Goal: Information Seeking & Learning: Check status

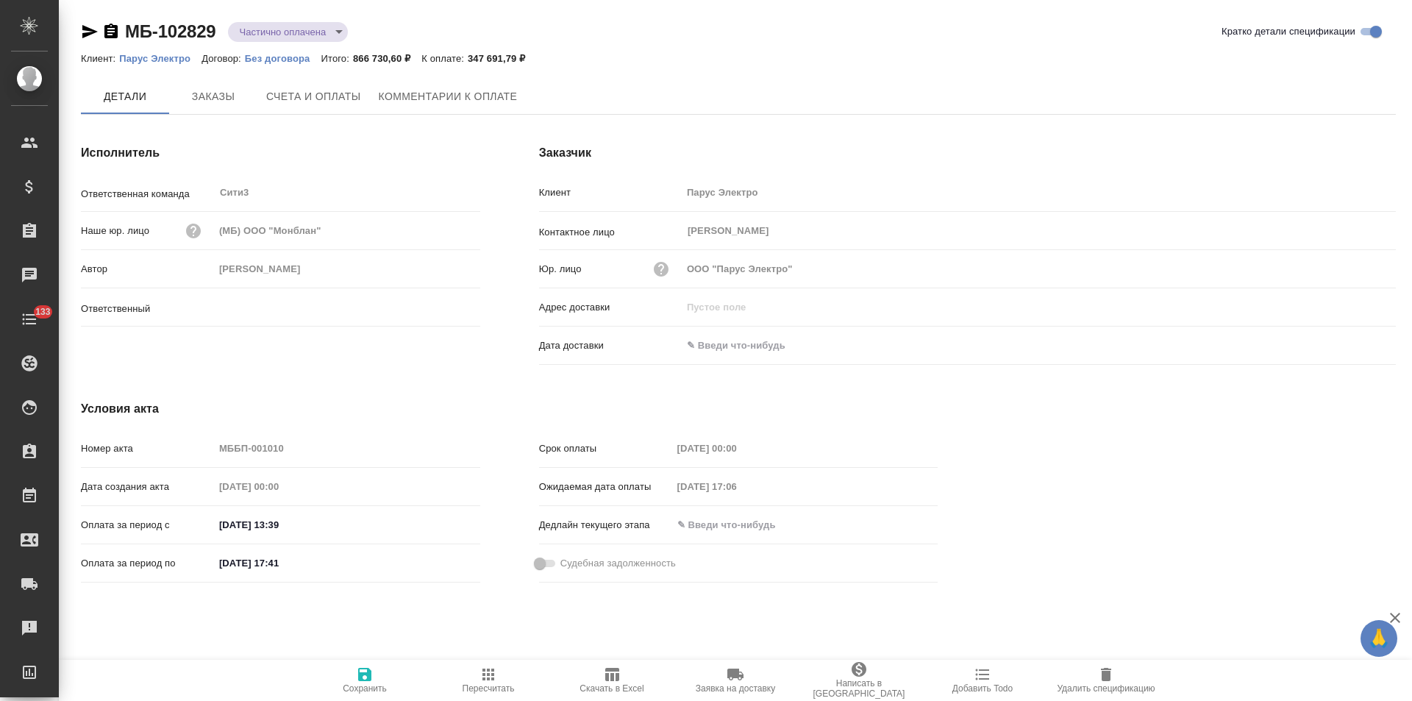
type input "Никитина Татьяна"
click at [328, 112] on button "Счета и оплаты" at bounding box center [313, 97] width 113 height 37
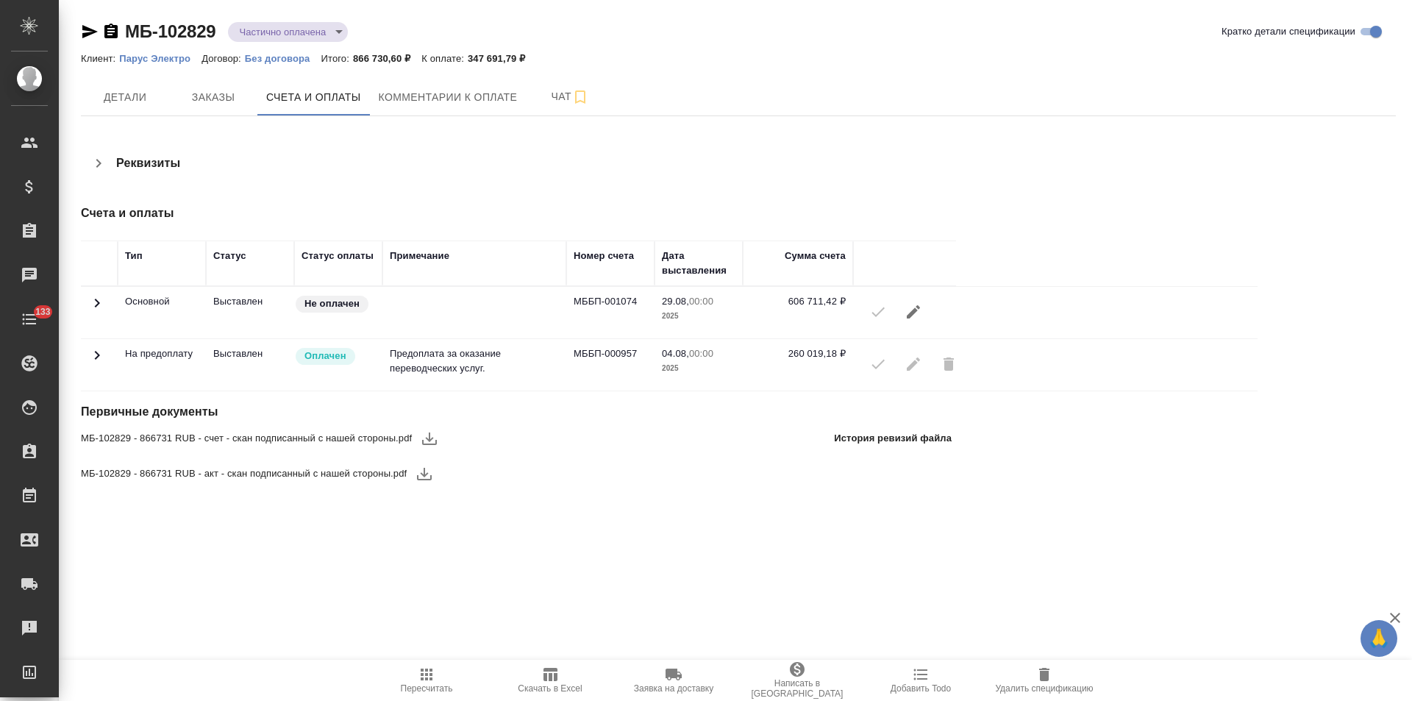
click at [98, 356] on icon at bounding box center [97, 355] width 5 height 9
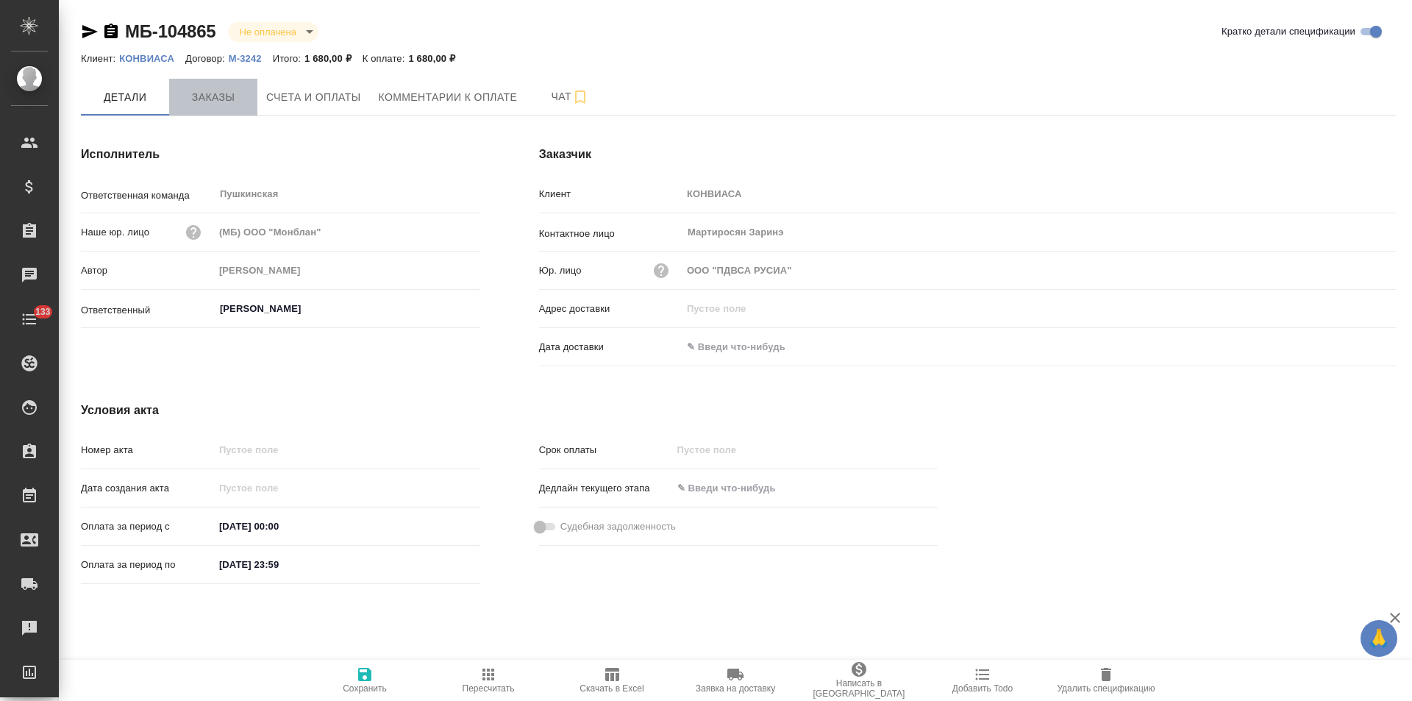
click at [206, 108] on button "Заказы" at bounding box center [213, 97] width 88 height 37
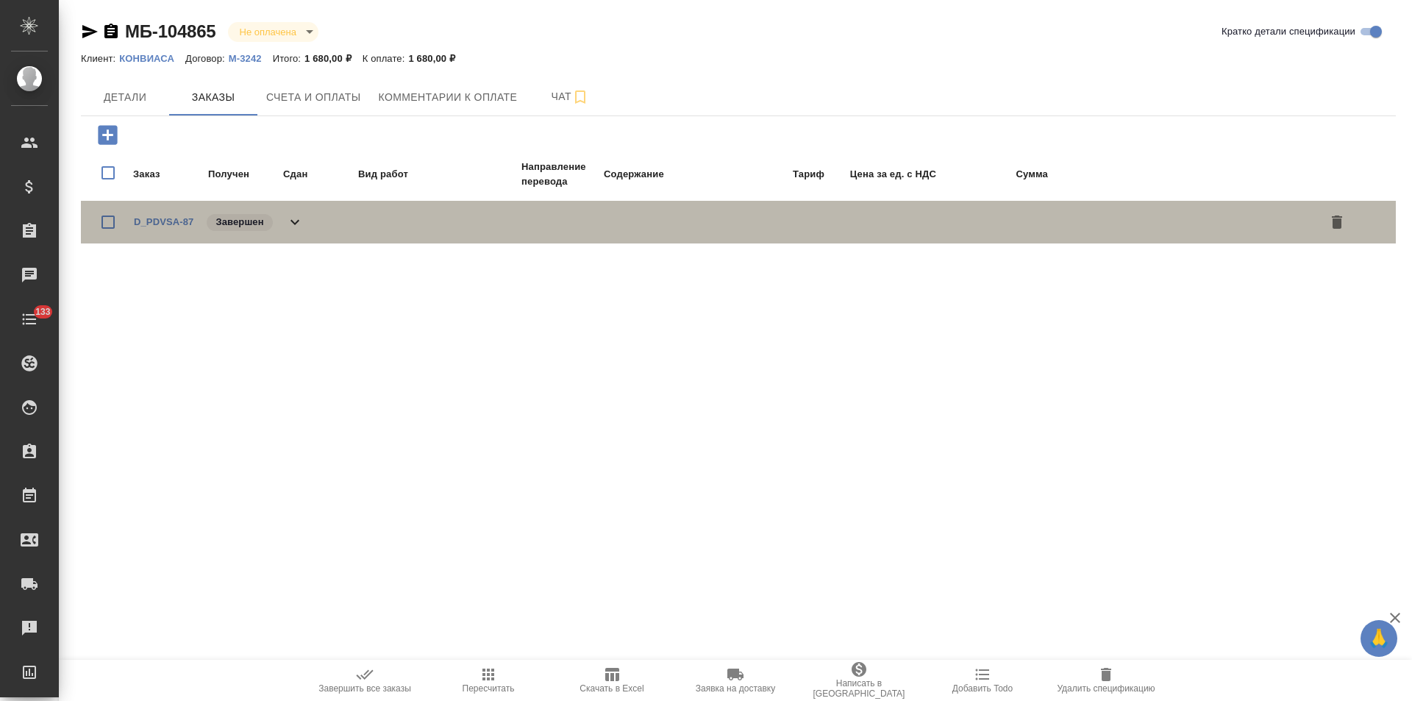
click at [303, 218] on icon at bounding box center [295, 222] width 18 height 18
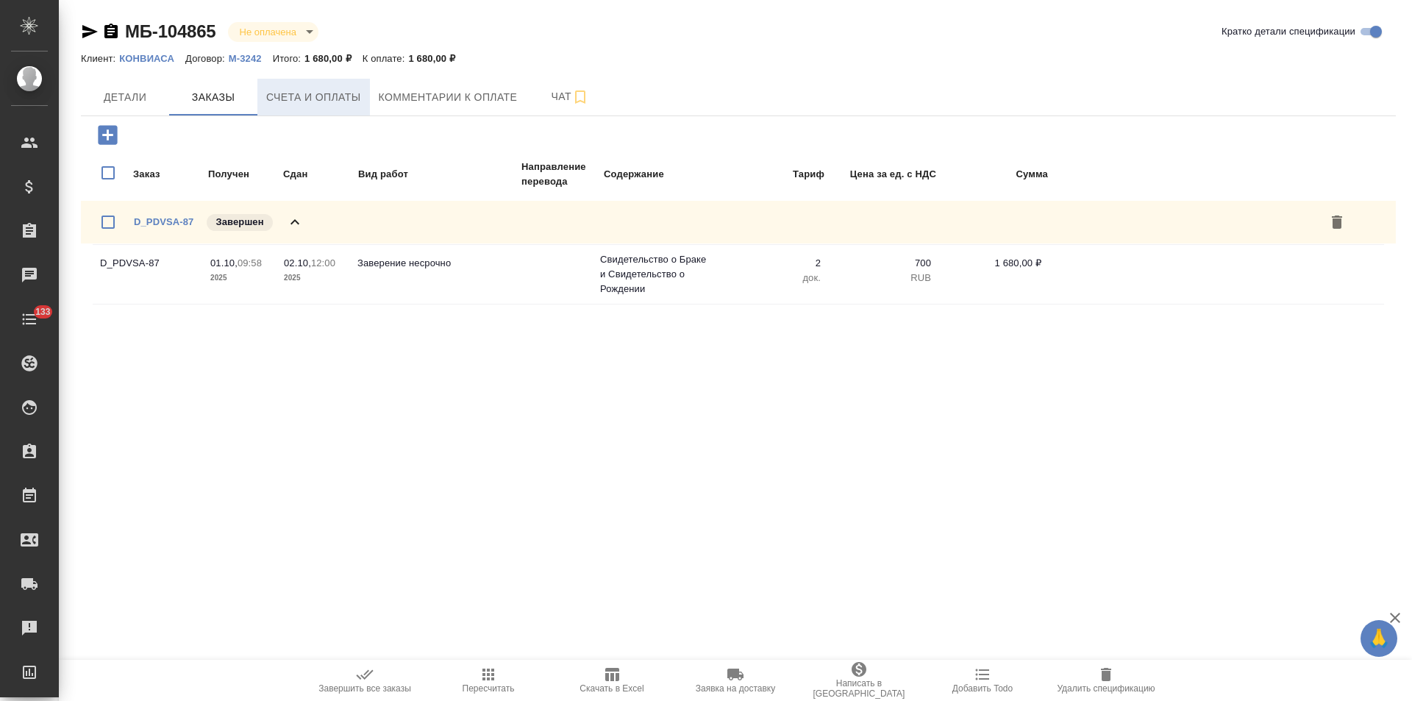
click at [315, 107] on button "Счета и оплаты" at bounding box center [313, 97] width 113 height 37
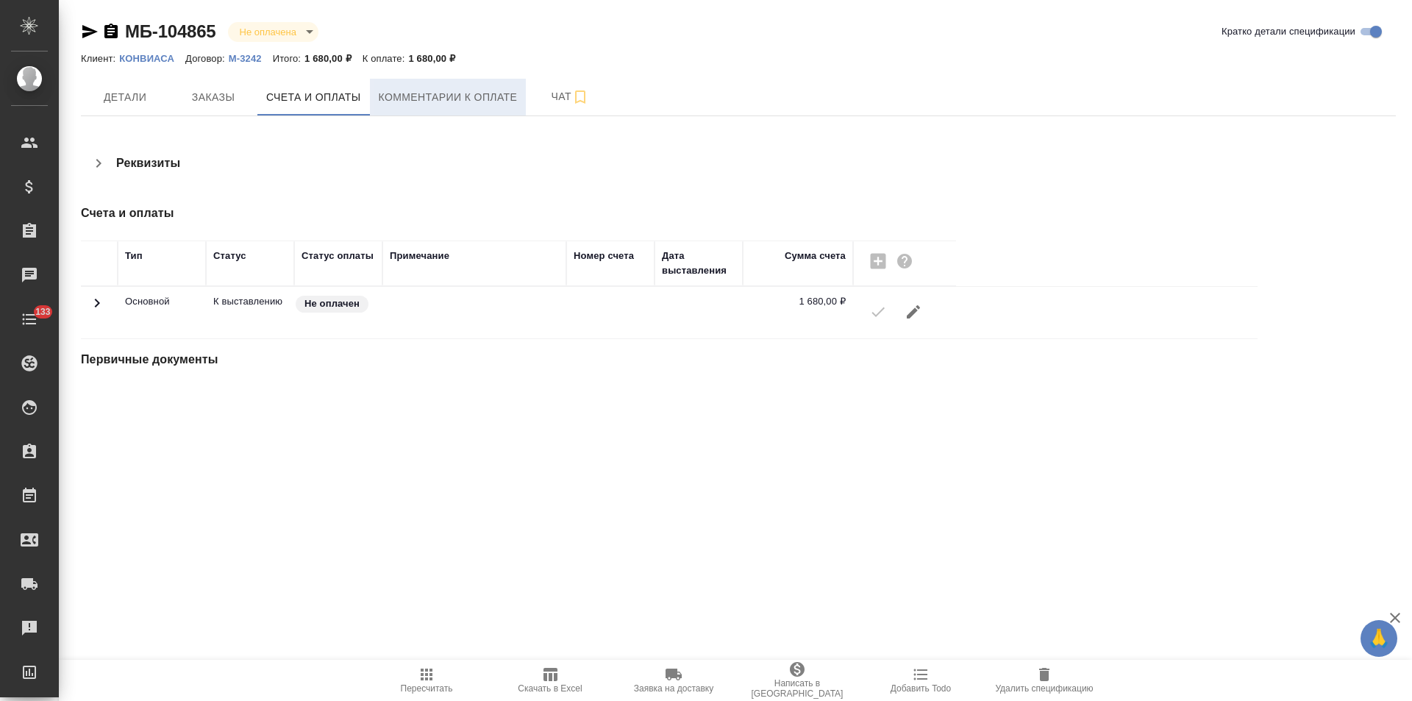
click at [452, 110] on button "Комментарии к оплате" at bounding box center [448, 97] width 157 height 37
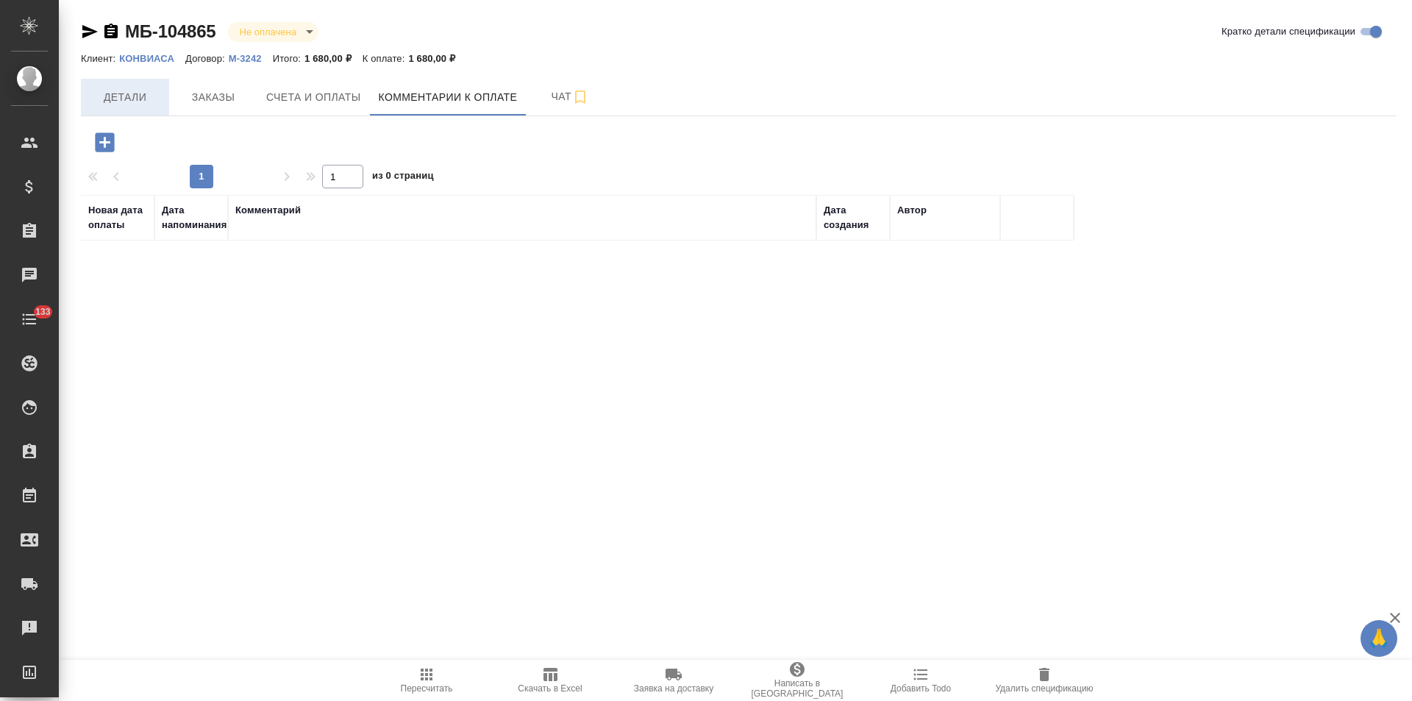
click at [120, 105] on span "Детали" at bounding box center [125, 97] width 71 height 18
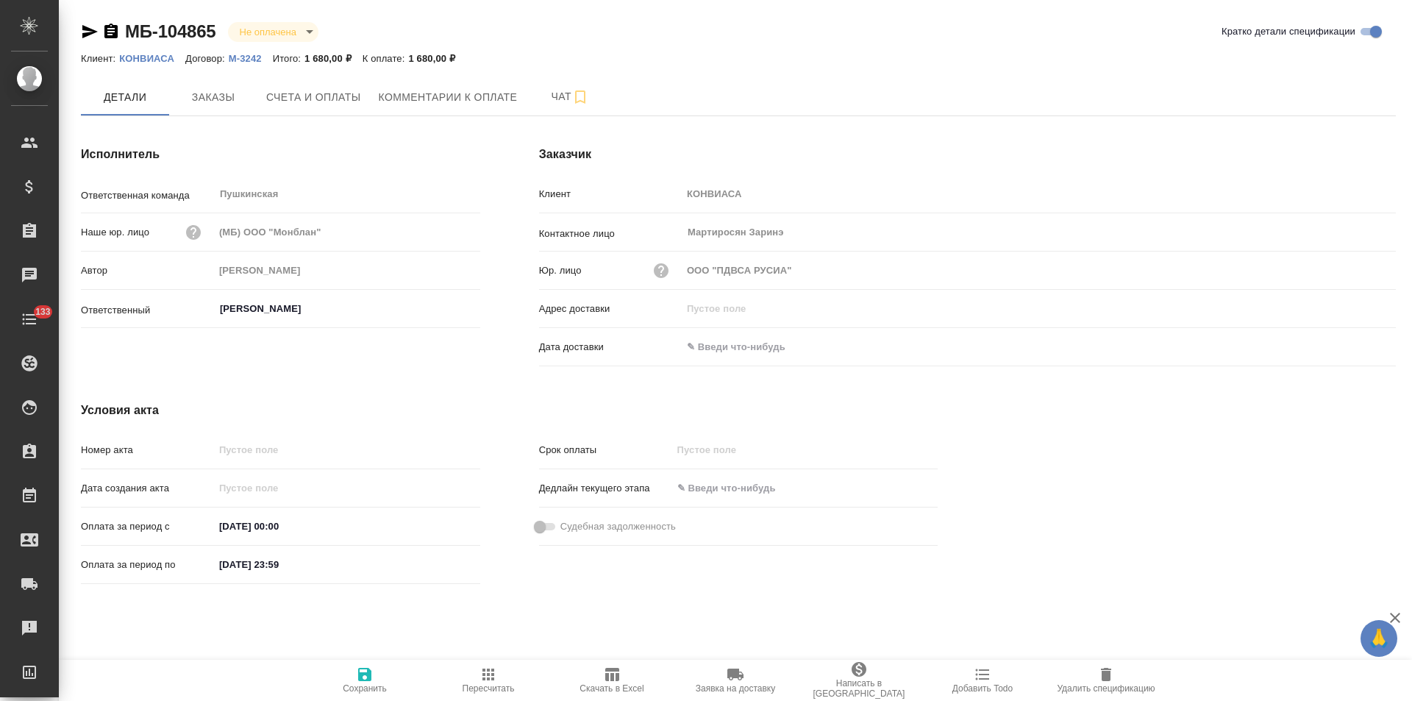
click at [114, 29] on icon "button" at bounding box center [111, 32] width 18 height 18
click at [338, 107] on button "Счета и оплаты" at bounding box center [313, 97] width 113 height 37
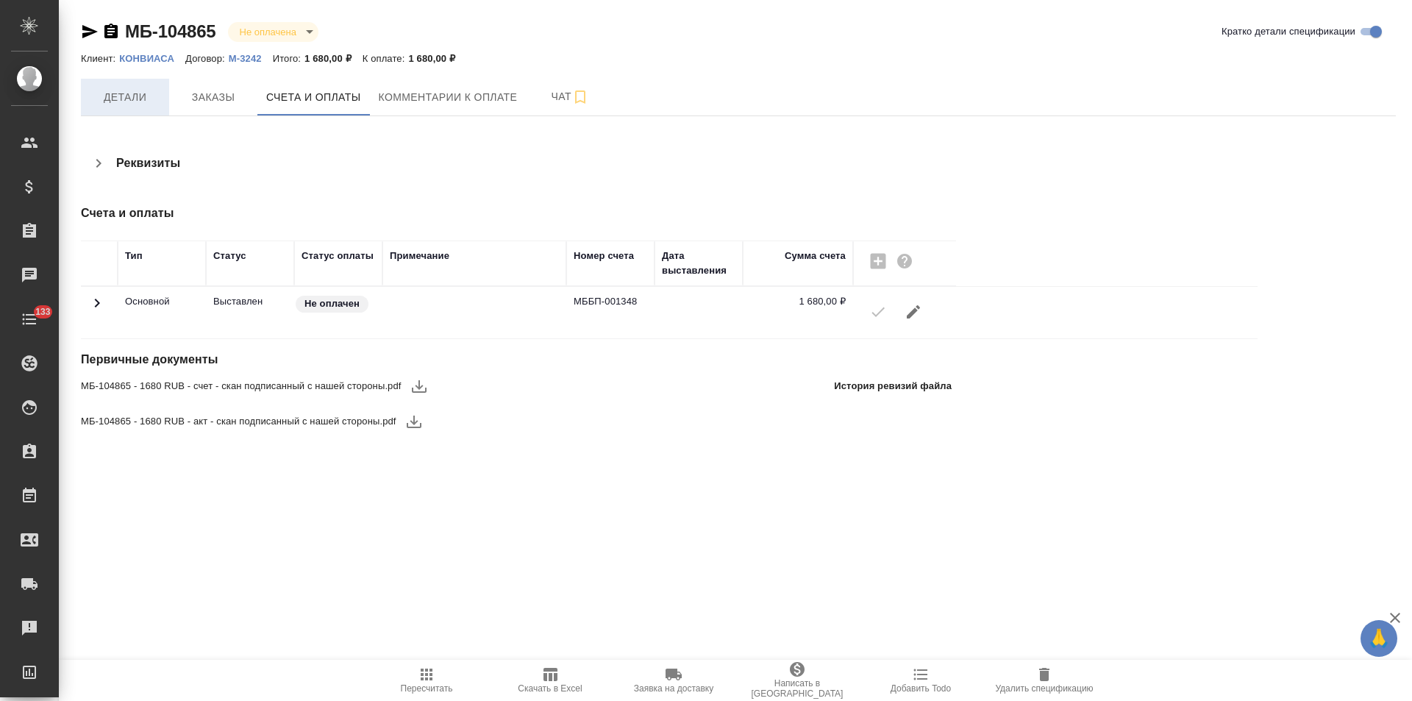
click at [144, 105] on span "Детали" at bounding box center [125, 97] width 71 height 18
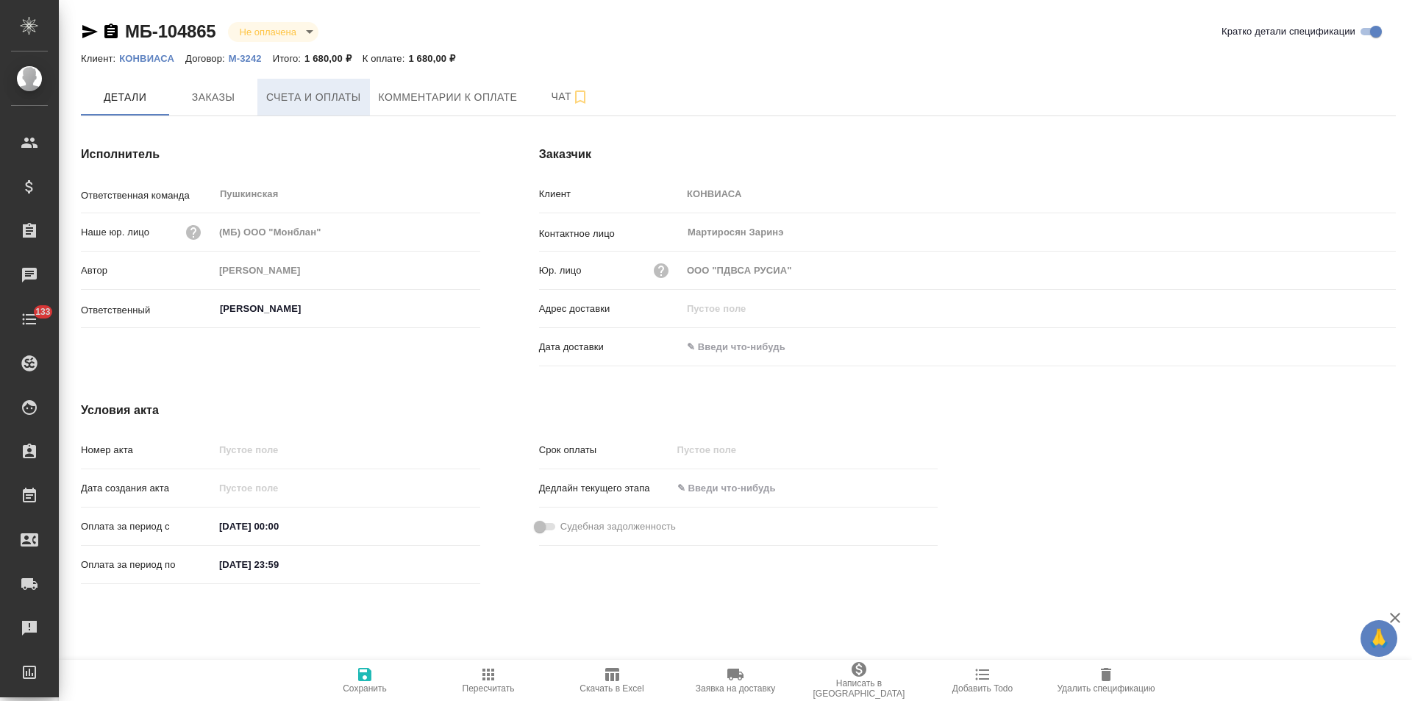
click at [318, 96] on span "Счета и оплаты" at bounding box center [313, 97] width 95 height 18
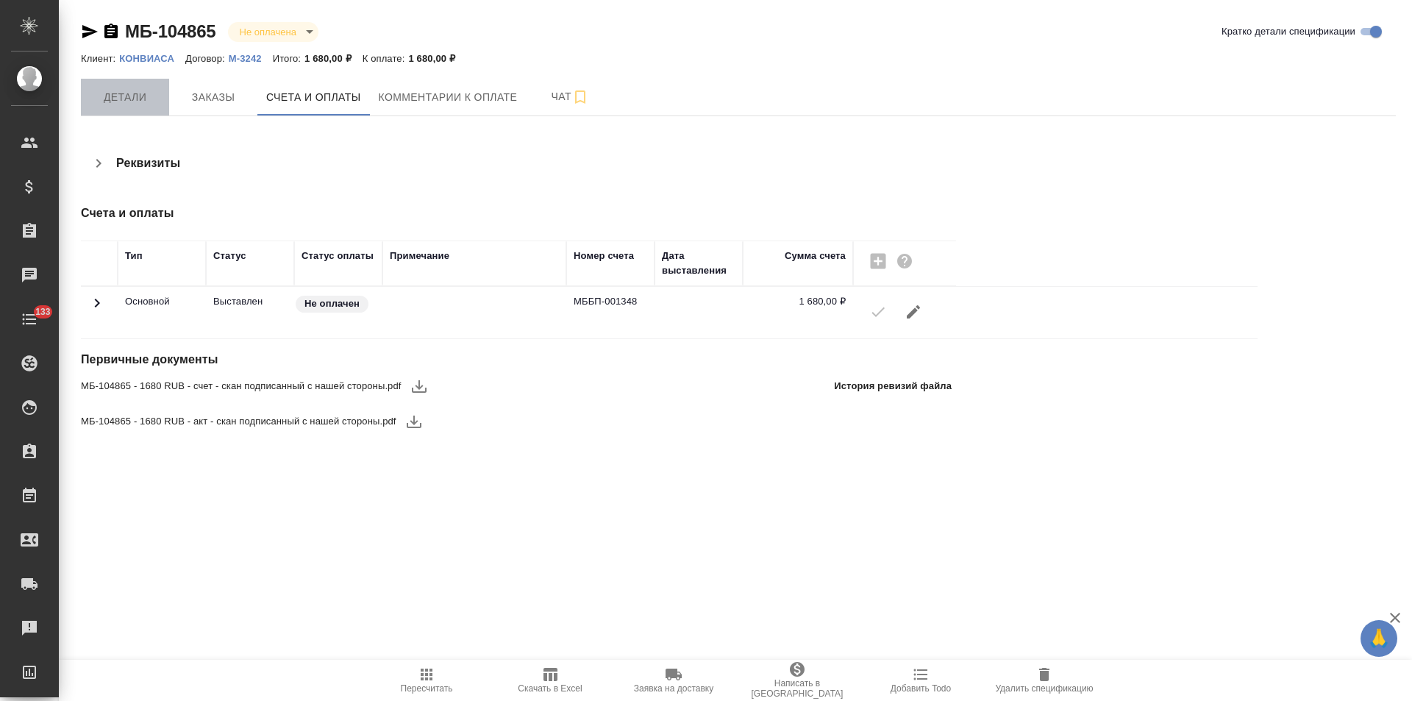
click at [119, 97] on span "Детали" at bounding box center [125, 97] width 71 height 18
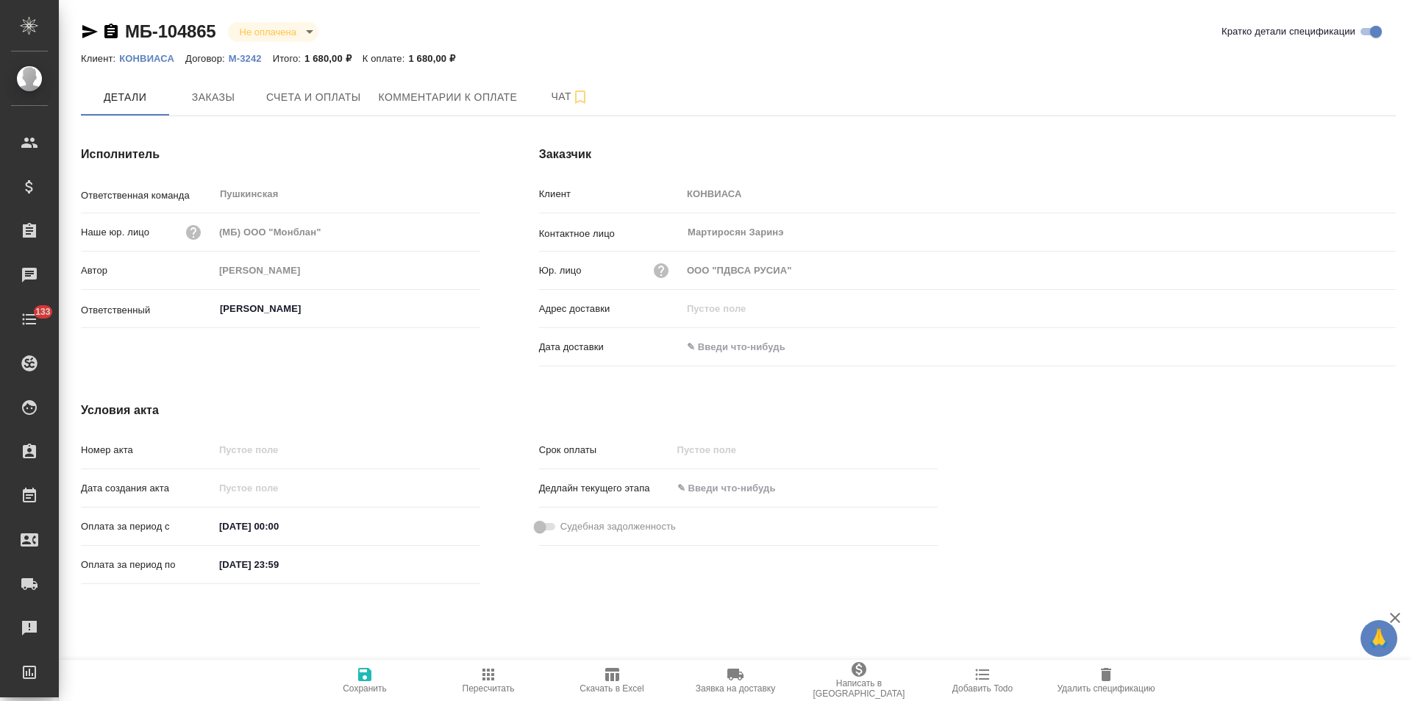
click at [761, 346] on input "text" at bounding box center [746, 346] width 129 height 21
click at [1361, 346] on icon "button" at bounding box center [1353, 347] width 18 height 18
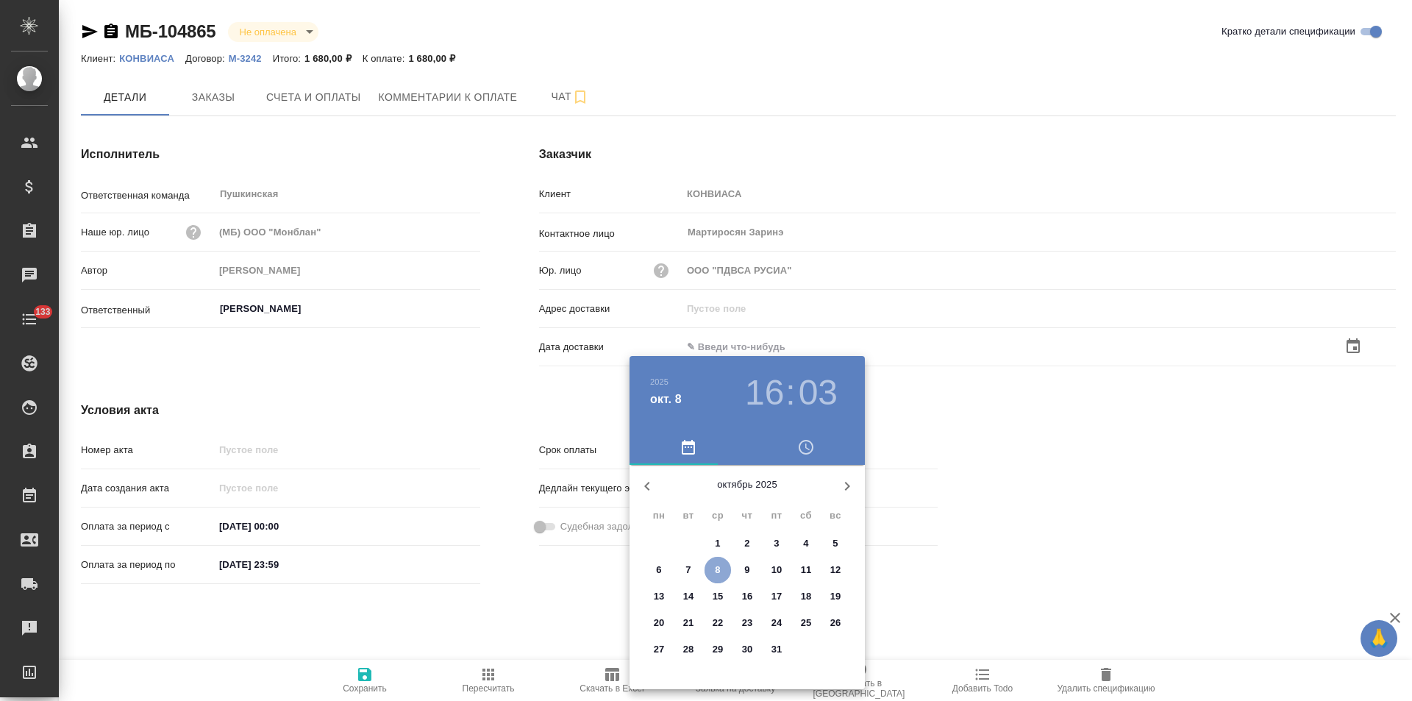
click at [719, 563] on p "8" at bounding box center [717, 570] width 5 height 15
type input "08.10.2025 16:03"
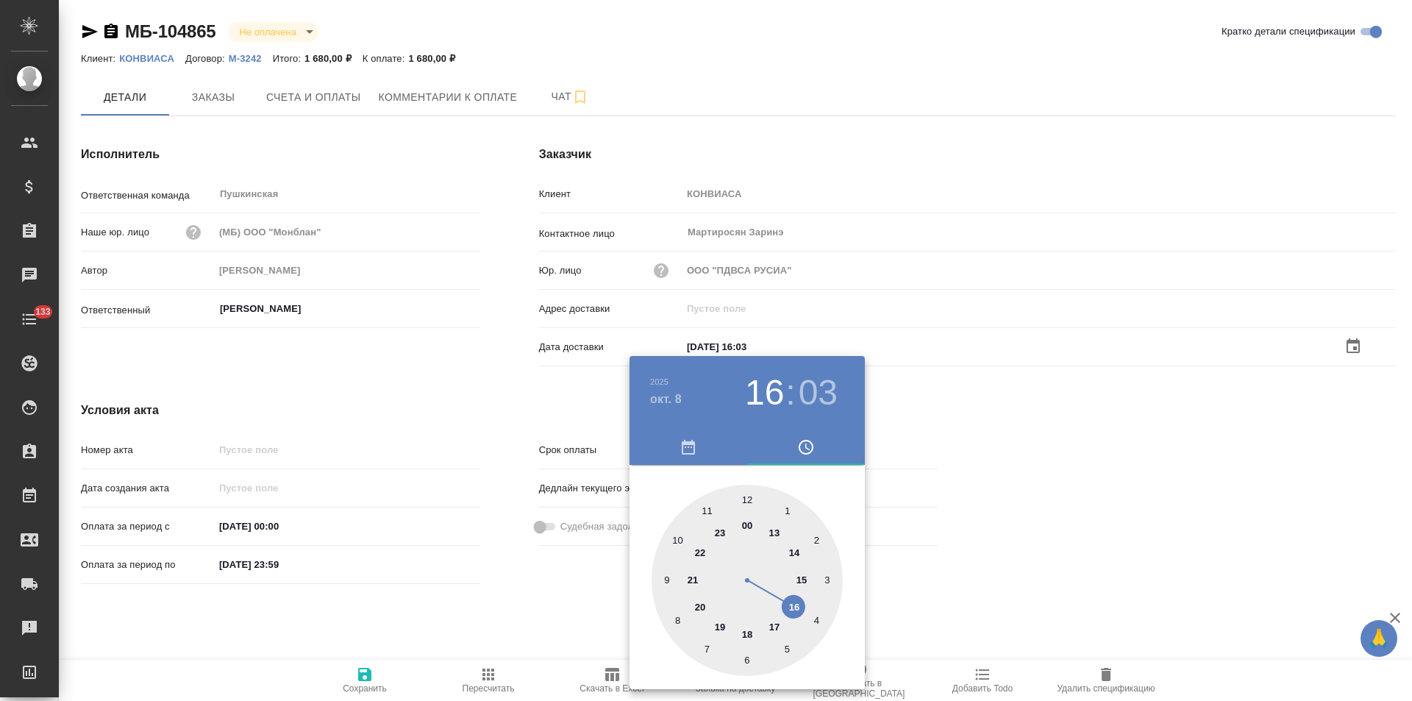
drag, startPoint x: 485, startPoint y: 403, endPoint x: 398, endPoint y: 588, distance: 204.0
click at [485, 405] on div at bounding box center [706, 350] width 1412 height 701
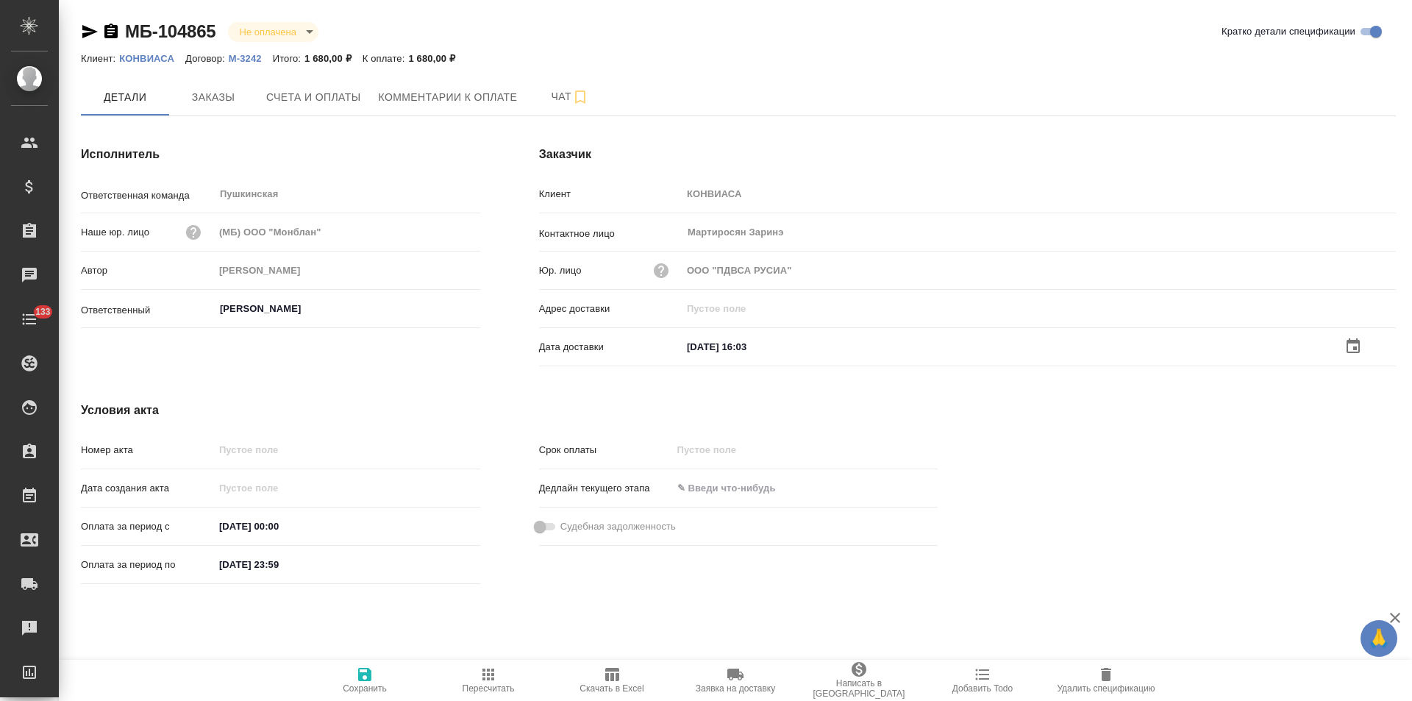
click at [360, 682] on icon "button" at bounding box center [365, 675] width 18 height 18
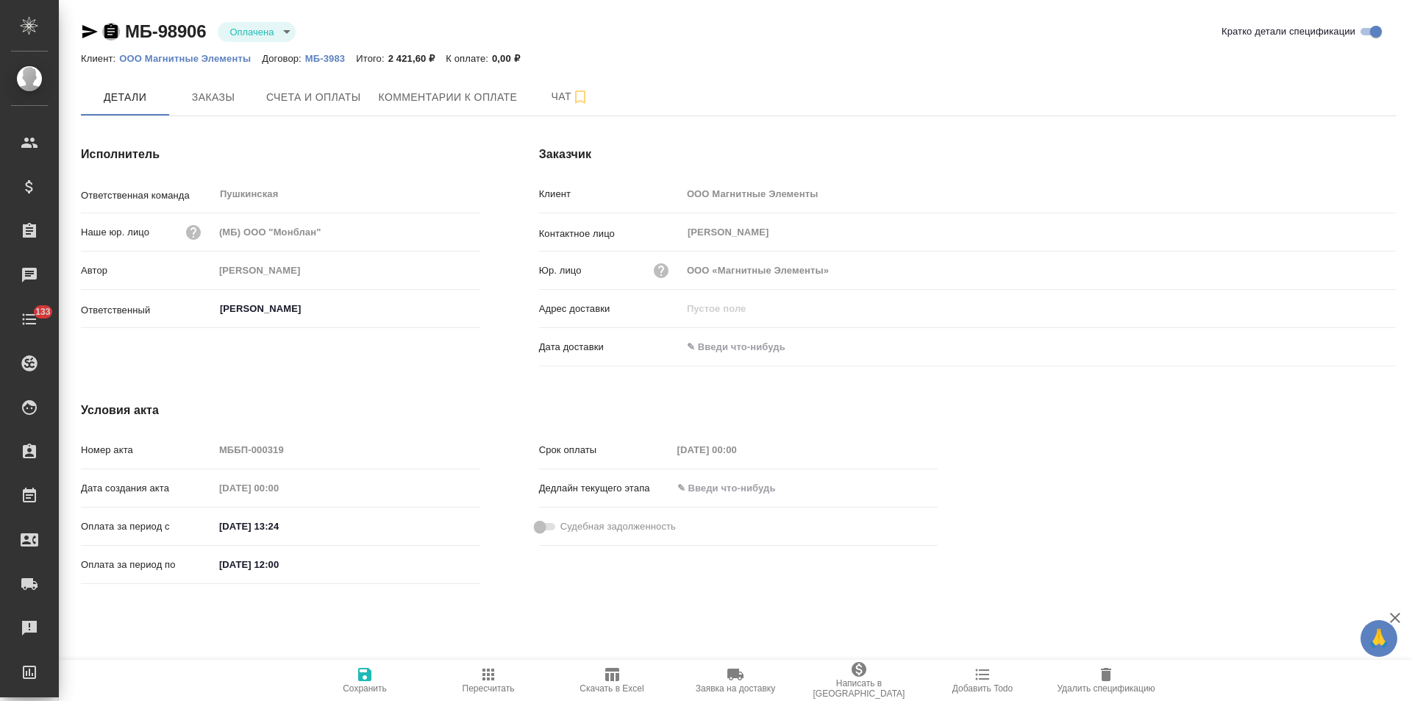
click at [111, 35] on icon "button" at bounding box center [111, 32] width 18 height 18
click at [109, 37] on icon "button" at bounding box center [110, 31] width 13 height 15
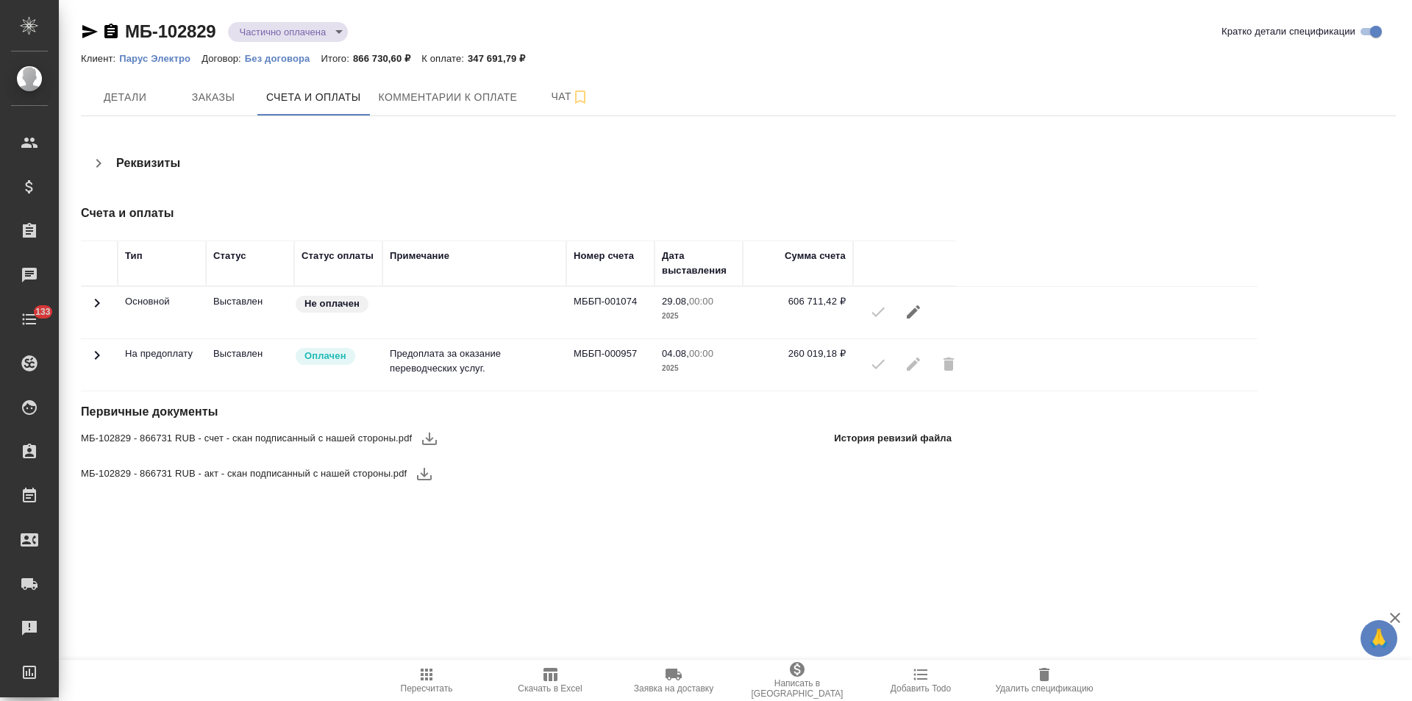
click at [90, 357] on icon at bounding box center [97, 355] width 18 height 18
click at [97, 360] on icon at bounding box center [97, 355] width 18 height 18
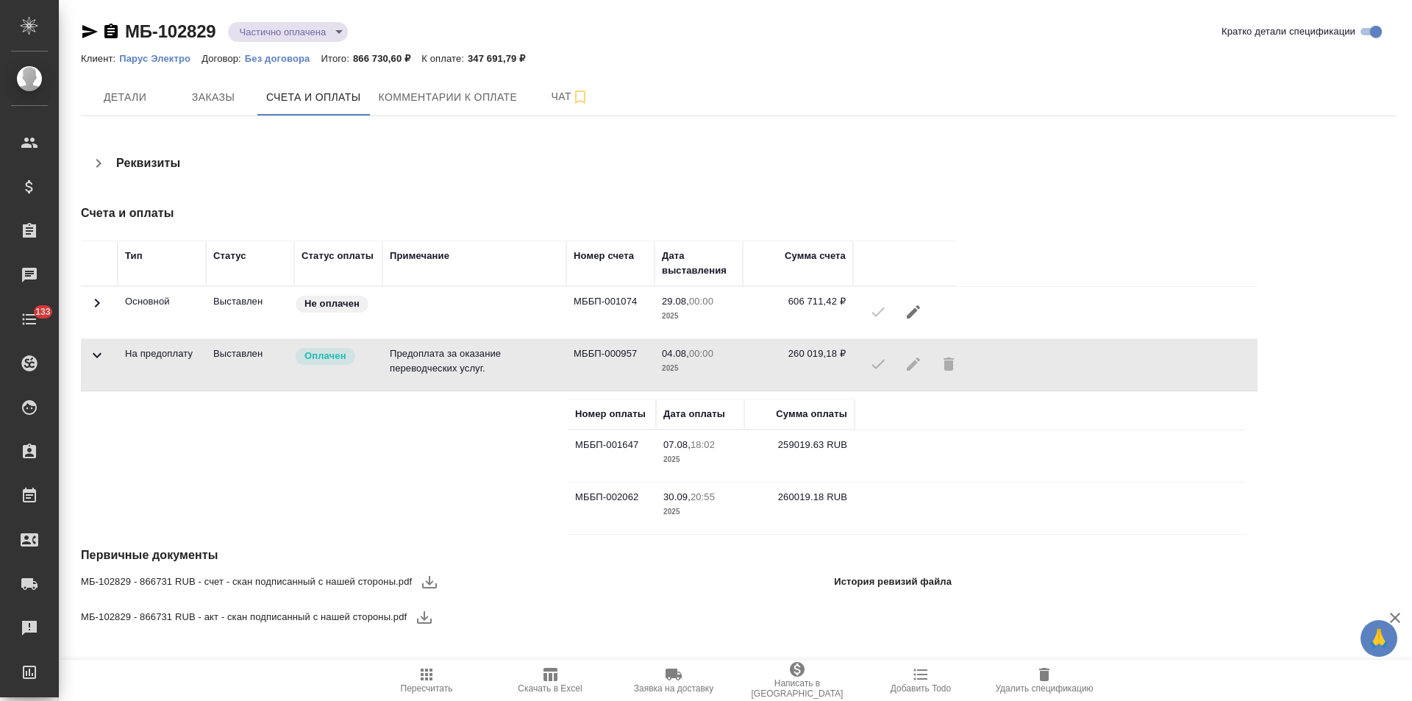
drag, startPoint x: 777, startPoint y: 447, endPoint x: 833, endPoint y: 450, distance: 56.7
click at [832, 451] on td "259019.63 RUB" at bounding box center [799, 455] width 110 height 51
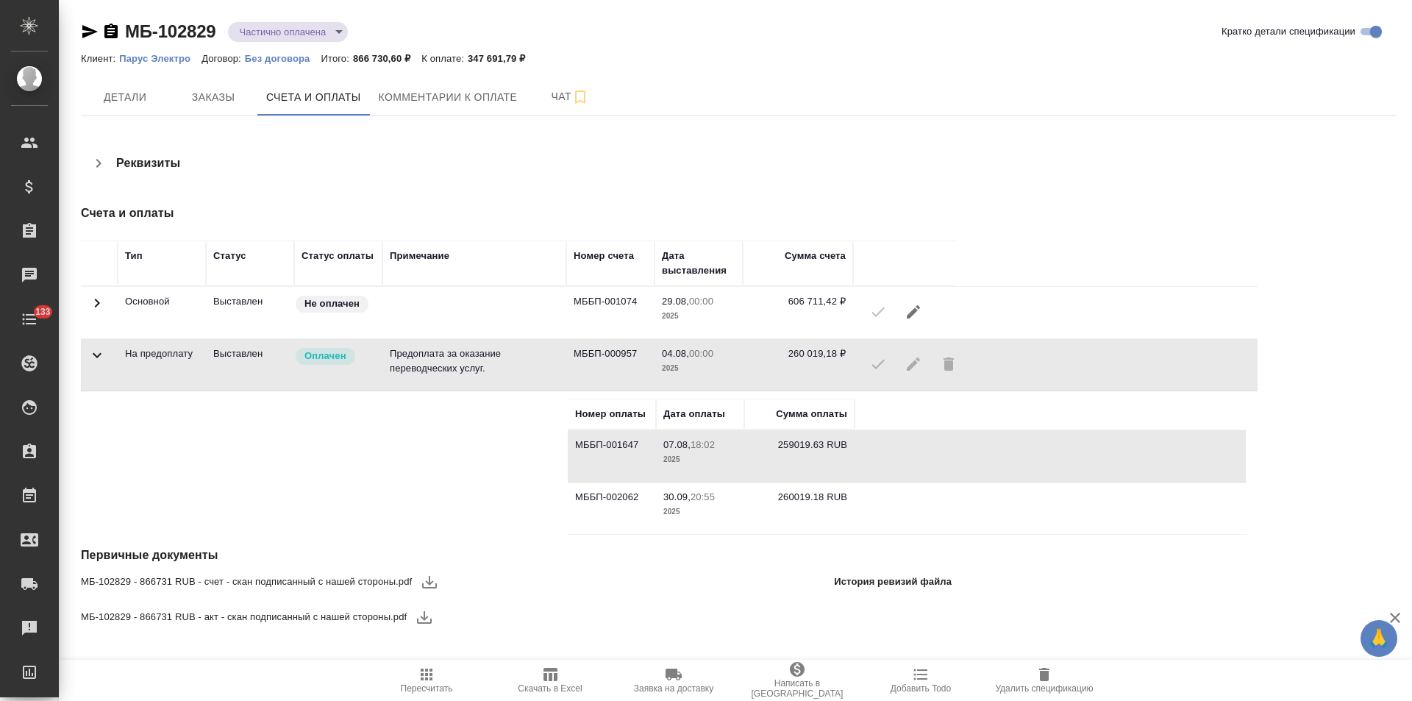
click at [834, 448] on td "259019.63 RUB" at bounding box center [799, 455] width 110 height 51
click at [821, 445] on td "259019.63 RUB" at bounding box center [799, 455] width 110 height 51
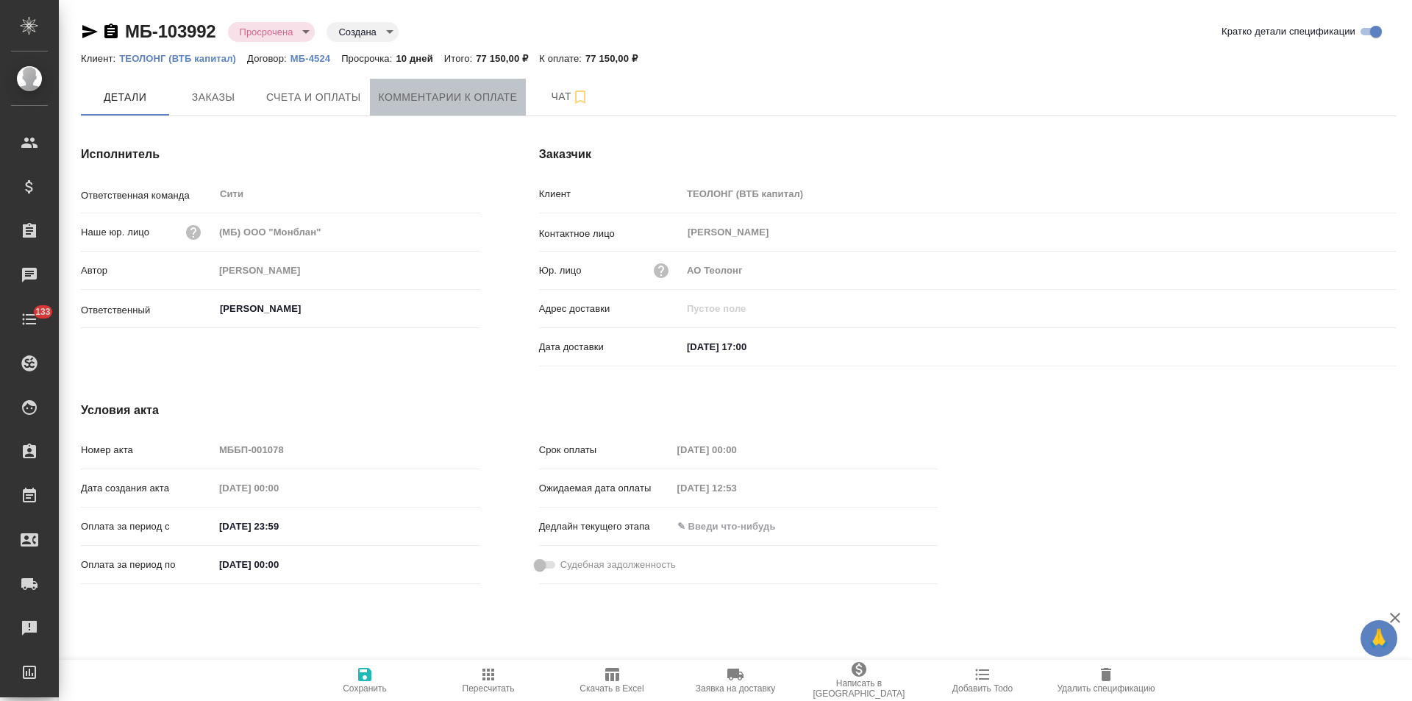
click at [407, 102] on span "Комментарии к оплате" at bounding box center [448, 97] width 139 height 18
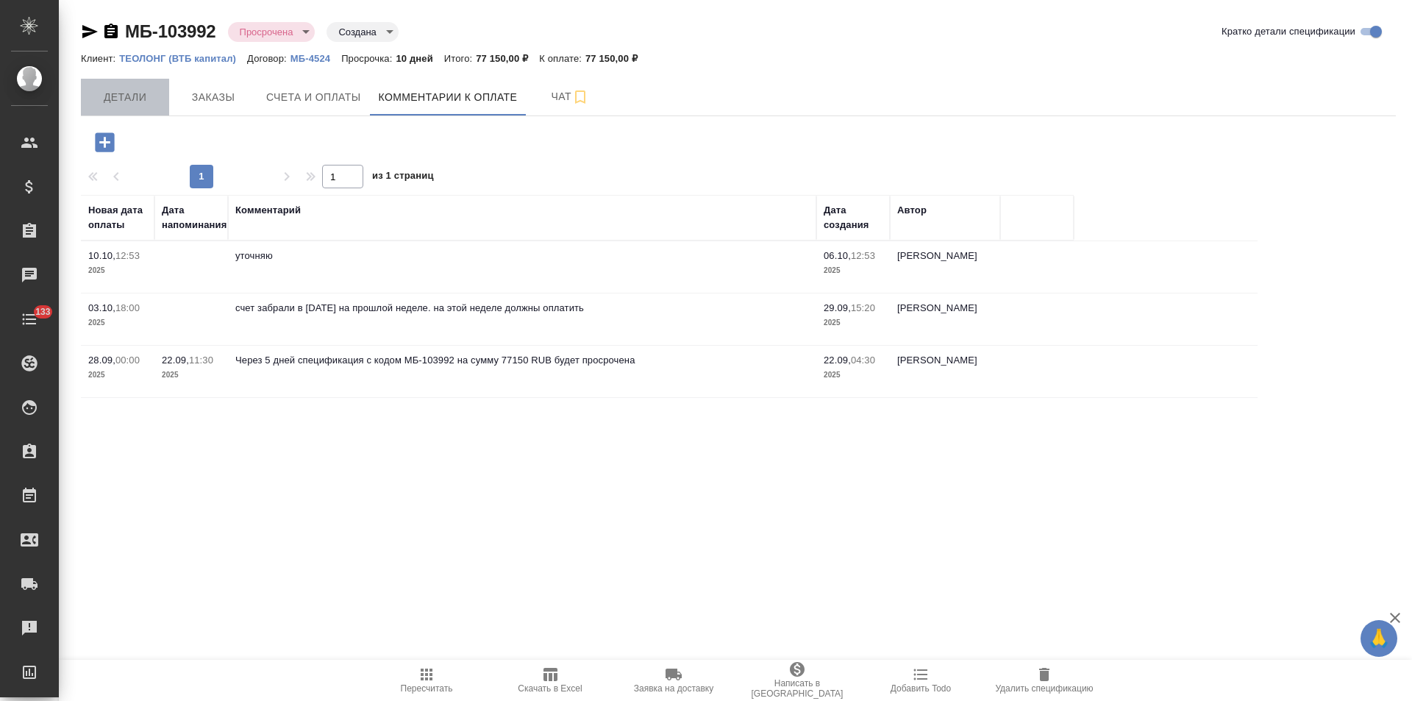
click at [145, 107] on button "Детали" at bounding box center [125, 97] width 88 height 37
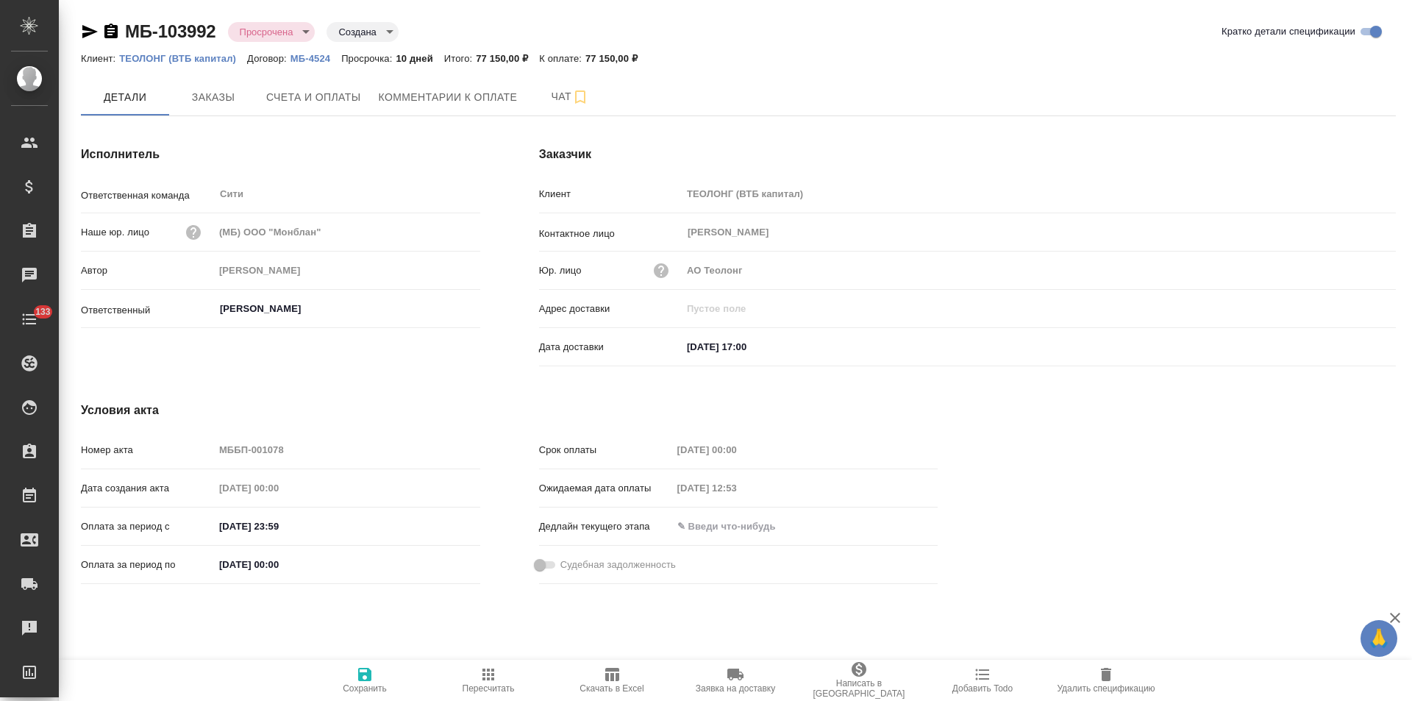
drag, startPoint x: 92, startPoint y: 32, endPoint x: 104, endPoint y: 51, distance: 22.5
click at [92, 32] on icon "button" at bounding box center [90, 32] width 18 height 18
click at [451, 100] on span "Комментарии к оплате" at bounding box center [448, 97] width 139 height 18
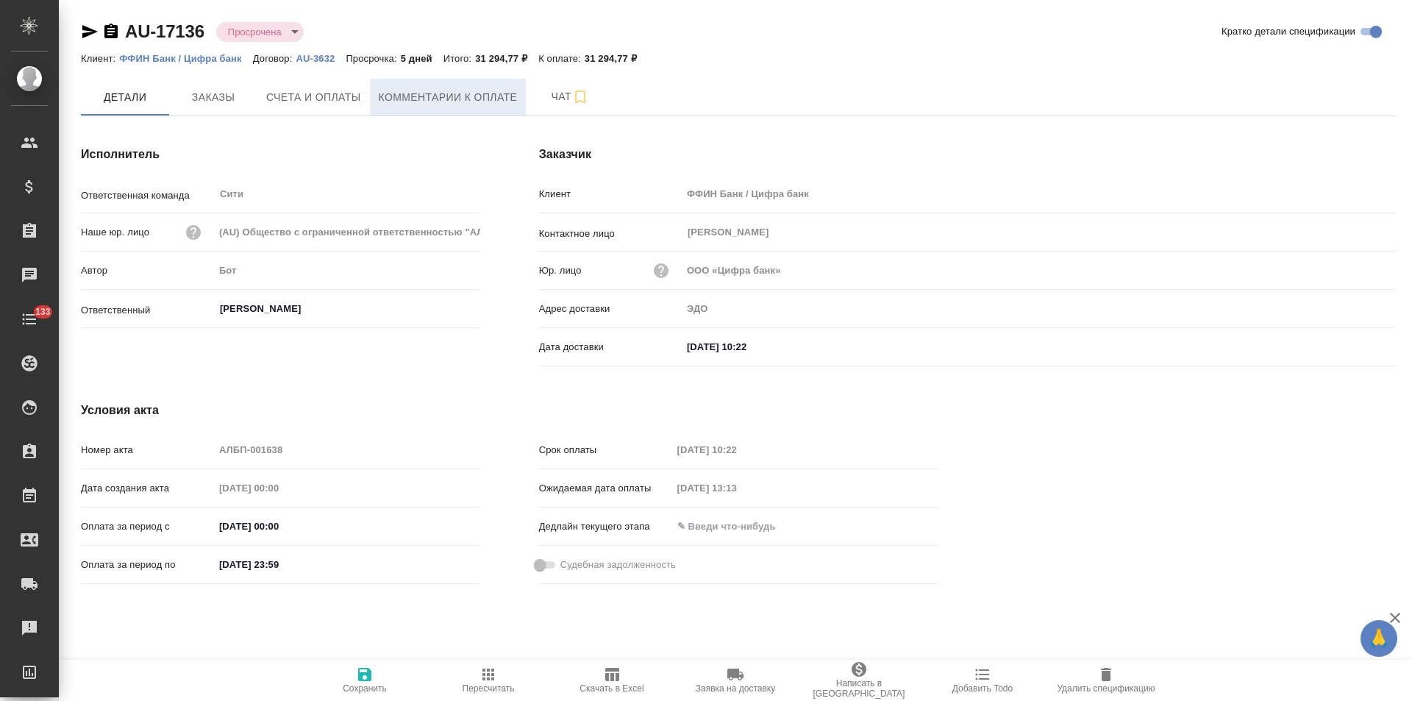
click at [377, 98] on button "Комментарии к оплате" at bounding box center [448, 97] width 157 height 37
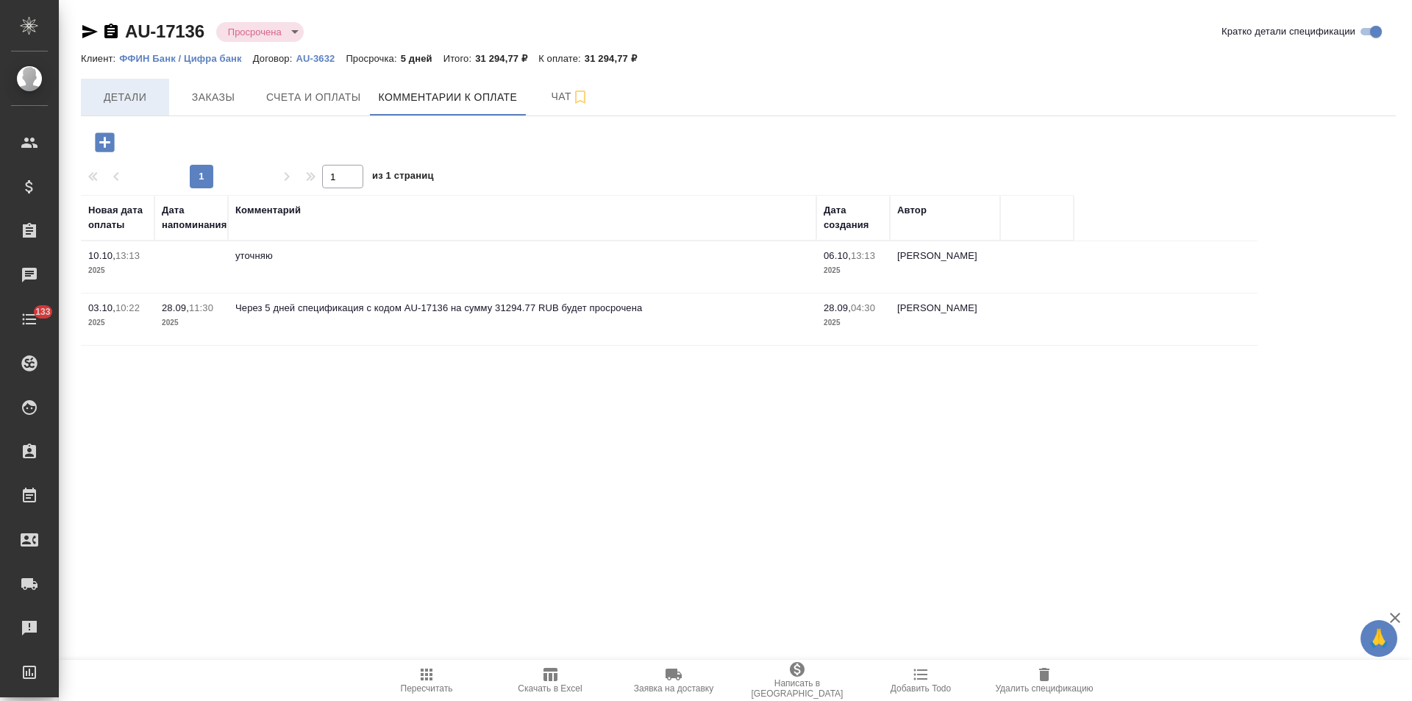
click at [155, 105] on span "Детали" at bounding box center [125, 97] width 71 height 18
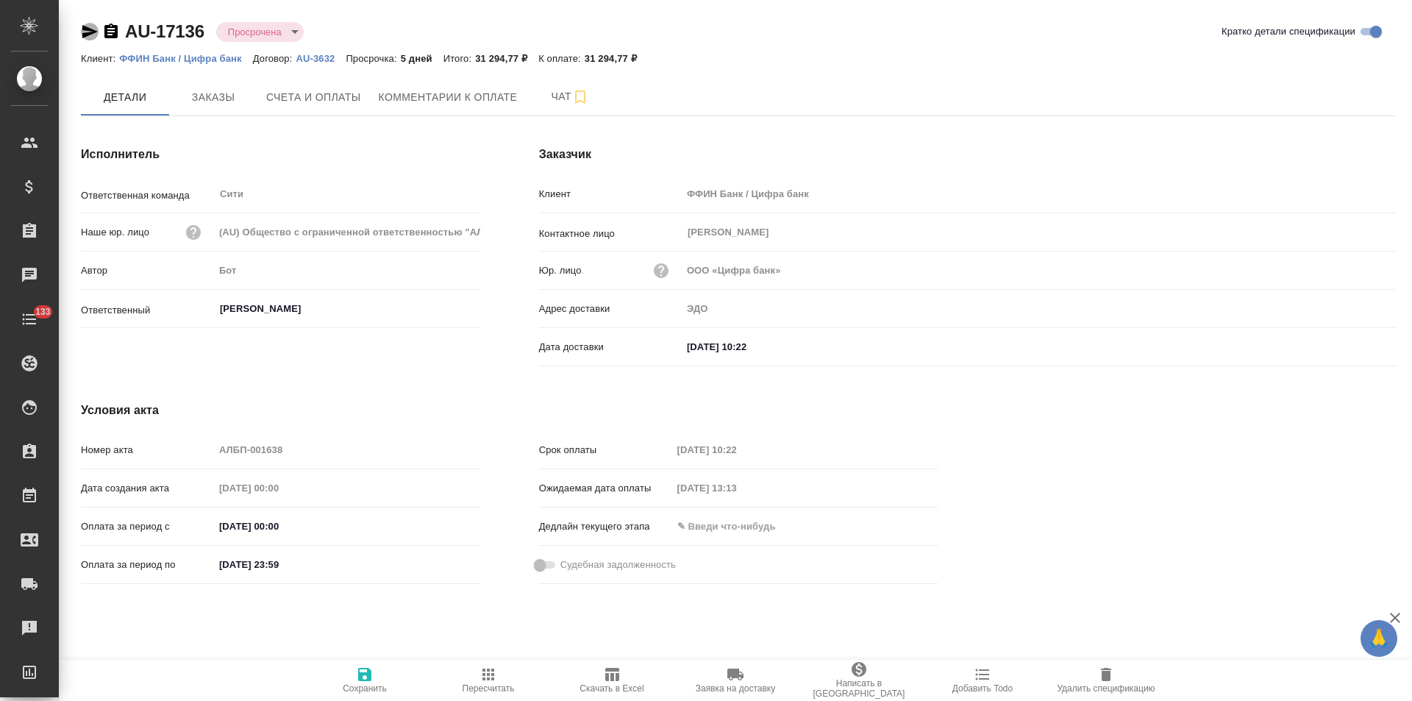
drag, startPoint x: 90, startPoint y: 32, endPoint x: 569, endPoint y: 66, distance: 480.7
click at [94, 32] on icon "button" at bounding box center [89, 31] width 15 height 13
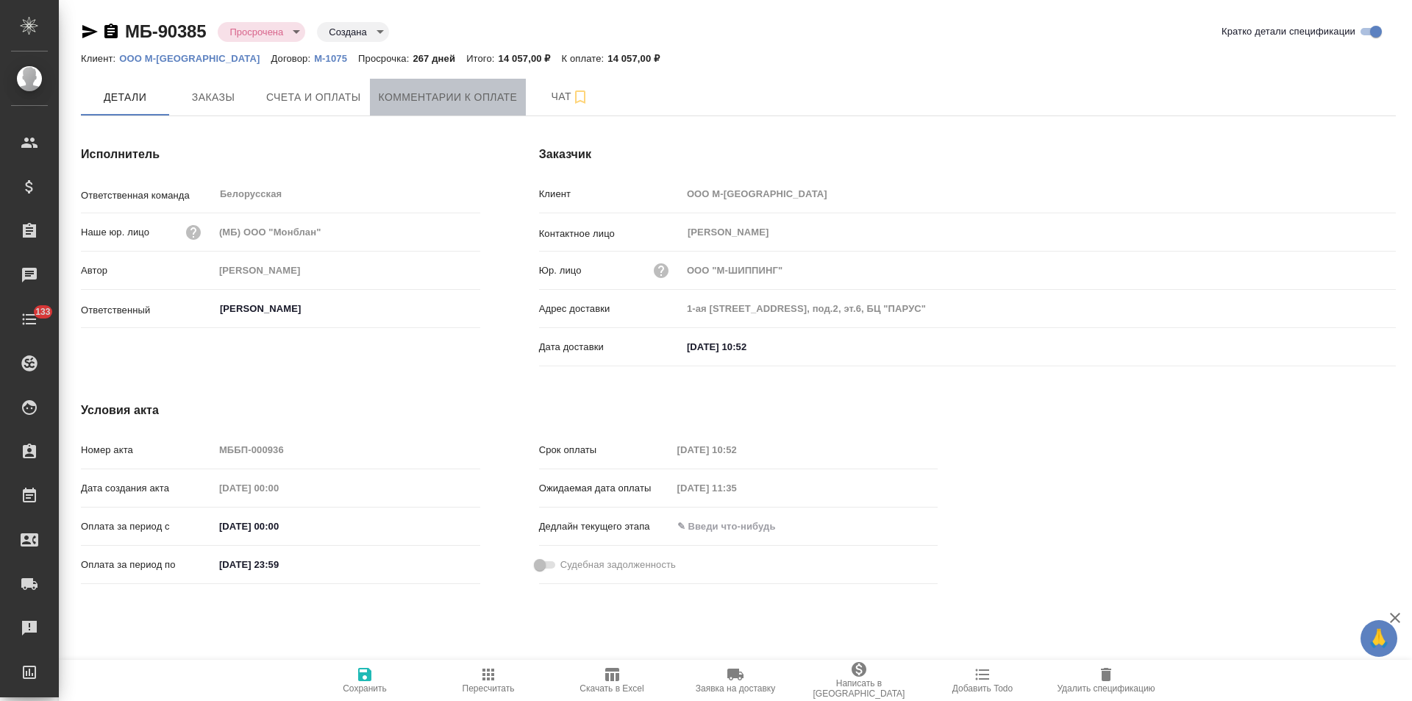
click at [474, 104] on span "Комментарии к оплате" at bounding box center [448, 97] width 139 height 18
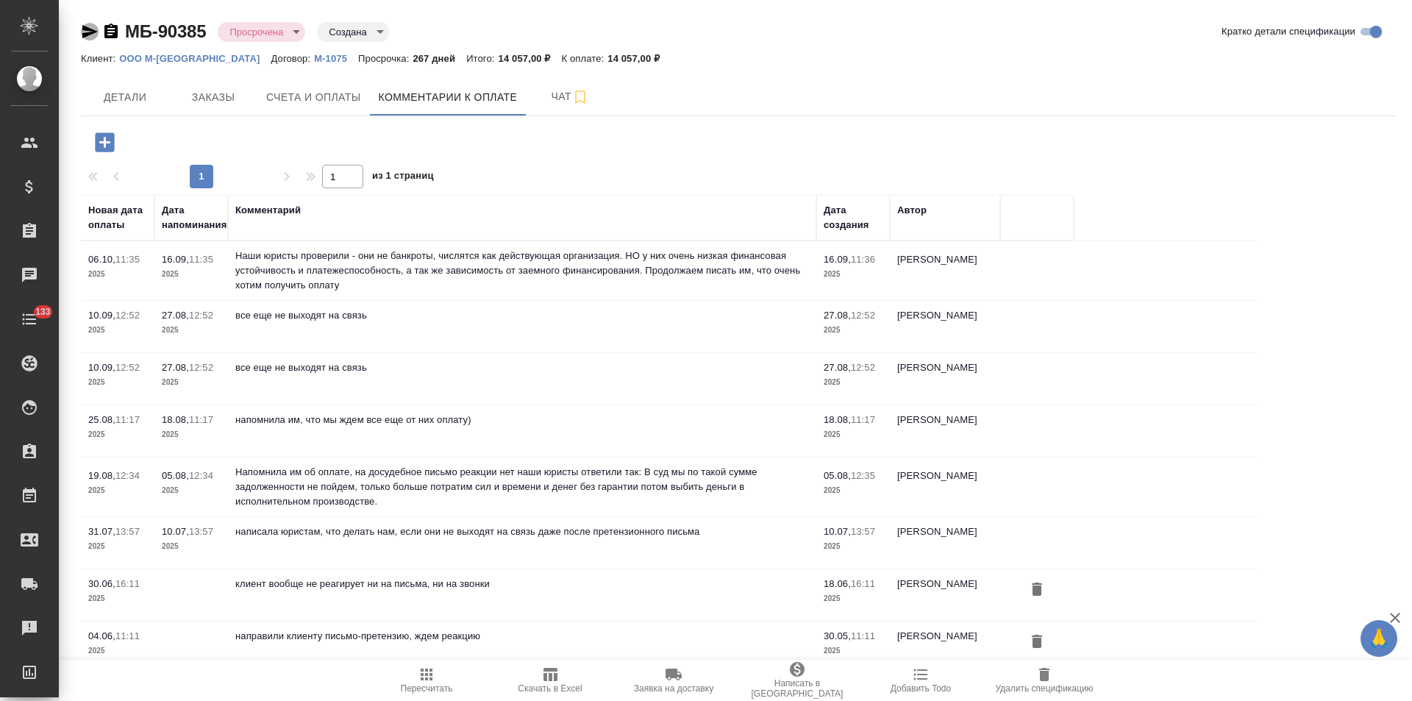
click at [92, 34] on icon "button" at bounding box center [89, 31] width 15 height 13
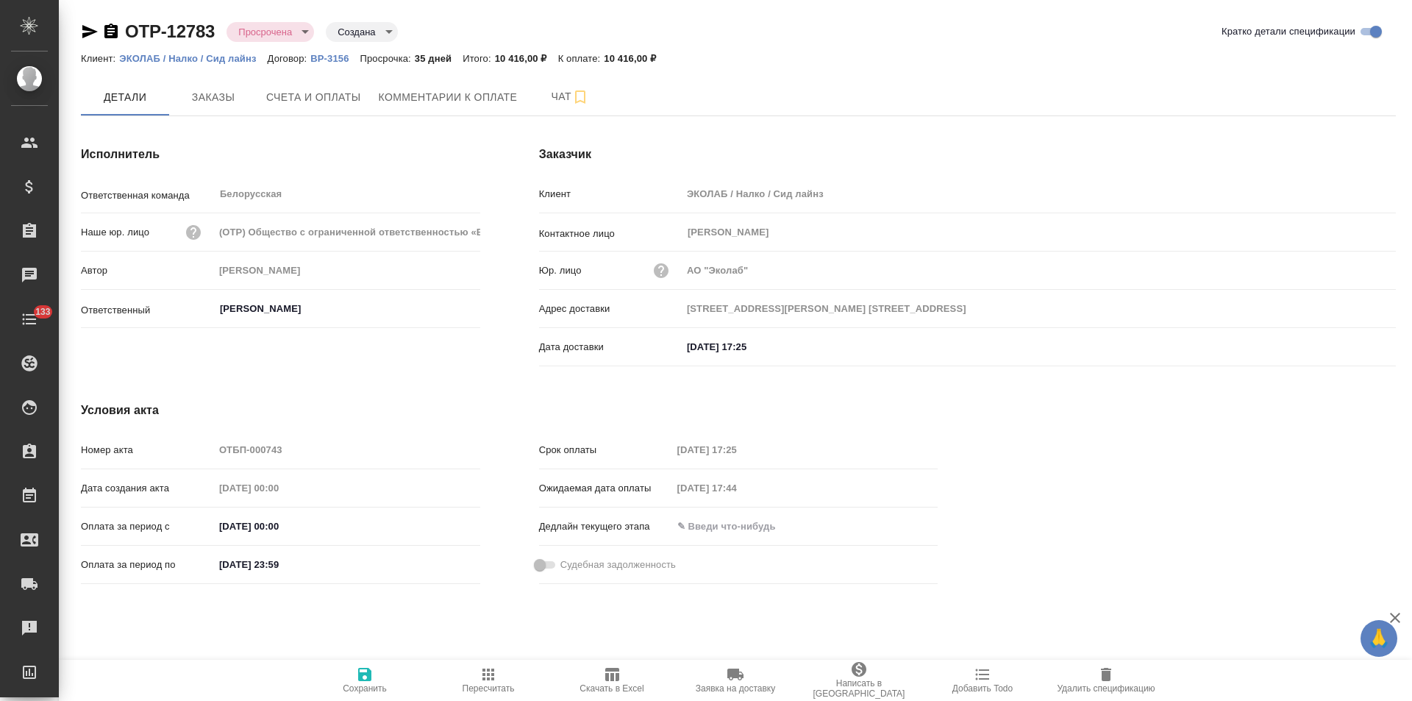
click at [428, 101] on span "Комментарии к оплате" at bounding box center [448, 97] width 139 height 18
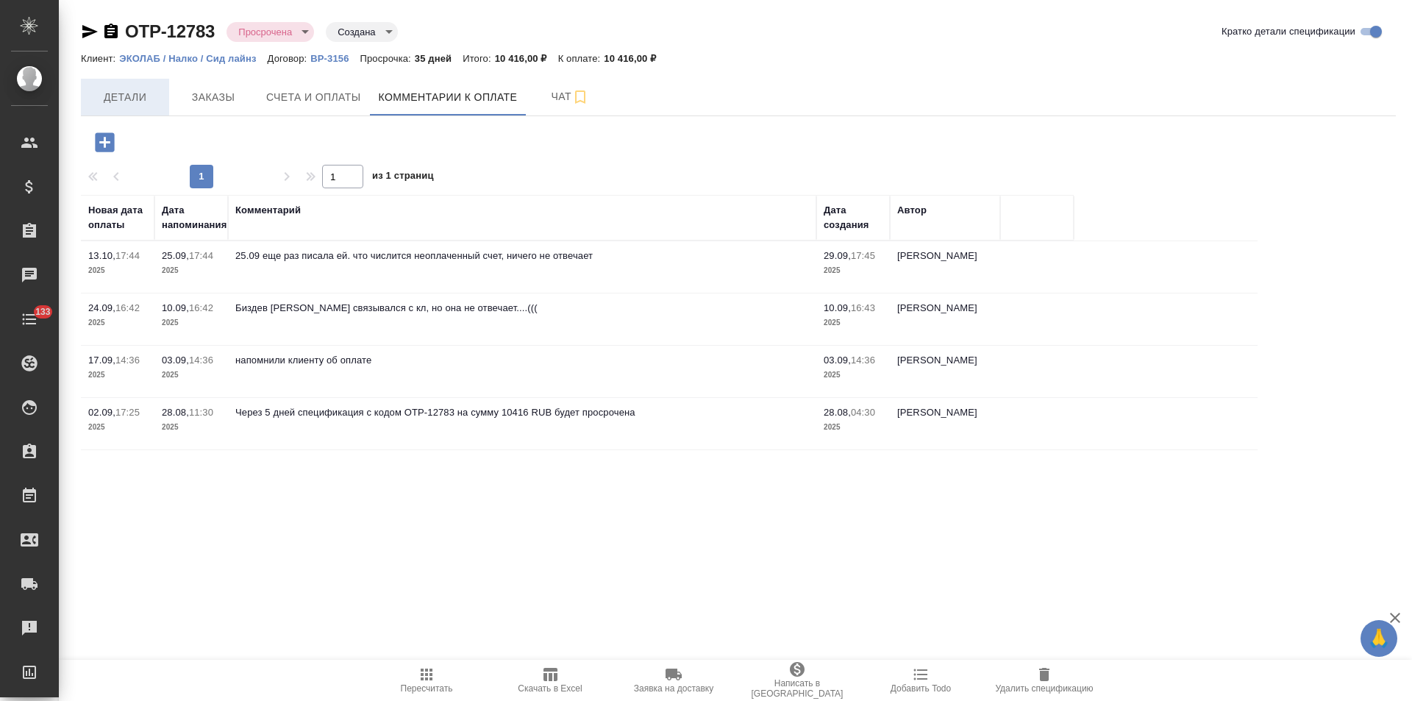
click at [138, 104] on span "Детали" at bounding box center [125, 97] width 71 height 18
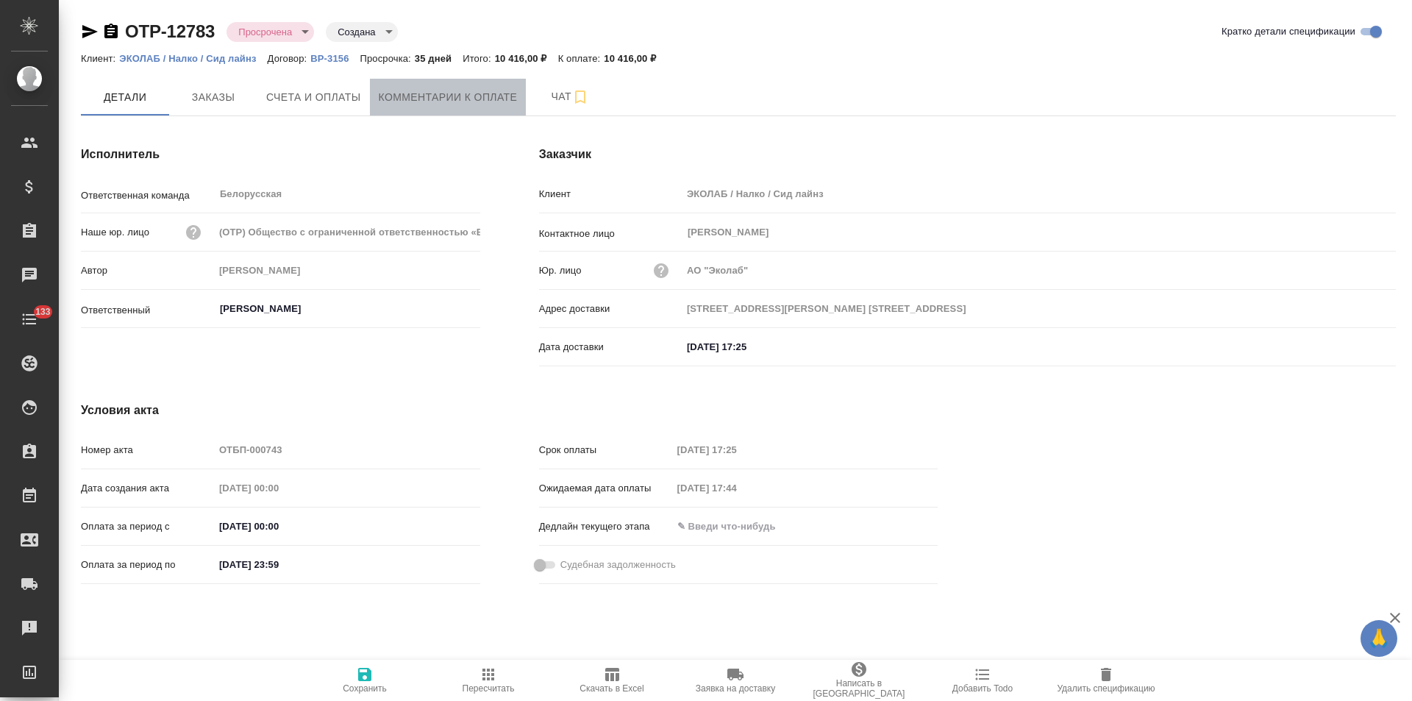
click at [486, 88] on span "Комментарии к оплате" at bounding box center [448, 97] width 139 height 18
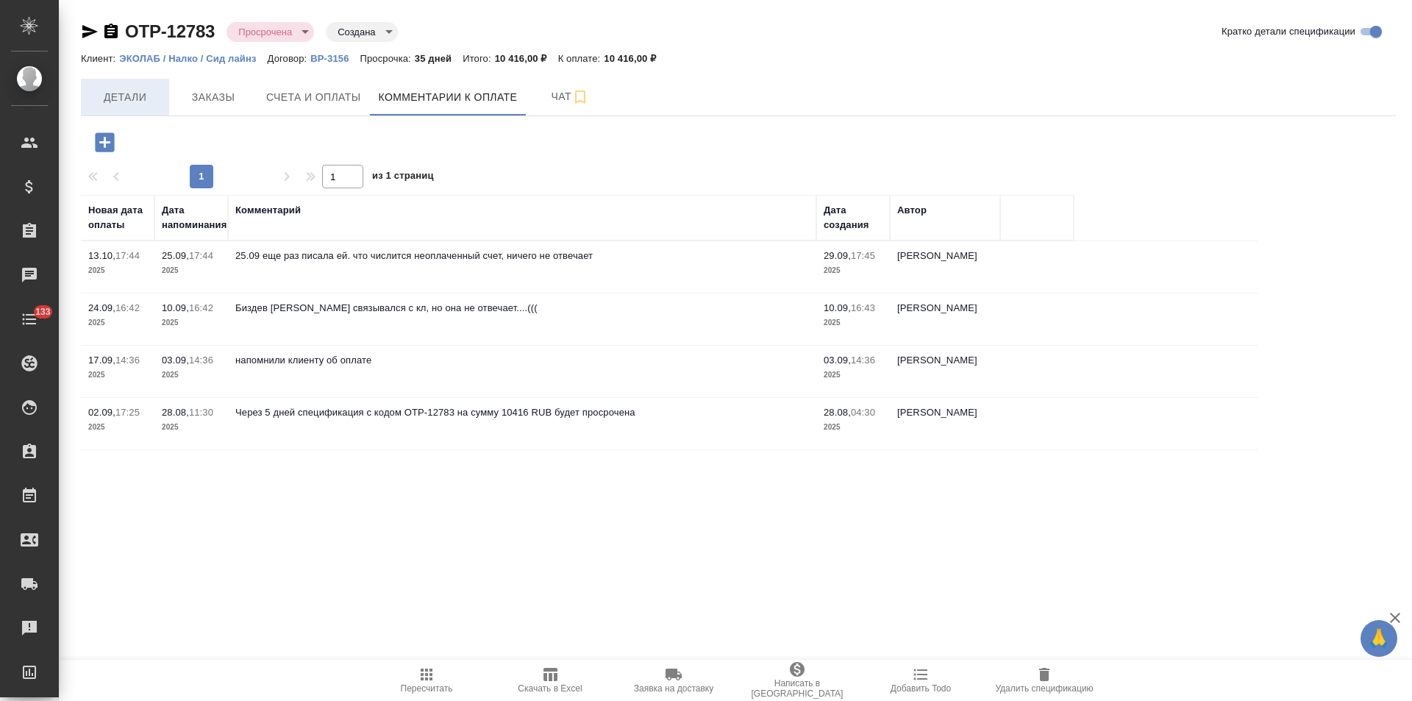
click at [115, 88] on span "Детали" at bounding box center [125, 97] width 71 height 18
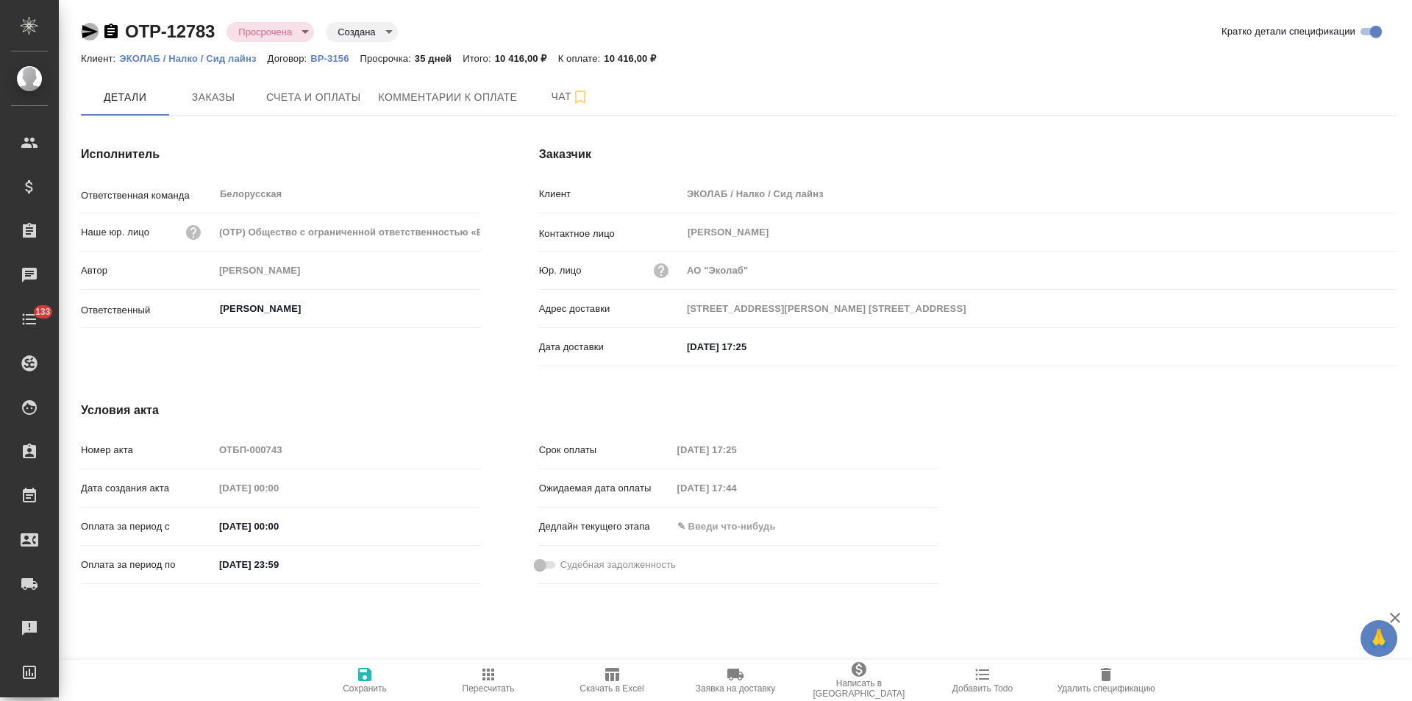
click at [88, 32] on icon "button" at bounding box center [90, 32] width 18 height 18
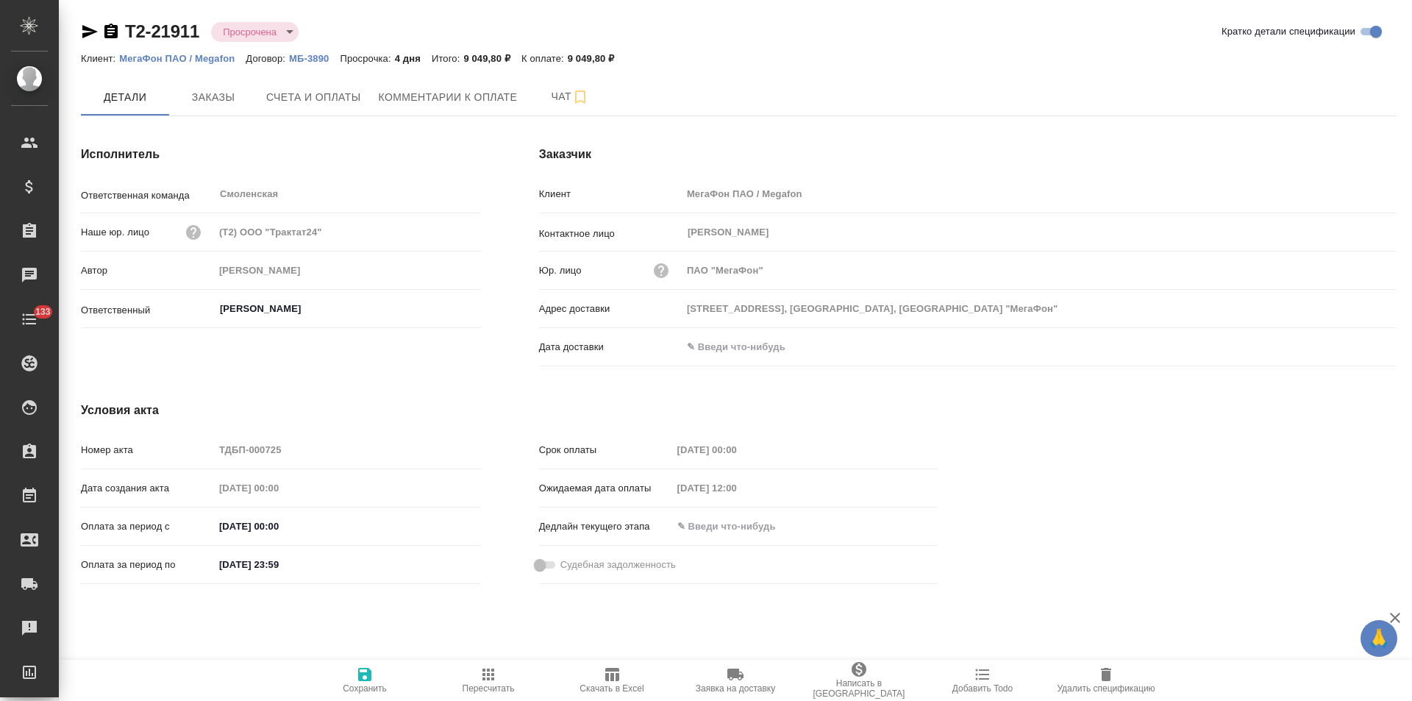
click at [318, 57] on p "МБ-3890" at bounding box center [314, 58] width 51 height 11
click at [446, 107] on button "Комментарии к оплате" at bounding box center [448, 97] width 157 height 37
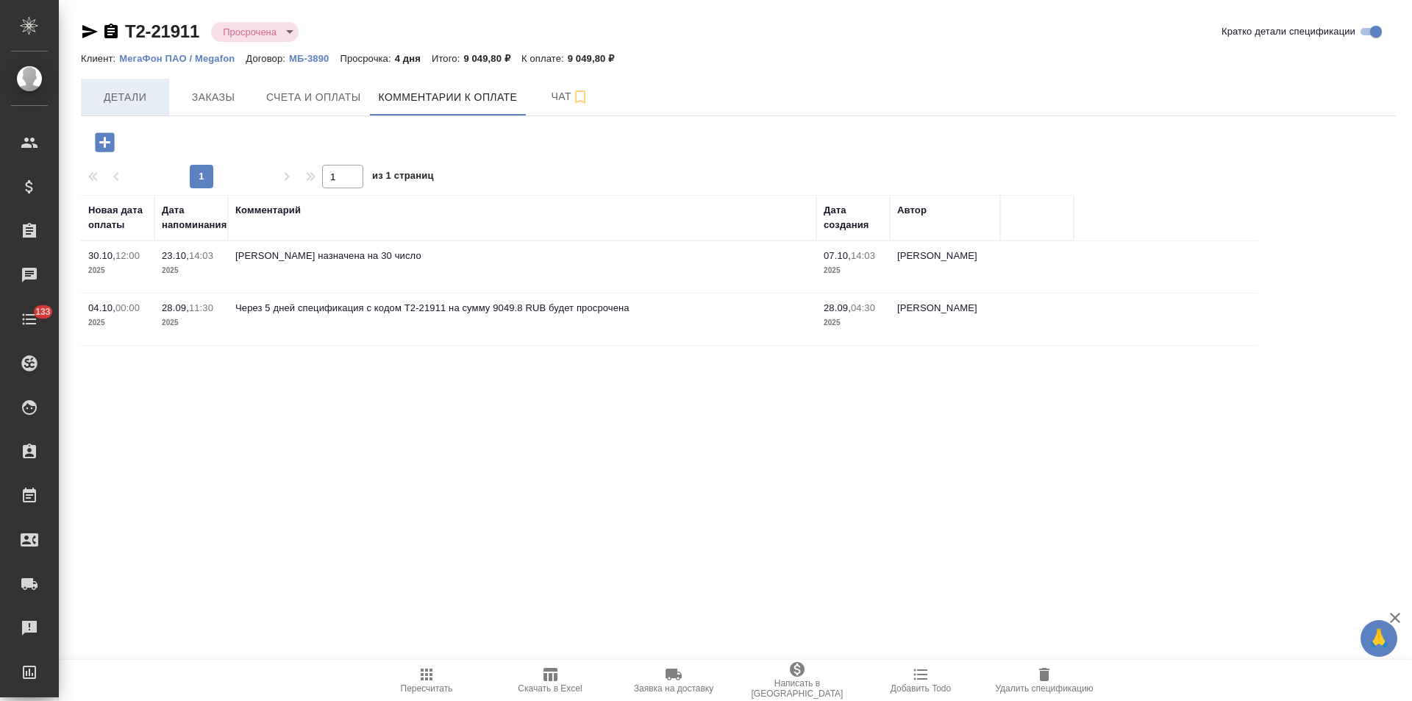
click at [149, 96] on span "Детали" at bounding box center [125, 97] width 71 height 18
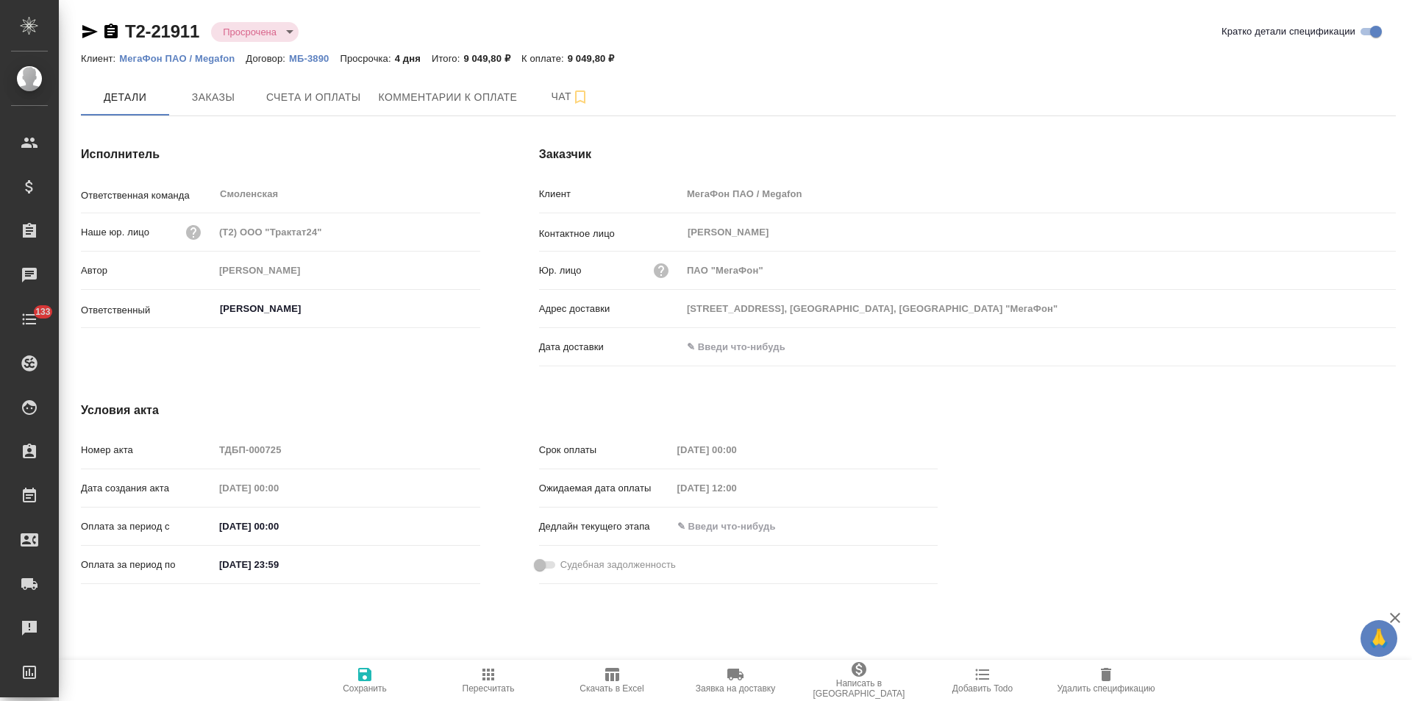
drag, startPoint x: 88, startPoint y: 34, endPoint x: 147, endPoint y: 44, distance: 59.7
click at [88, 34] on icon "button" at bounding box center [89, 31] width 15 height 13
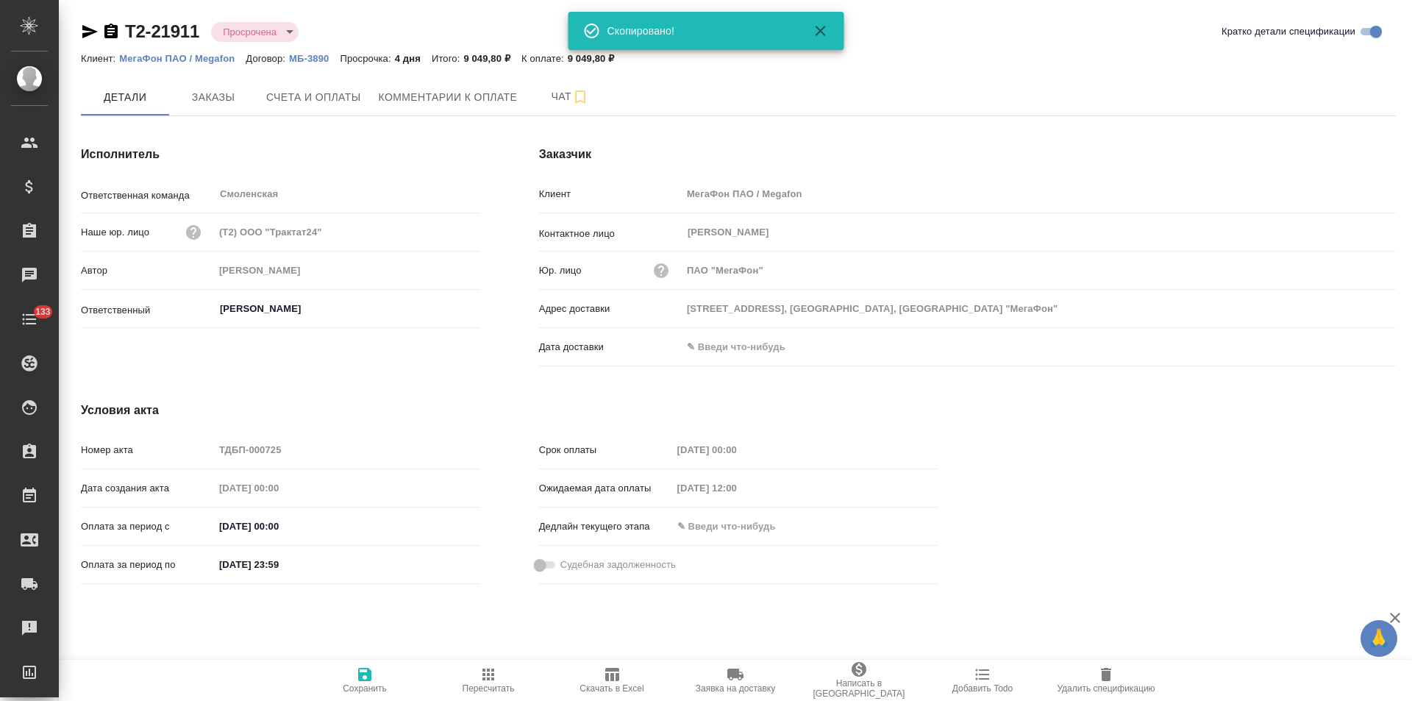
click at [318, 58] on p "МБ-3890" at bounding box center [314, 58] width 51 height 11
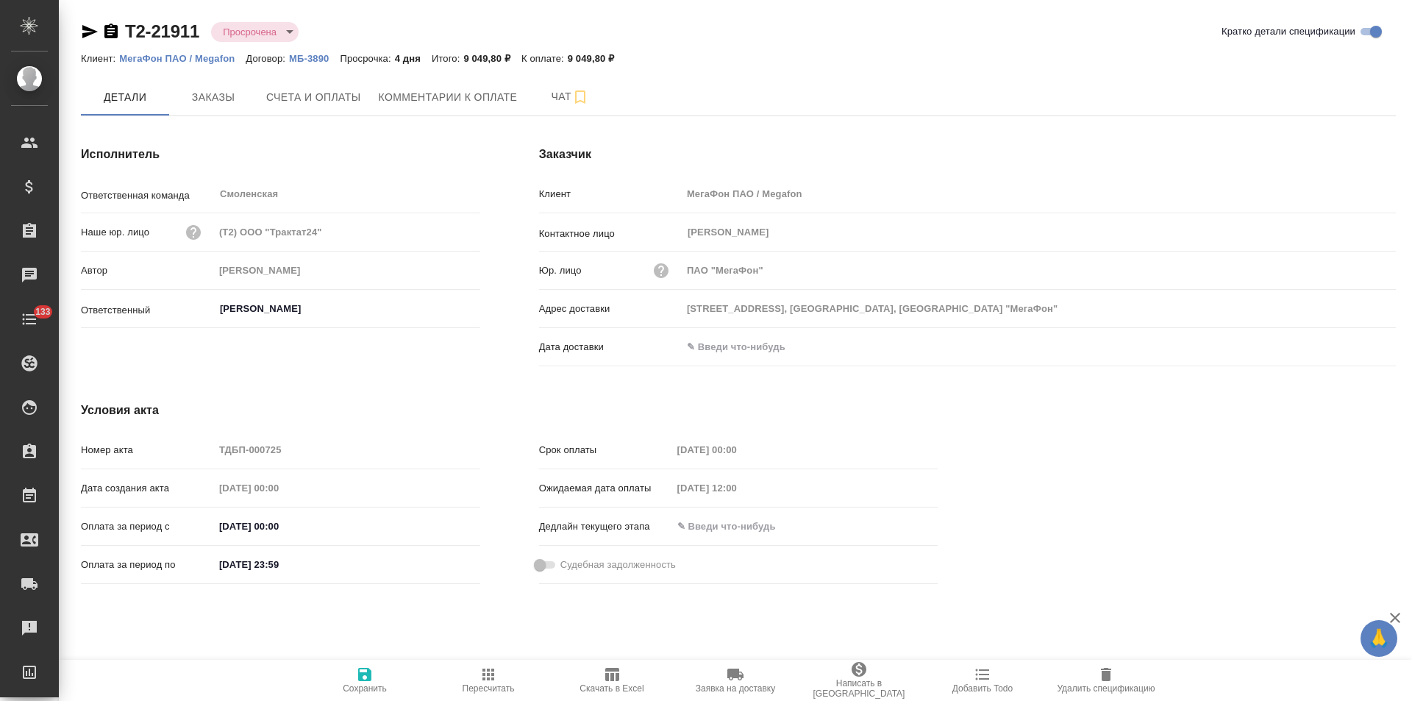
click at [109, 32] on icon "button" at bounding box center [111, 32] width 18 height 18
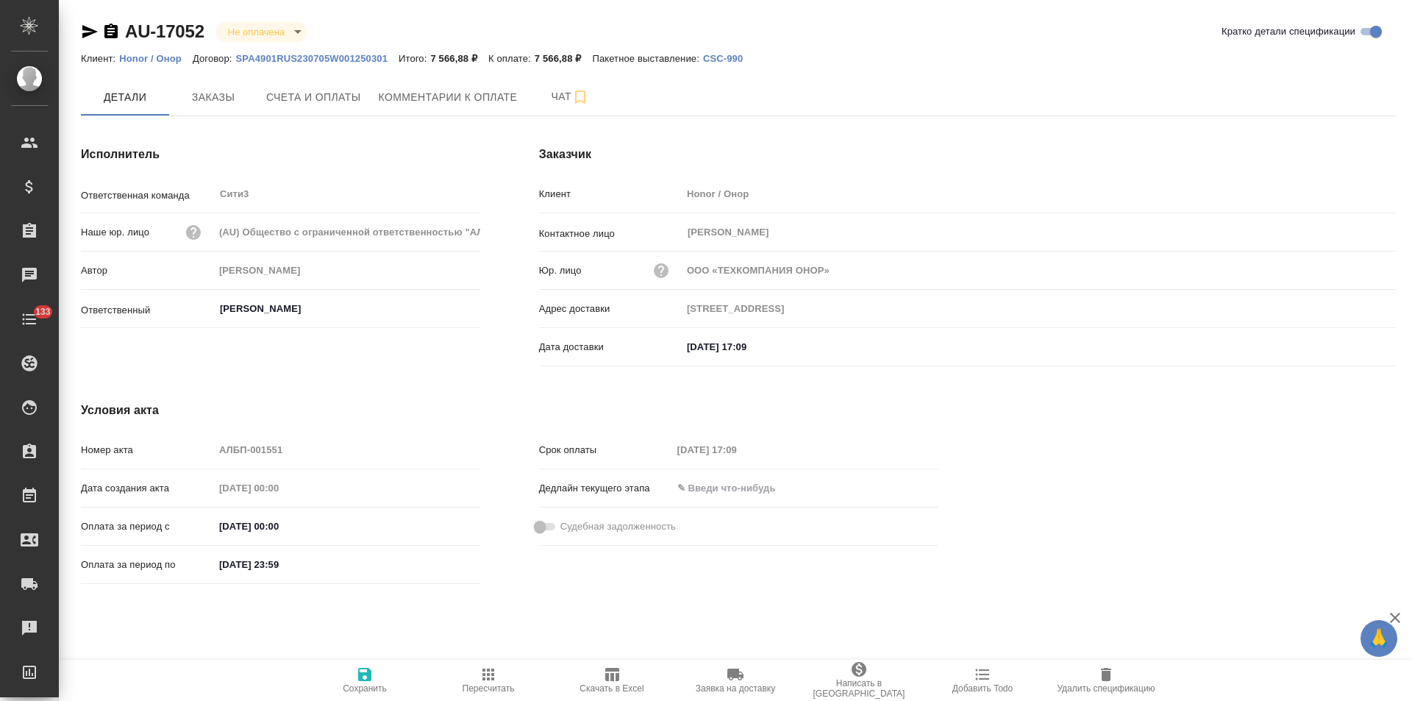
click at [90, 32] on icon "button" at bounding box center [90, 32] width 18 height 18
click at [230, 104] on span "Заказы" at bounding box center [213, 97] width 71 height 18
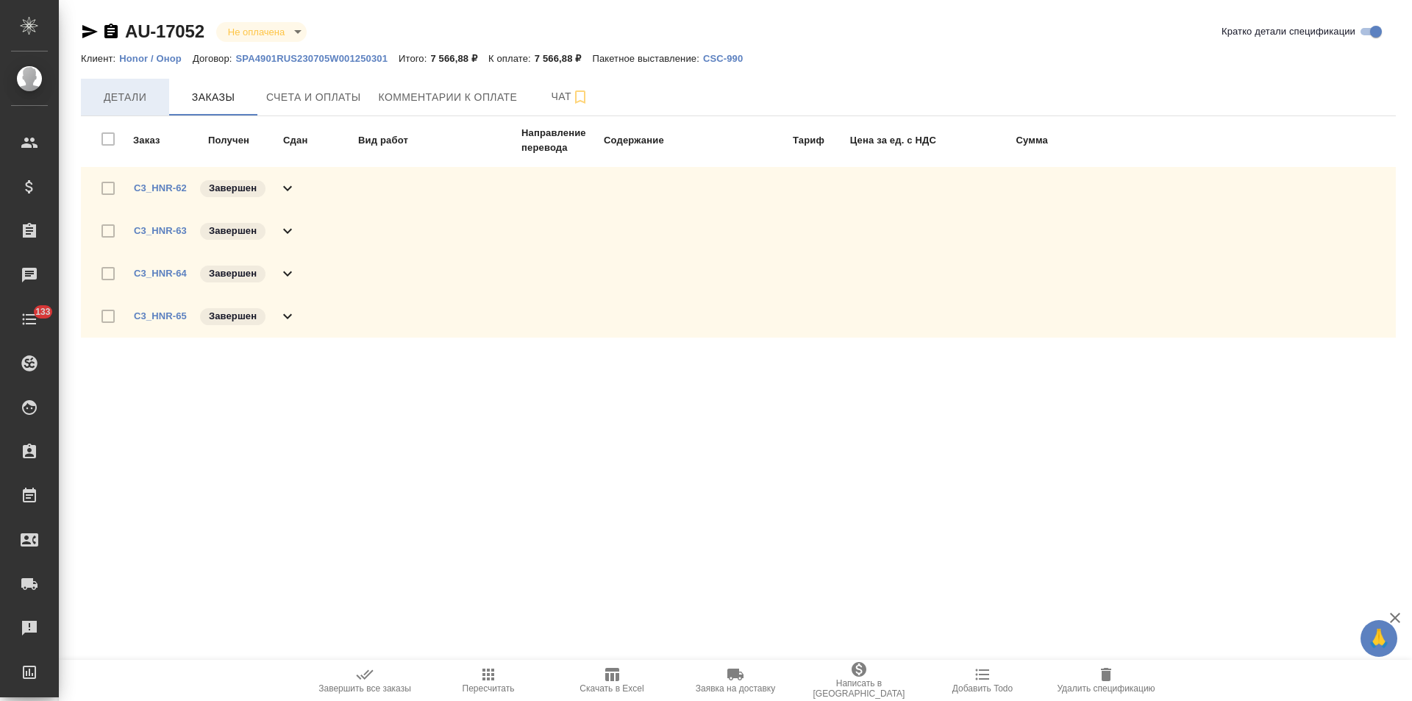
click at [126, 80] on button "Детали" at bounding box center [125, 97] width 88 height 37
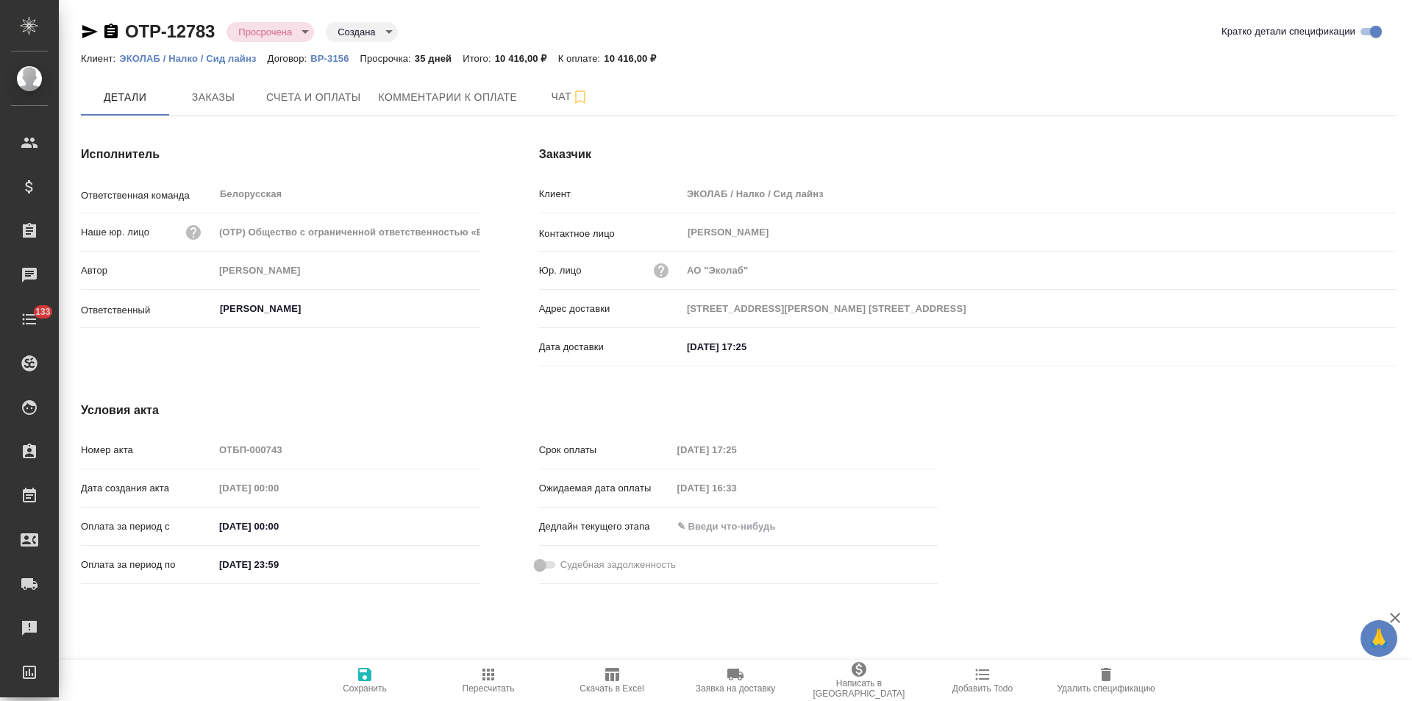
click at [193, 60] on p "ЭКОЛАБ / Налко / Сид лайнз" at bounding box center [193, 58] width 148 height 11
click at [338, 57] on p "ВР-3156" at bounding box center [334, 58] width 49 height 11
click at [466, 102] on span "Комментарии к оплате" at bounding box center [448, 97] width 139 height 18
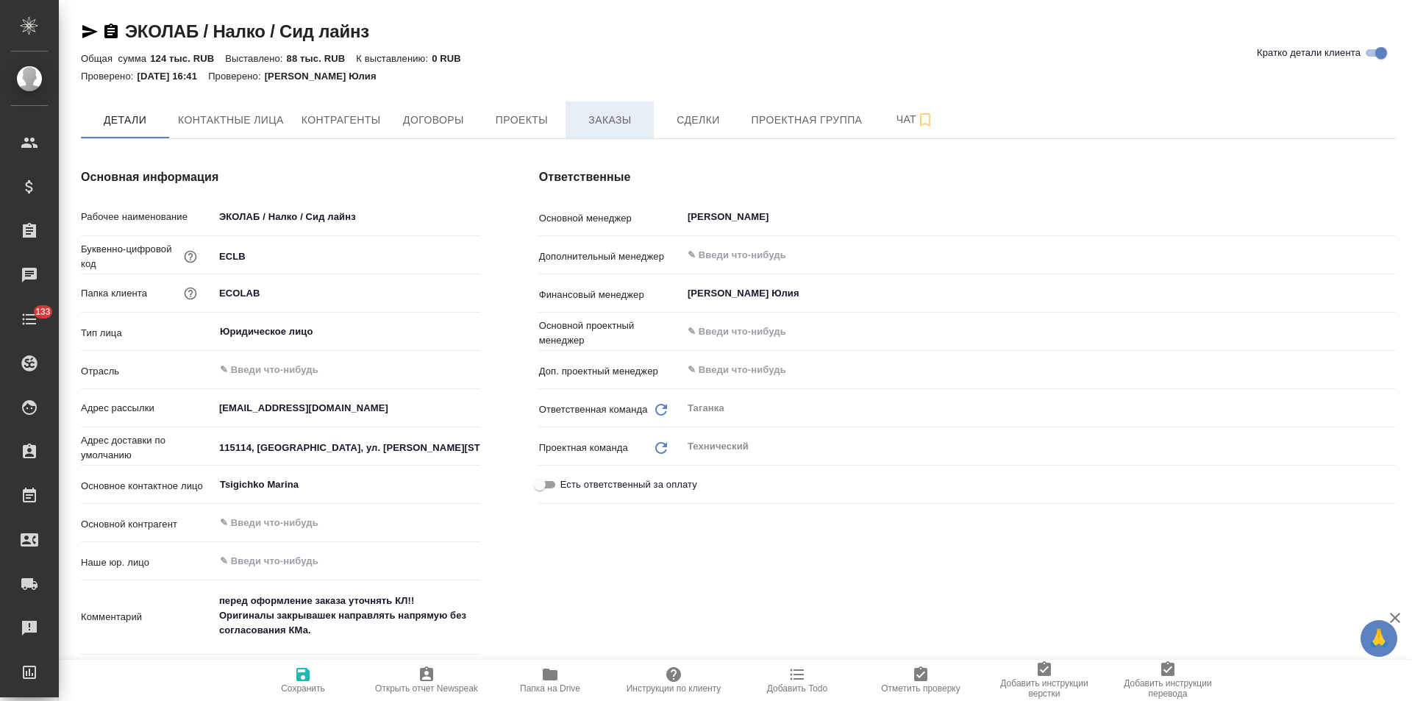
click at [625, 123] on span "Заказы" at bounding box center [609, 120] width 71 height 18
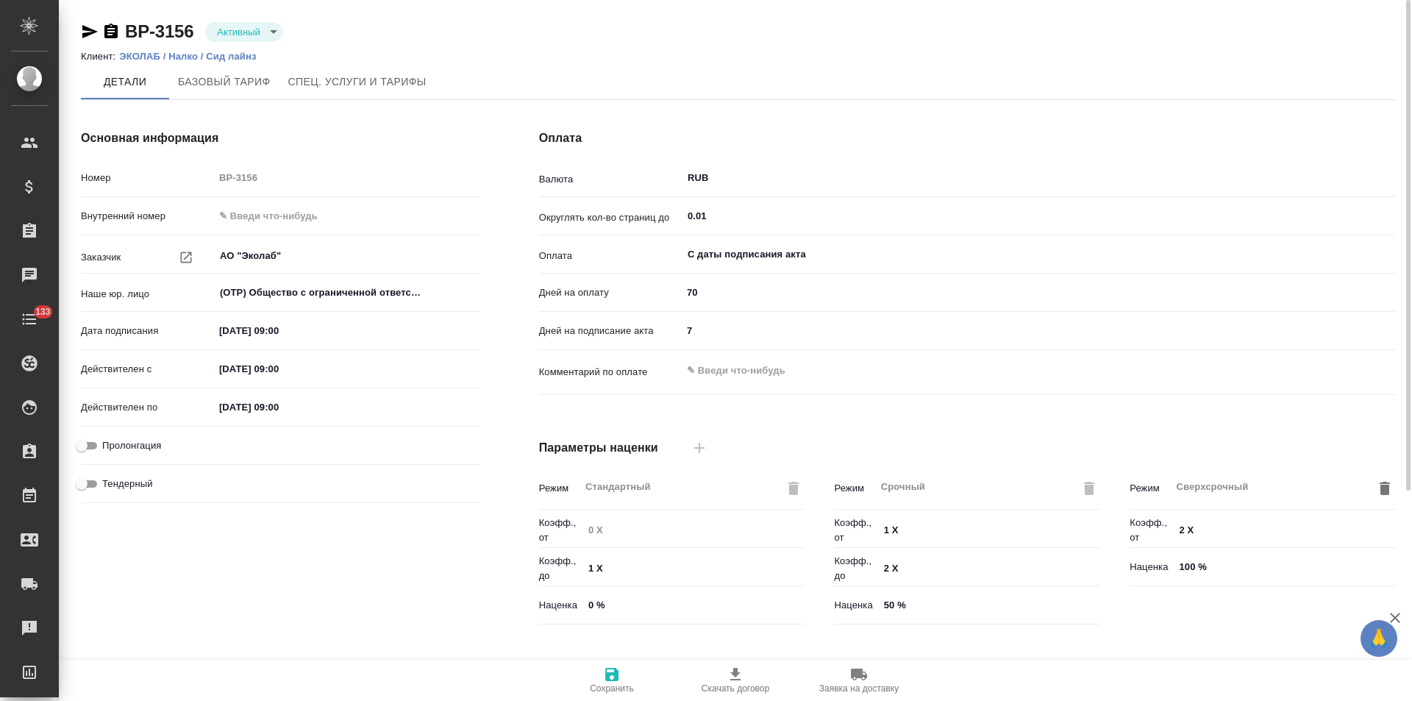
scroll to position [299, 0]
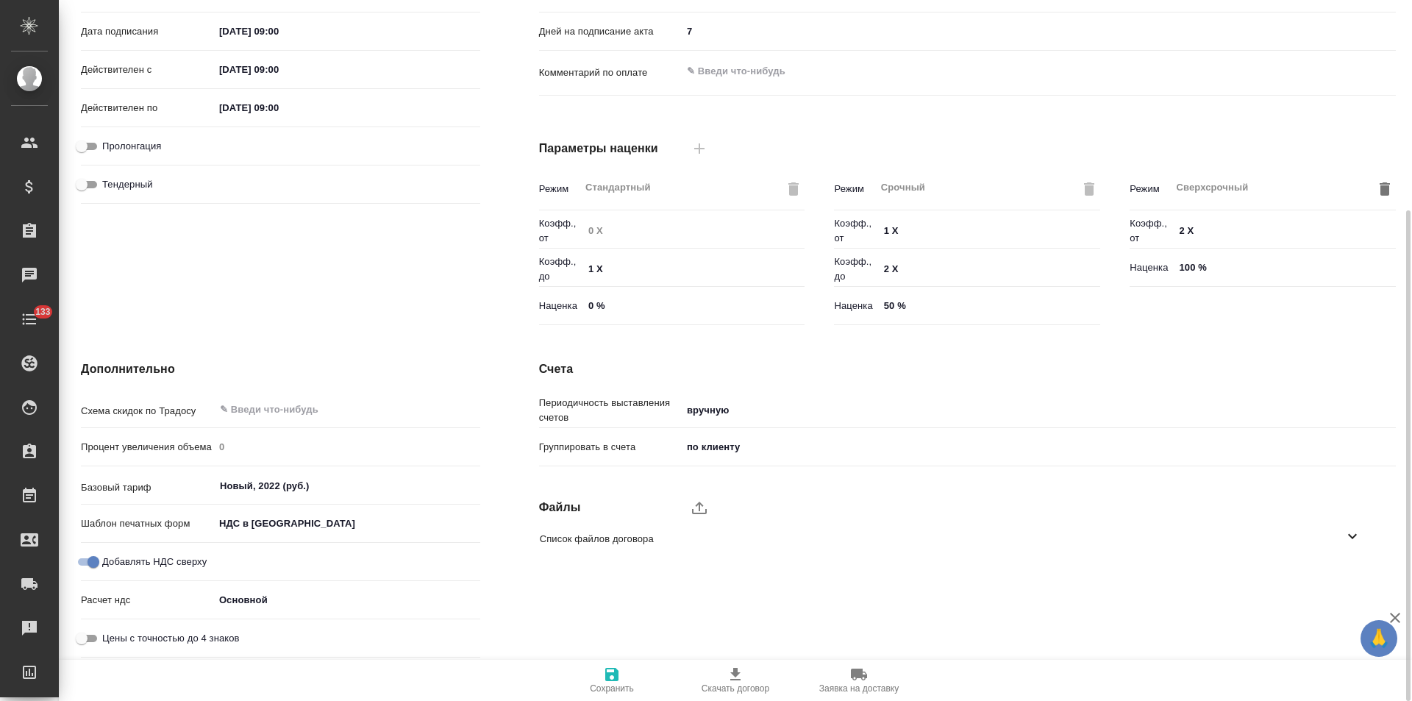
click at [1348, 541] on icon at bounding box center [1353, 536] width 18 height 18
click at [1339, 580] on icon "button" at bounding box center [1334, 578] width 18 height 18
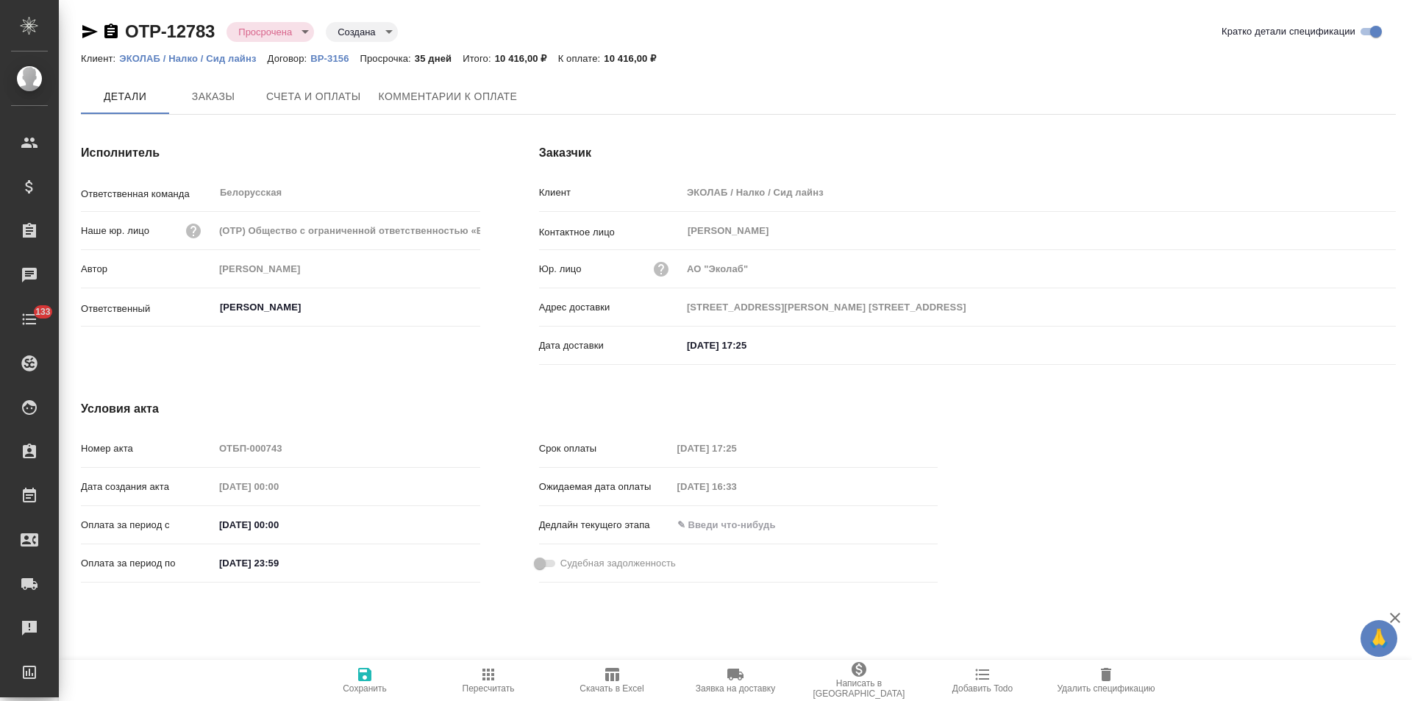
click at [109, 35] on icon "button" at bounding box center [110, 31] width 13 height 15
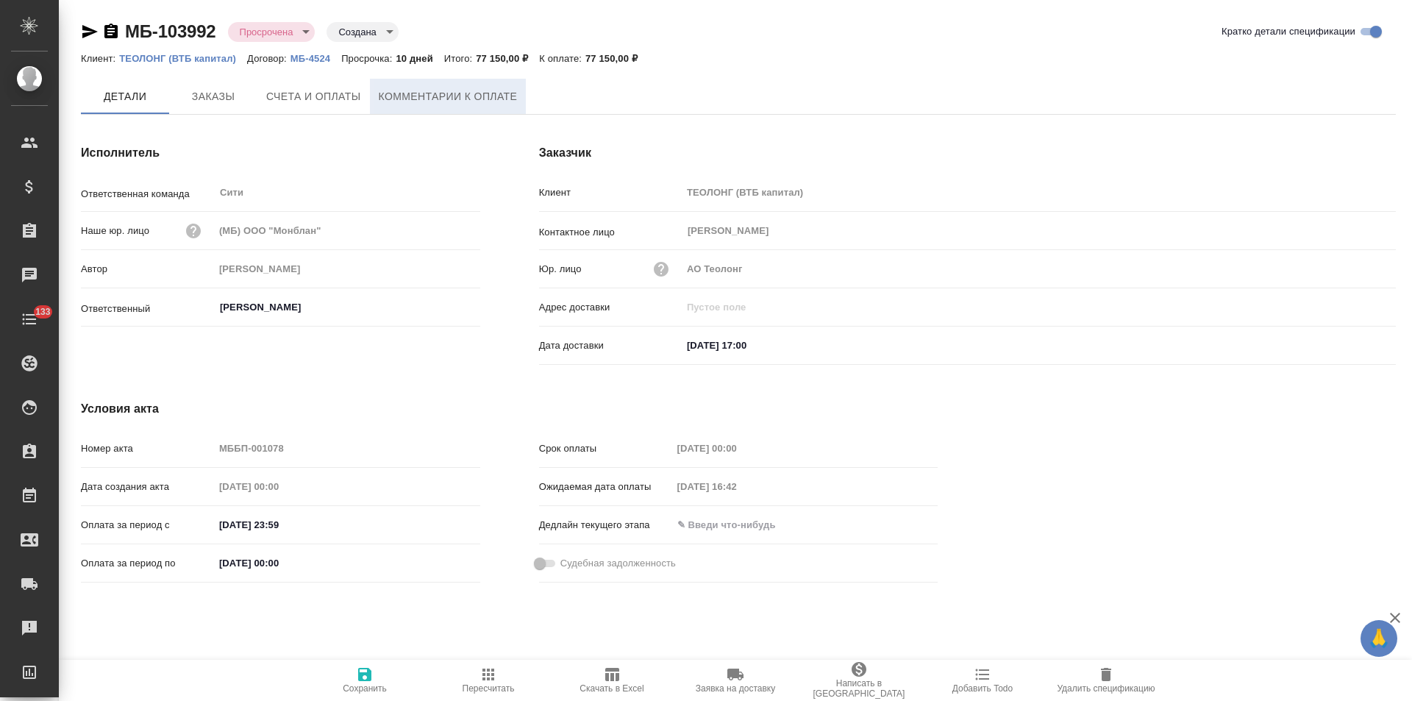
click at [451, 106] on button "Комментарии к оплате" at bounding box center [448, 96] width 157 height 35
click at [484, 110] on button "Комментарии к оплате" at bounding box center [448, 96] width 157 height 35
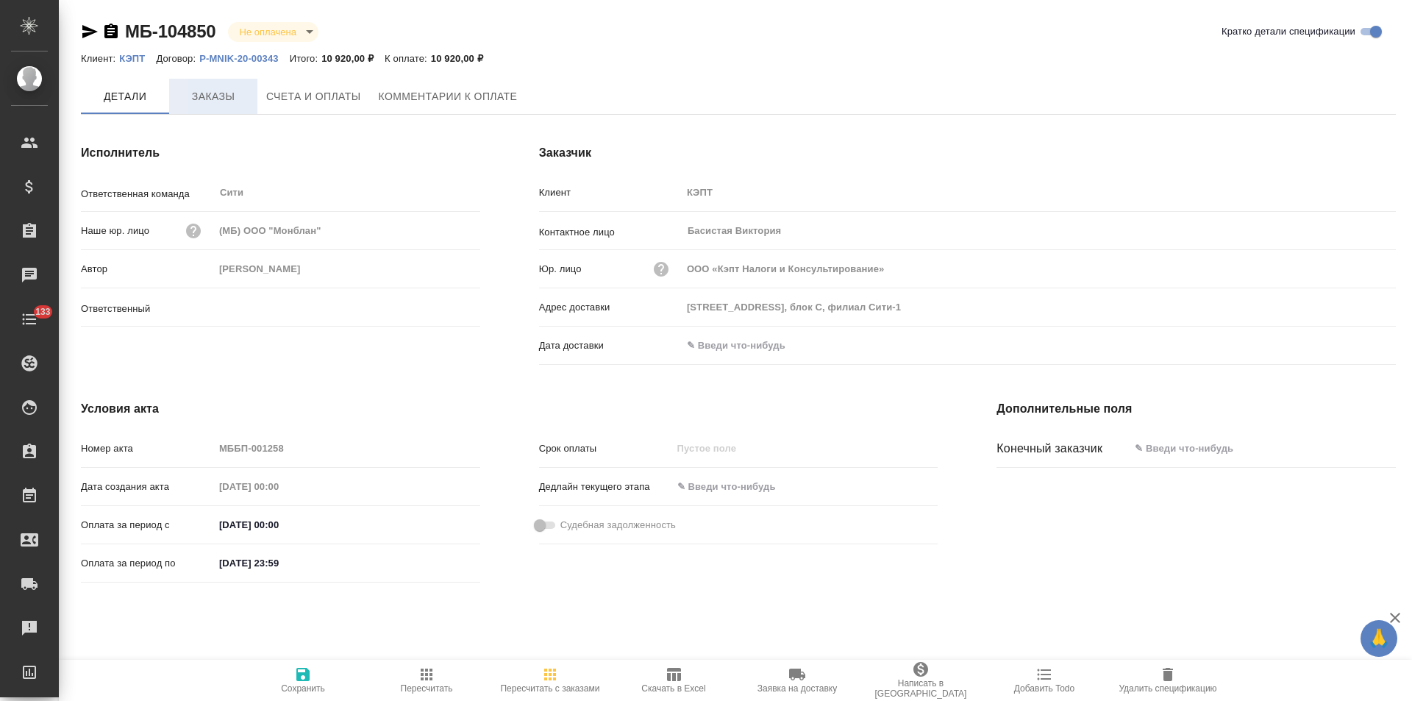
type input "[PERSON_NAME]"
click at [243, 105] on span "Заказы" at bounding box center [213, 97] width 71 height 18
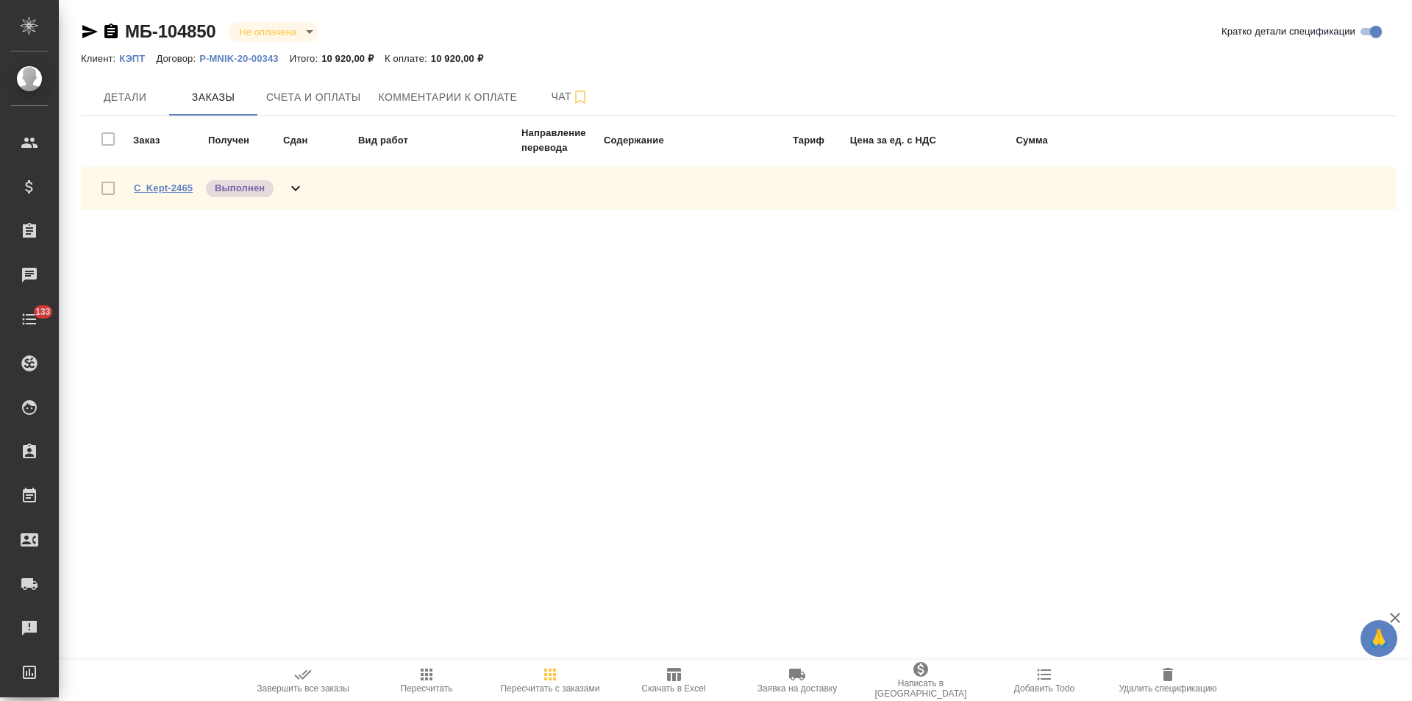
click at [183, 190] on link "C_Kept-2465" at bounding box center [163, 187] width 59 height 11
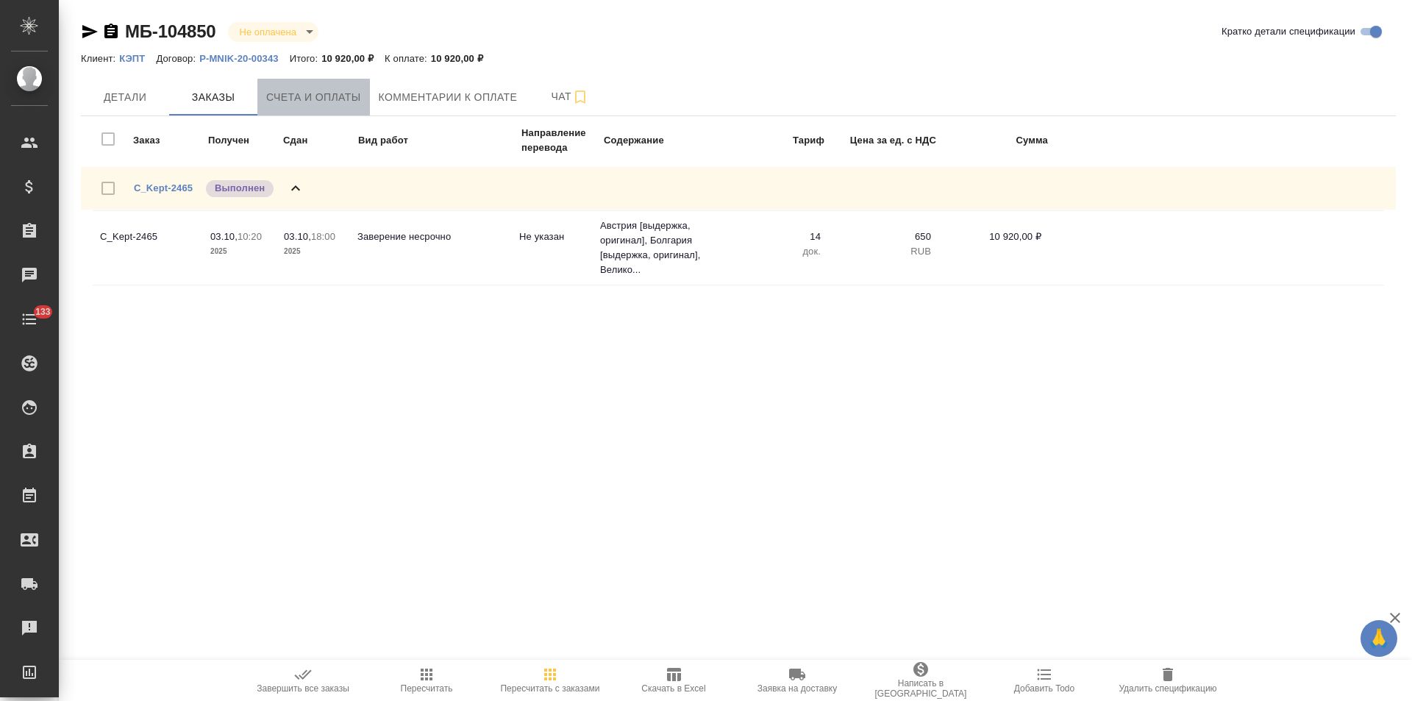
click at [332, 97] on span "Счета и оплаты" at bounding box center [313, 97] width 95 height 18
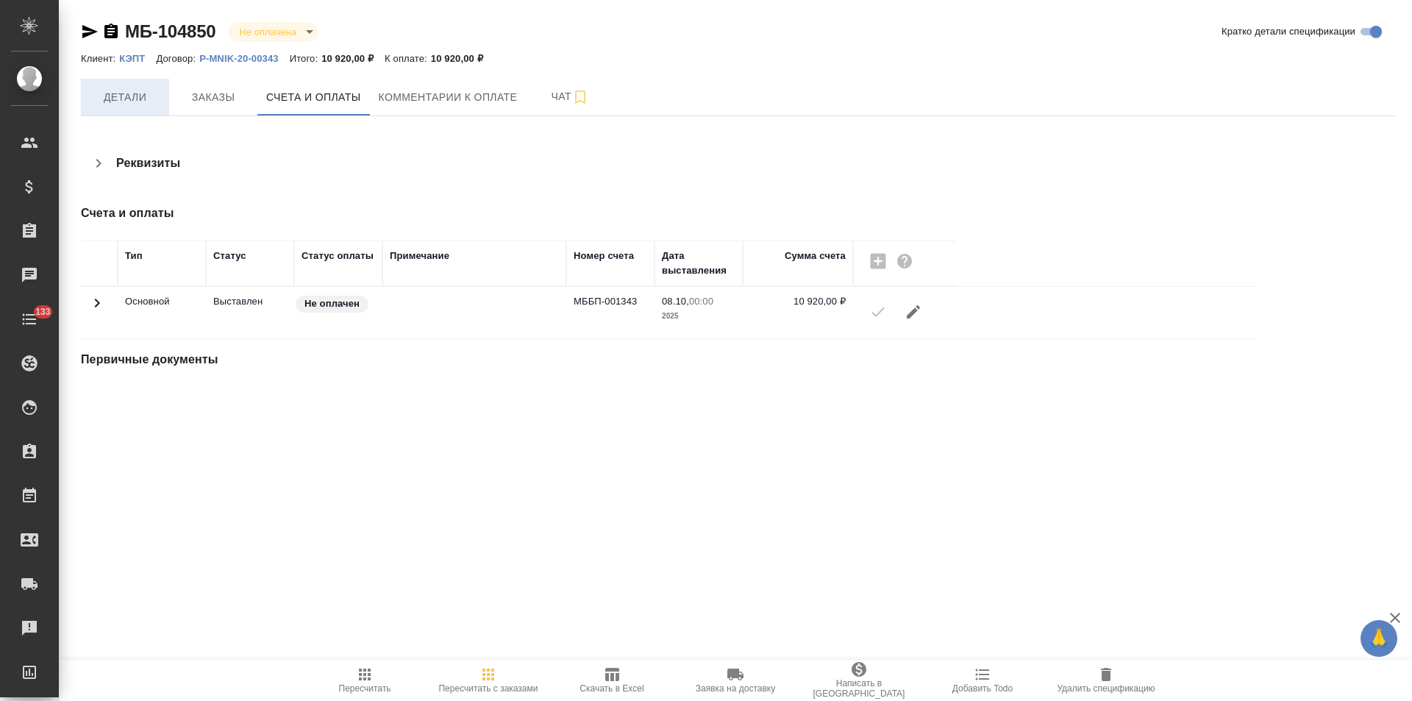
click at [132, 101] on span "Детали" at bounding box center [125, 97] width 71 height 18
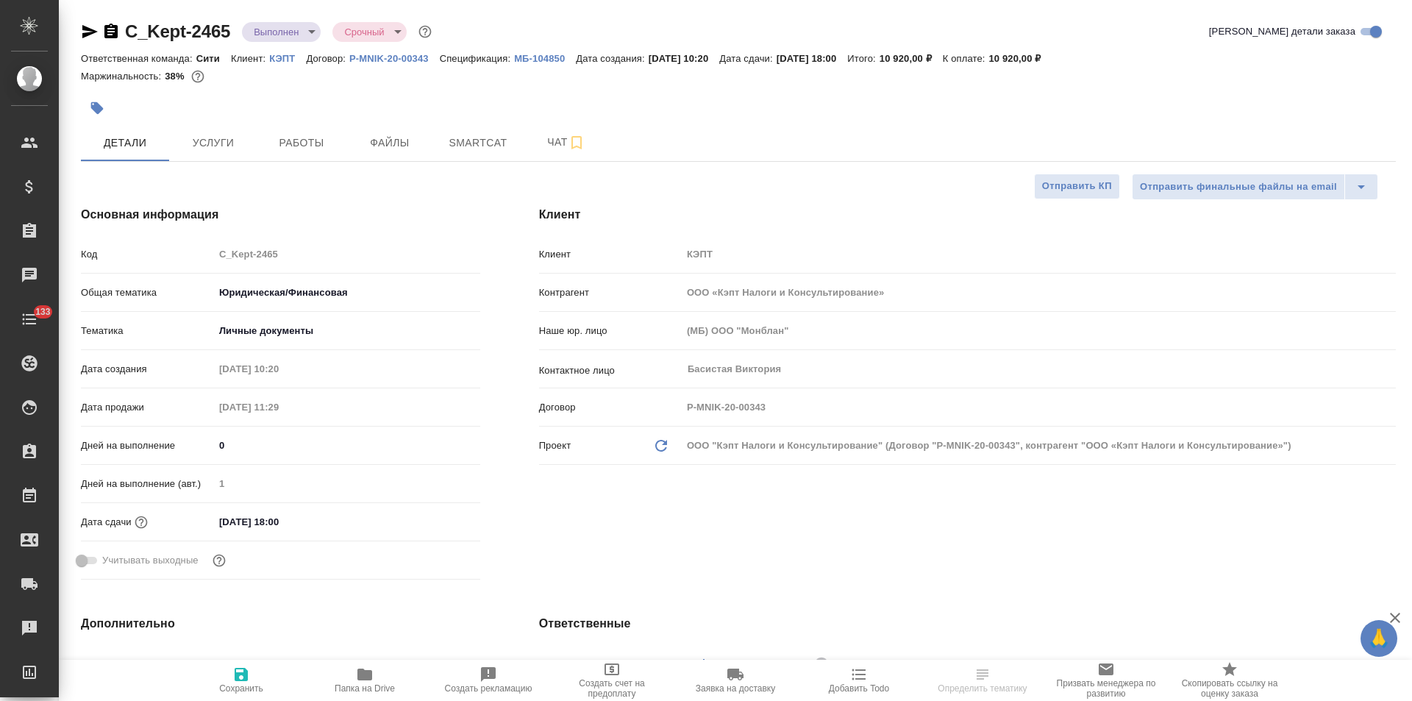
select select "RU"
type textarea "x"
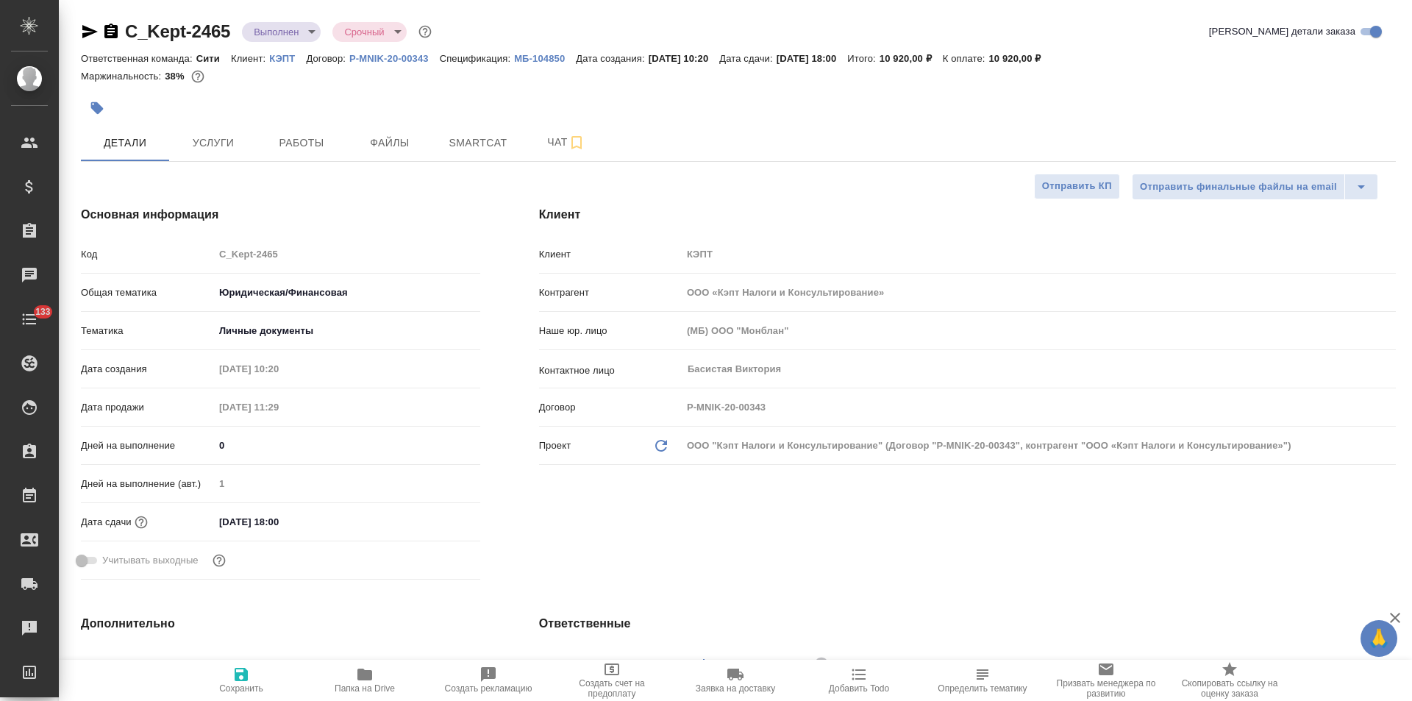
type textarea "x"
click at [552, 149] on span "Чат" at bounding box center [566, 142] width 71 height 18
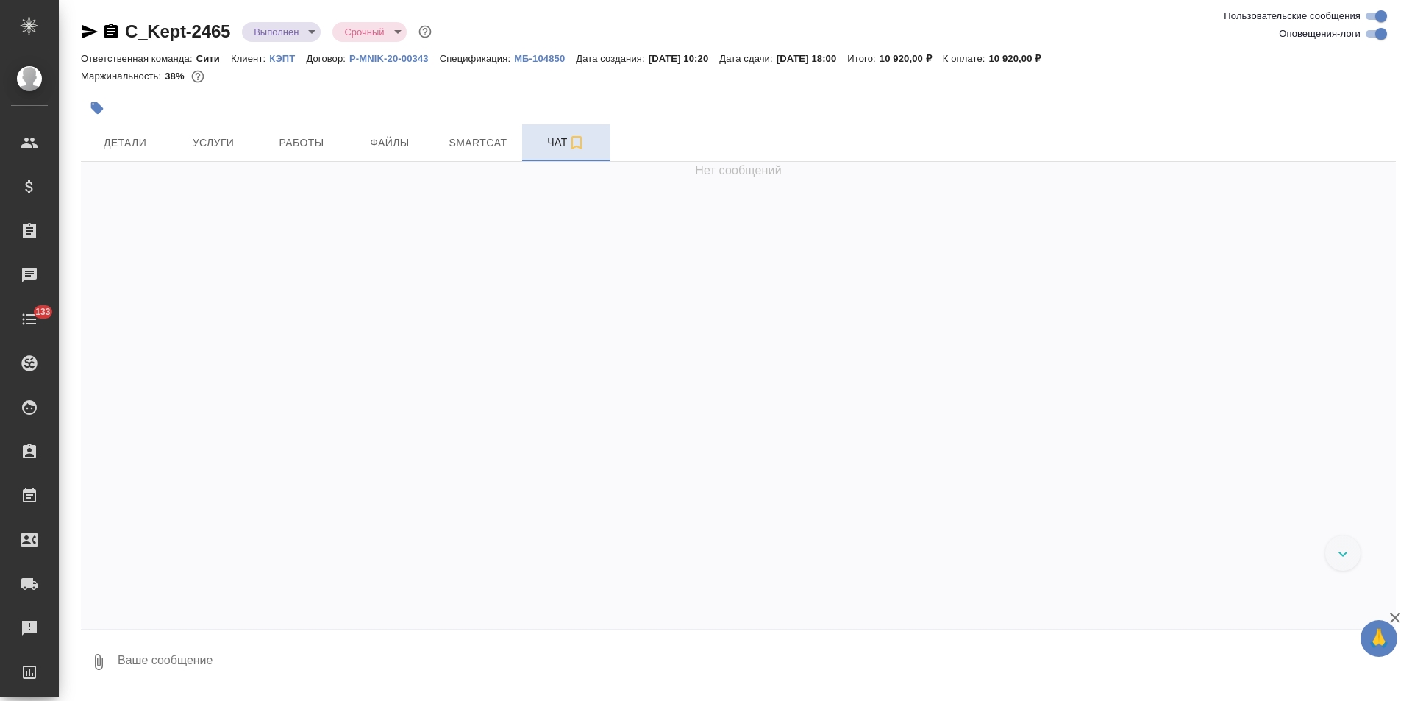
scroll to position [894, 0]
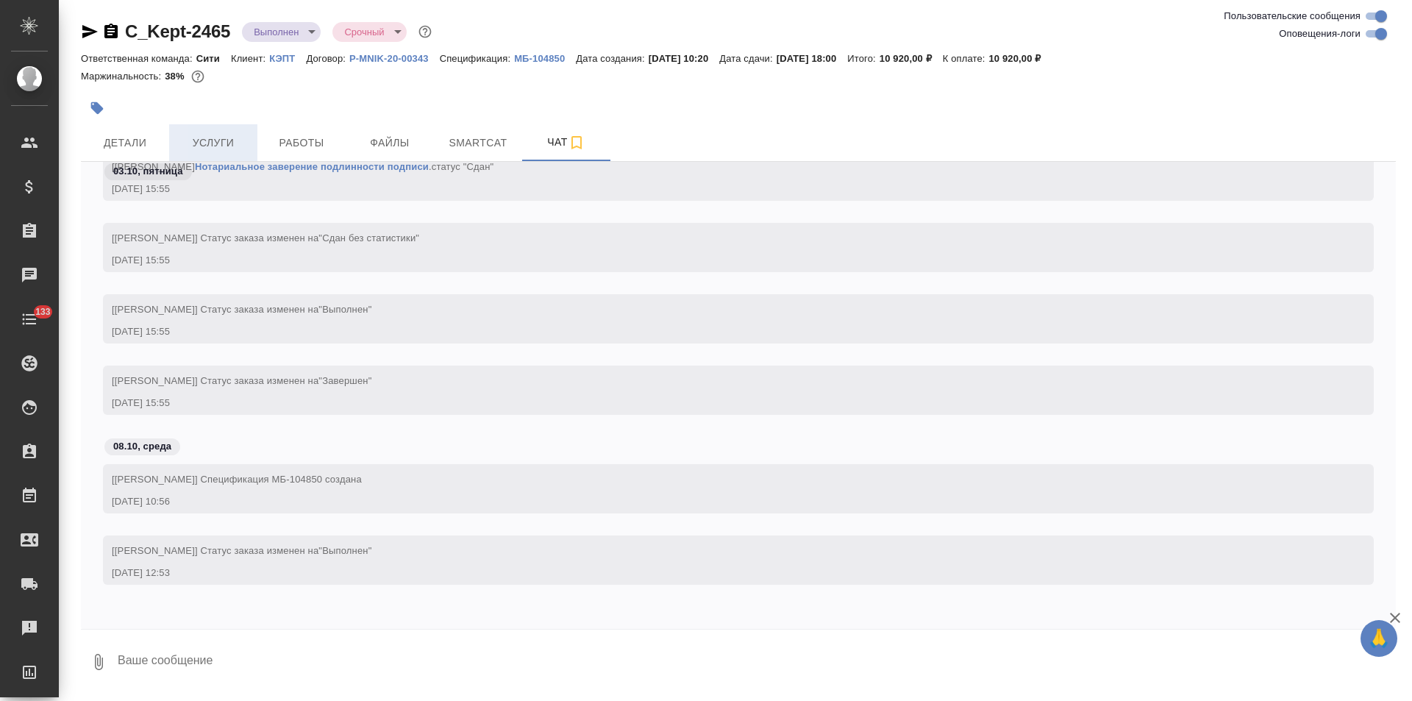
click at [236, 142] on span "Услуги" at bounding box center [213, 143] width 71 height 18
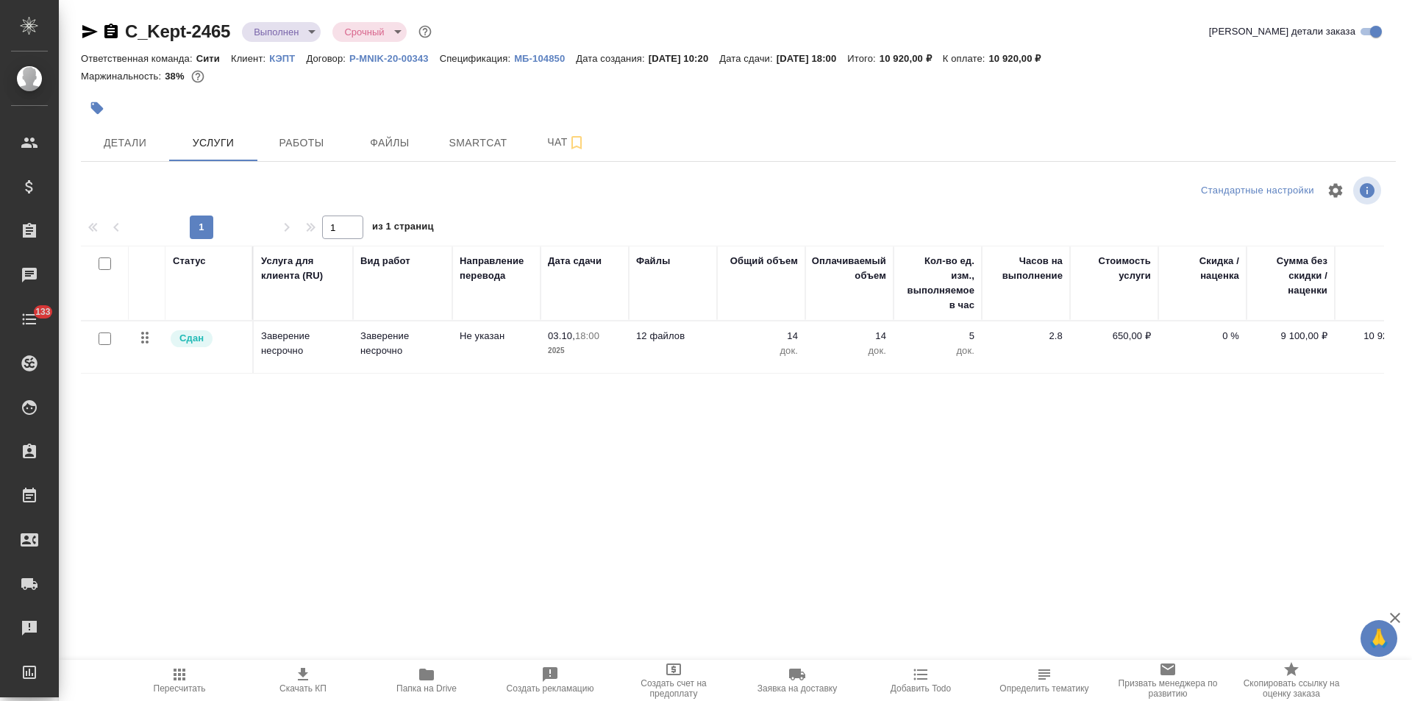
click at [501, 349] on td "Не указан" at bounding box center [496, 346] width 88 height 51
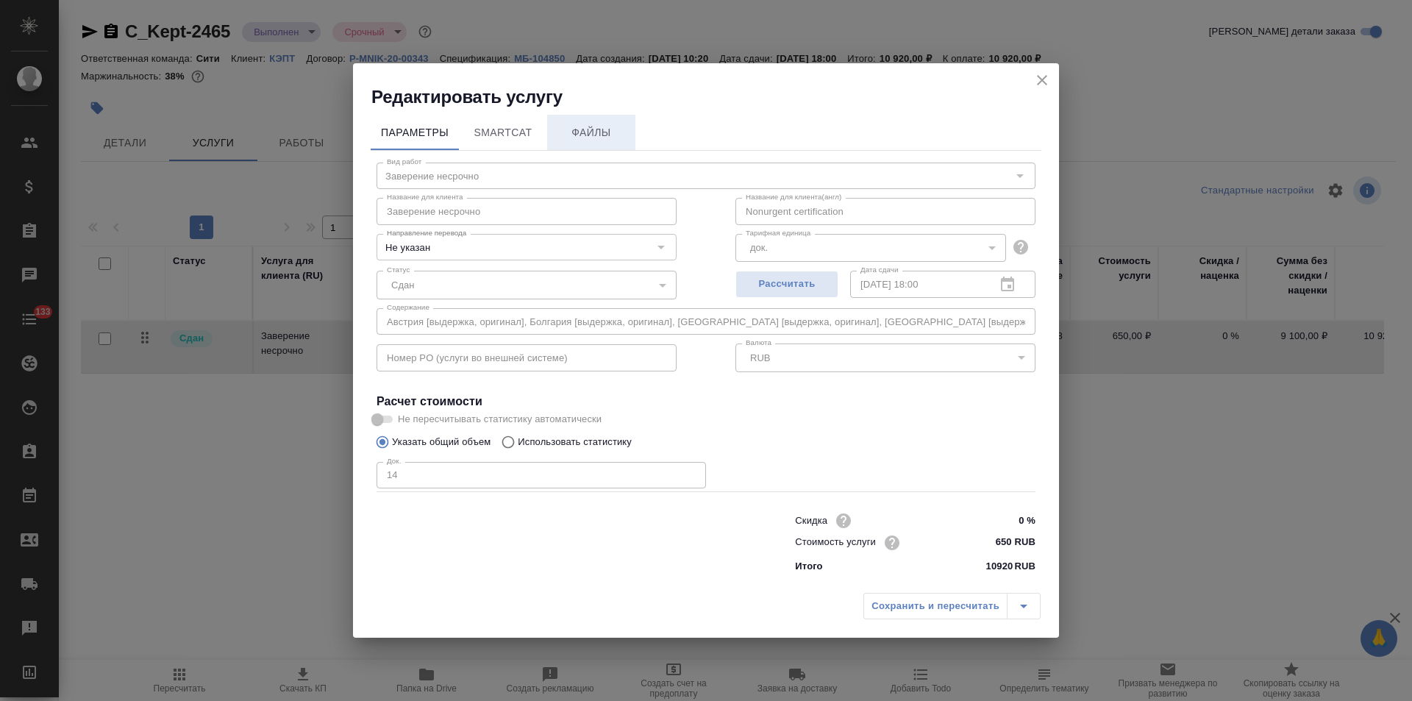
click at [598, 138] on span "Файлы" at bounding box center [591, 133] width 71 height 18
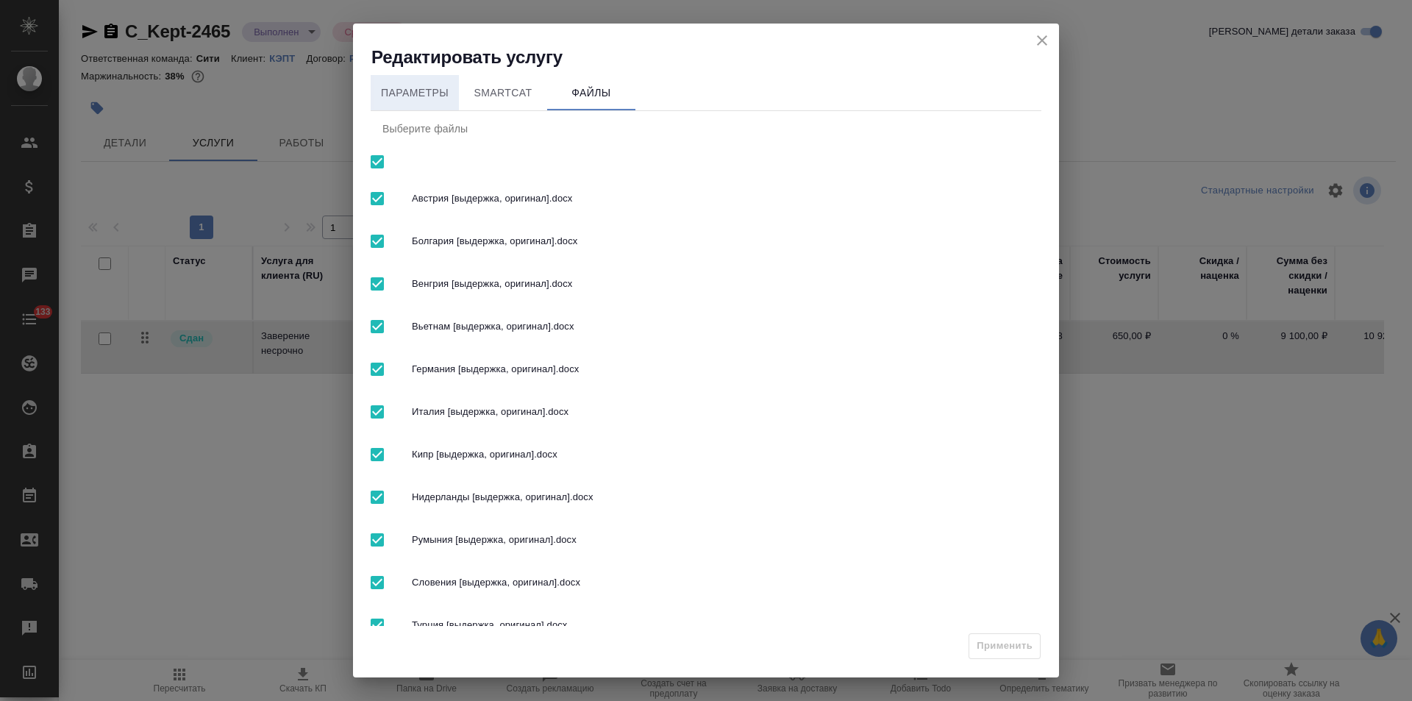
click at [425, 102] on button "Параметры" at bounding box center [415, 92] width 88 height 35
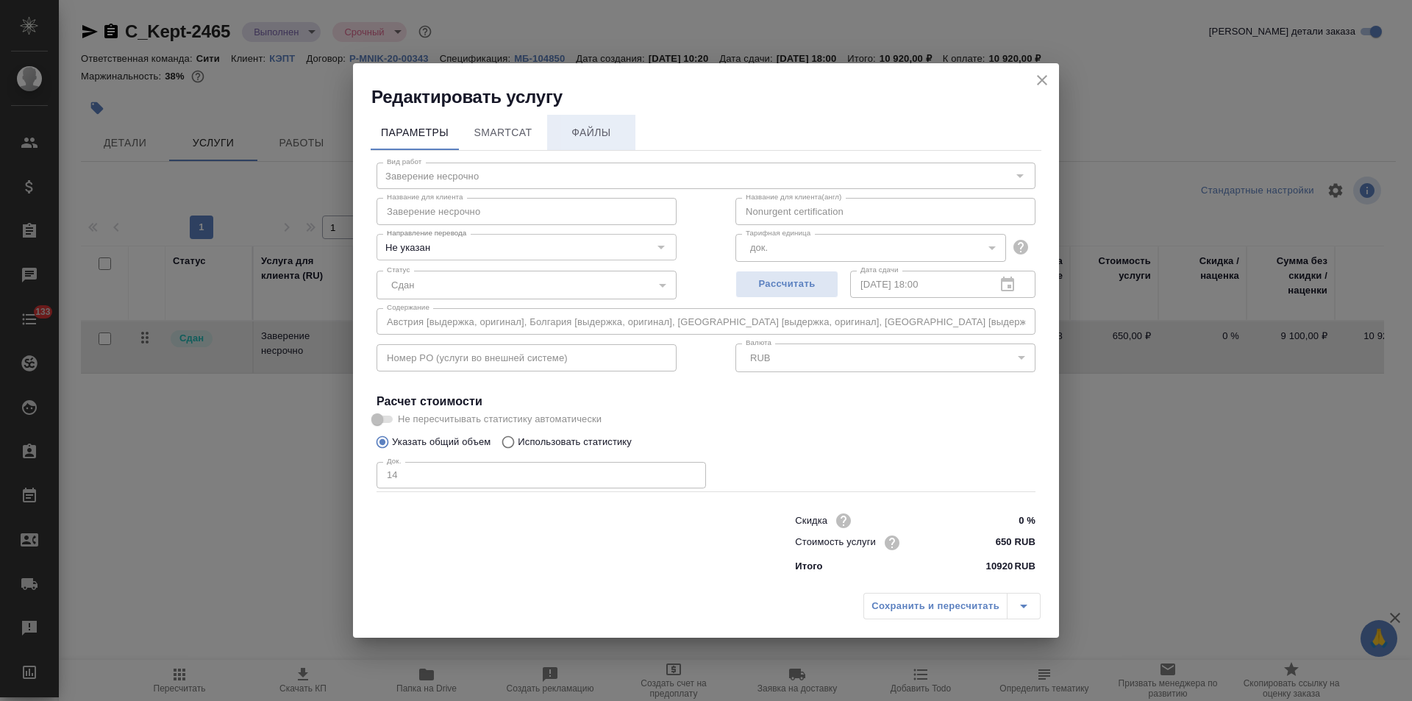
click at [607, 131] on span "Файлы" at bounding box center [591, 133] width 71 height 18
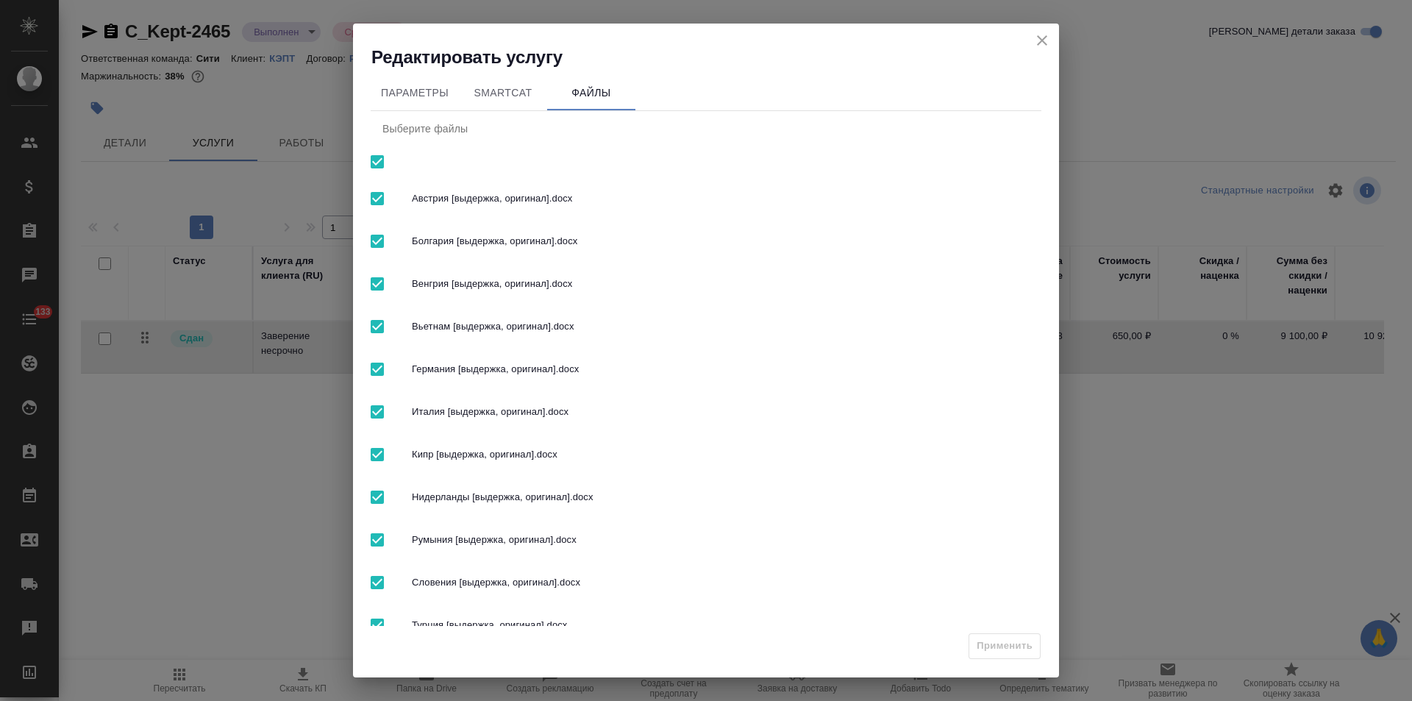
click at [378, 164] on input "checkbox" at bounding box center [377, 161] width 31 height 31
checkbox input "false"
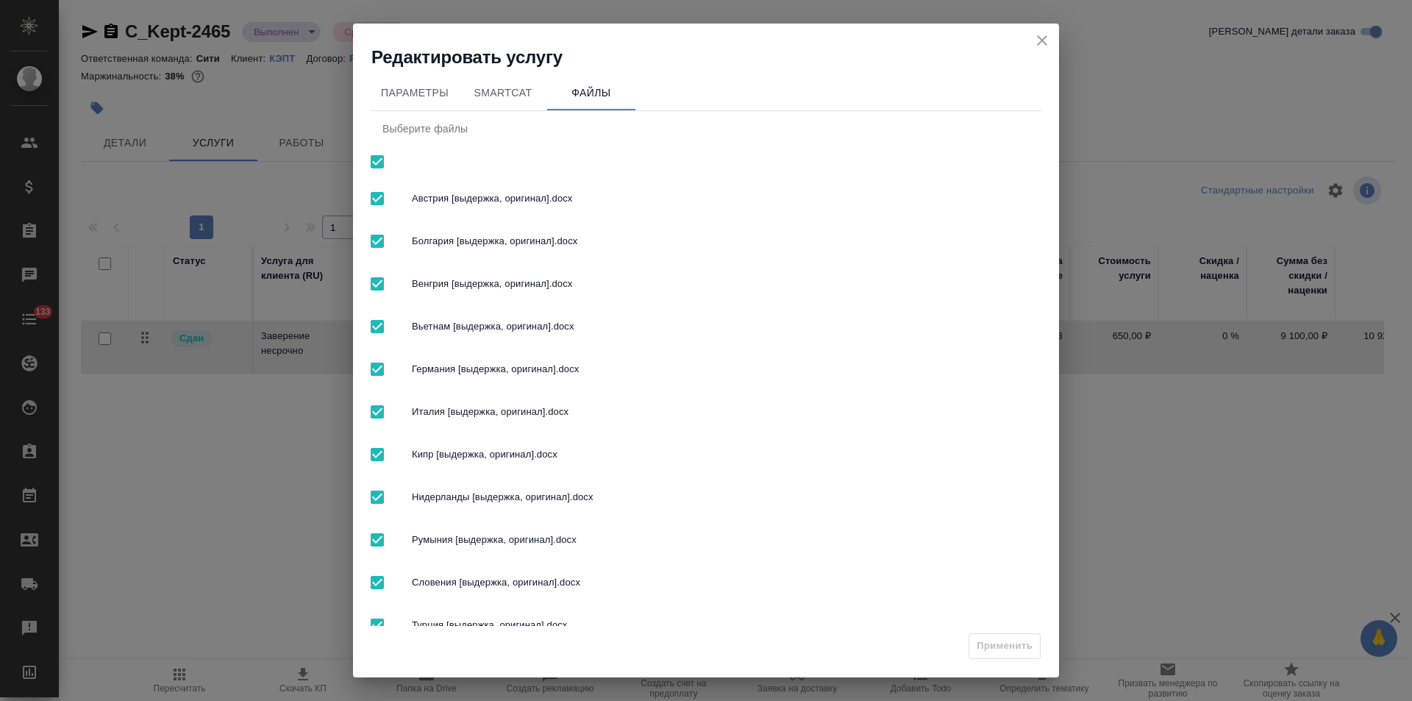
checkbox input "false"
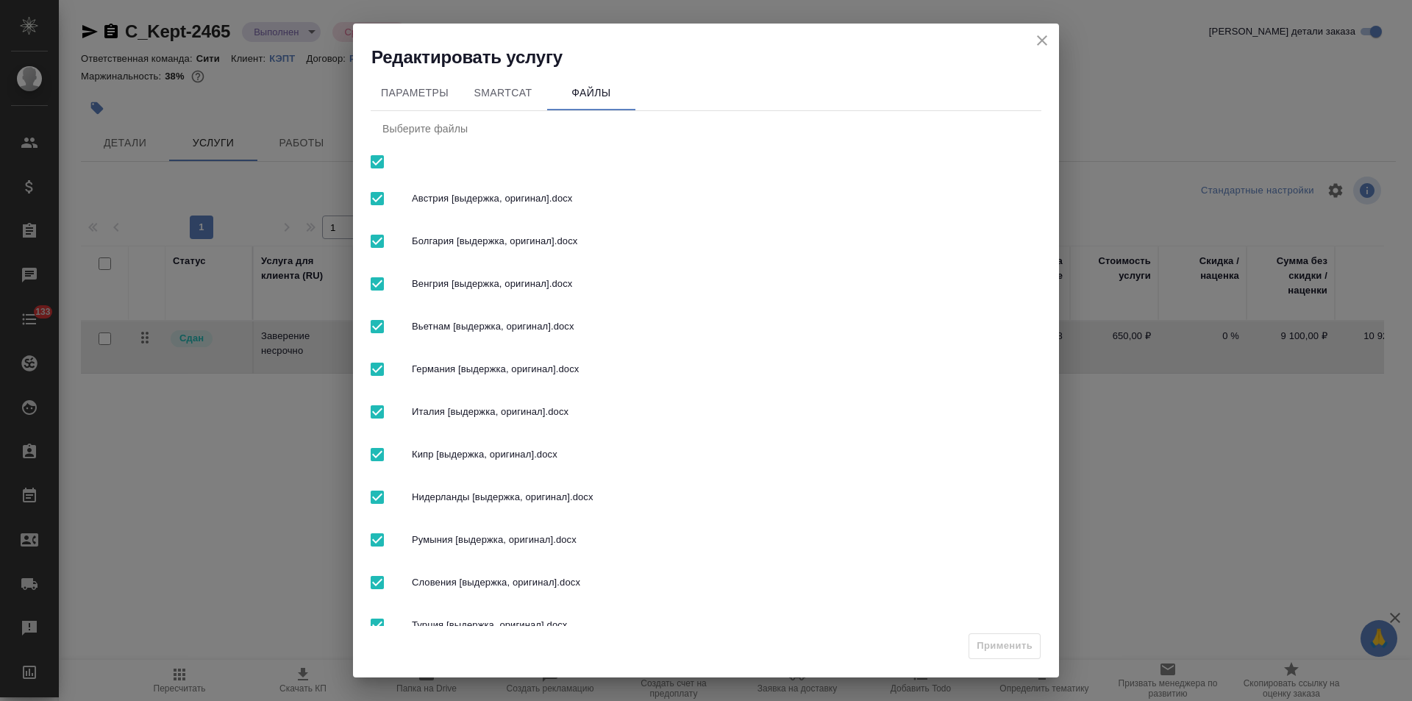
checkbox input "false"
click at [449, 90] on span "Параметры" at bounding box center [414, 93] width 71 height 18
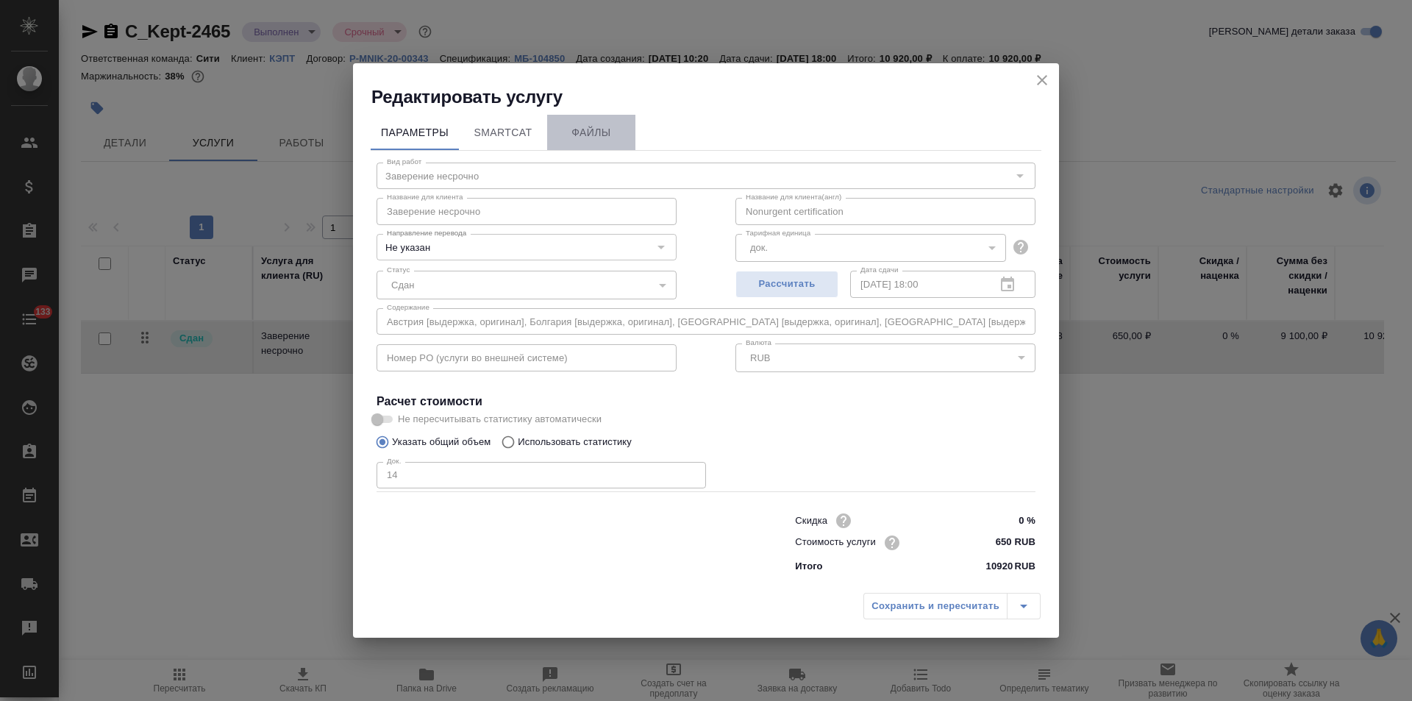
click at [591, 144] on button "Файлы" at bounding box center [591, 132] width 88 height 35
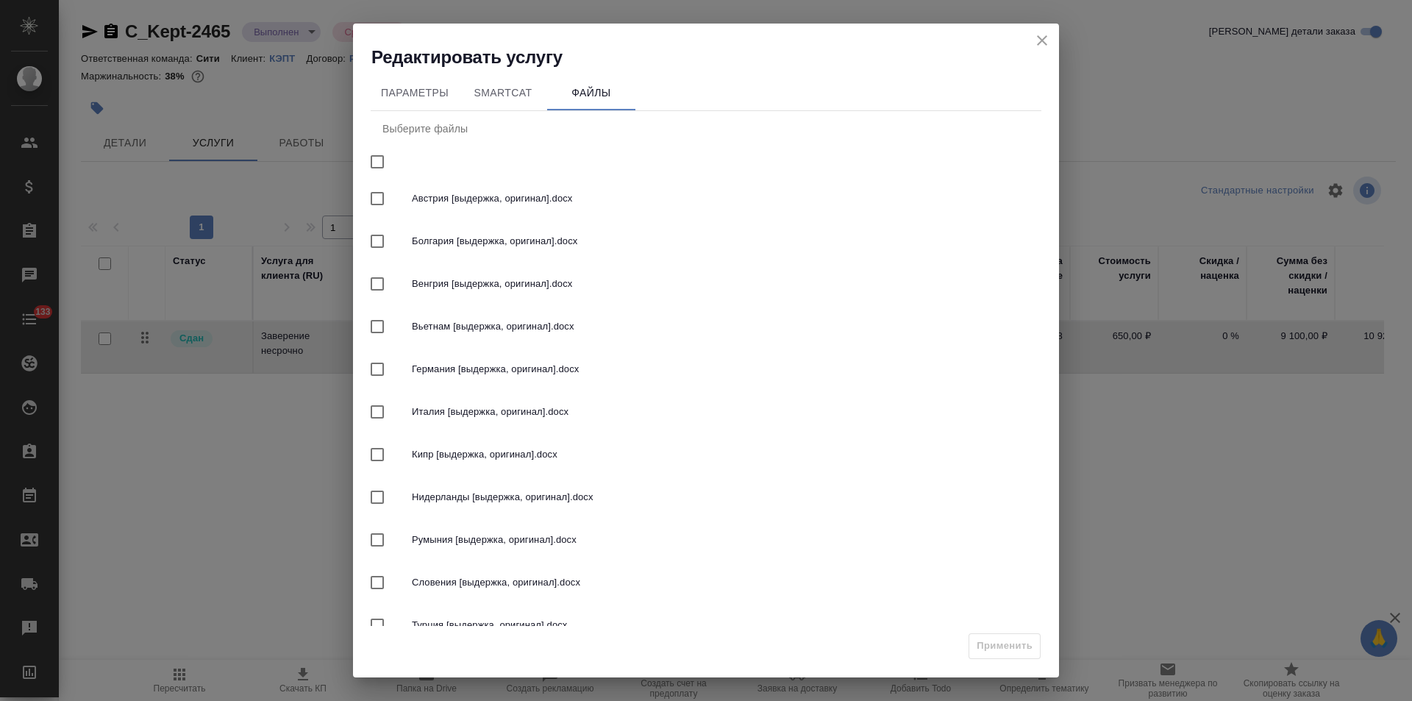
click at [378, 160] on input "checkbox" at bounding box center [377, 161] width 31 height 31
checkbox input "true"
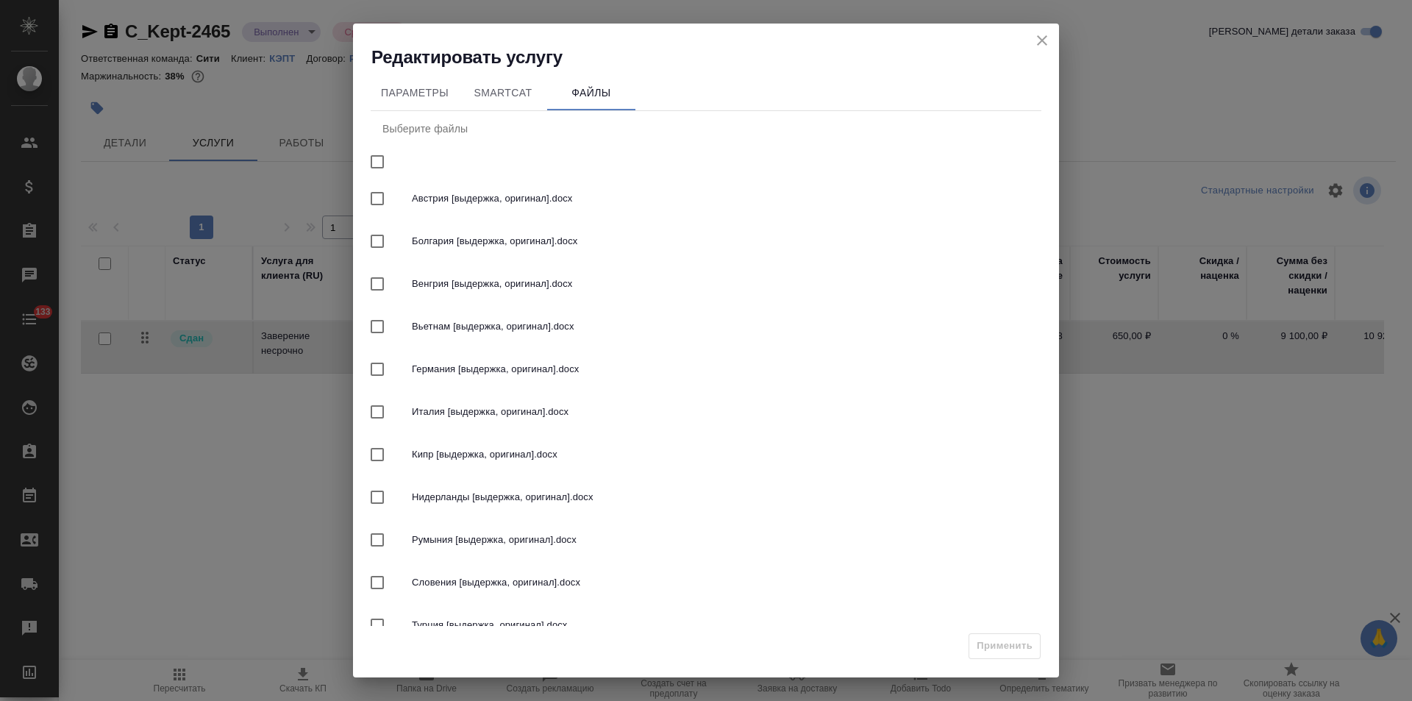
checkbox input "true"
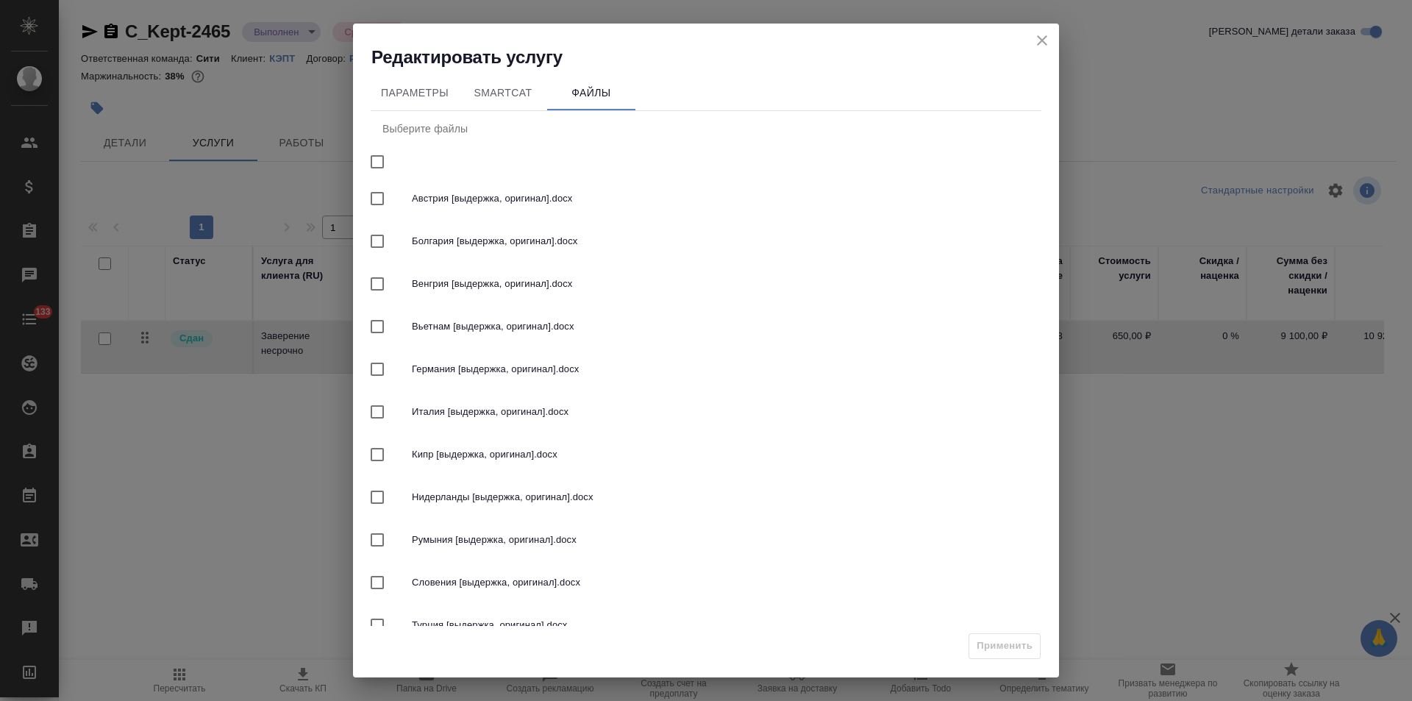
checkbox input "true"
click at [379, 160] on input "checkbox" at bounding box center [377, 161] width 31 height 31
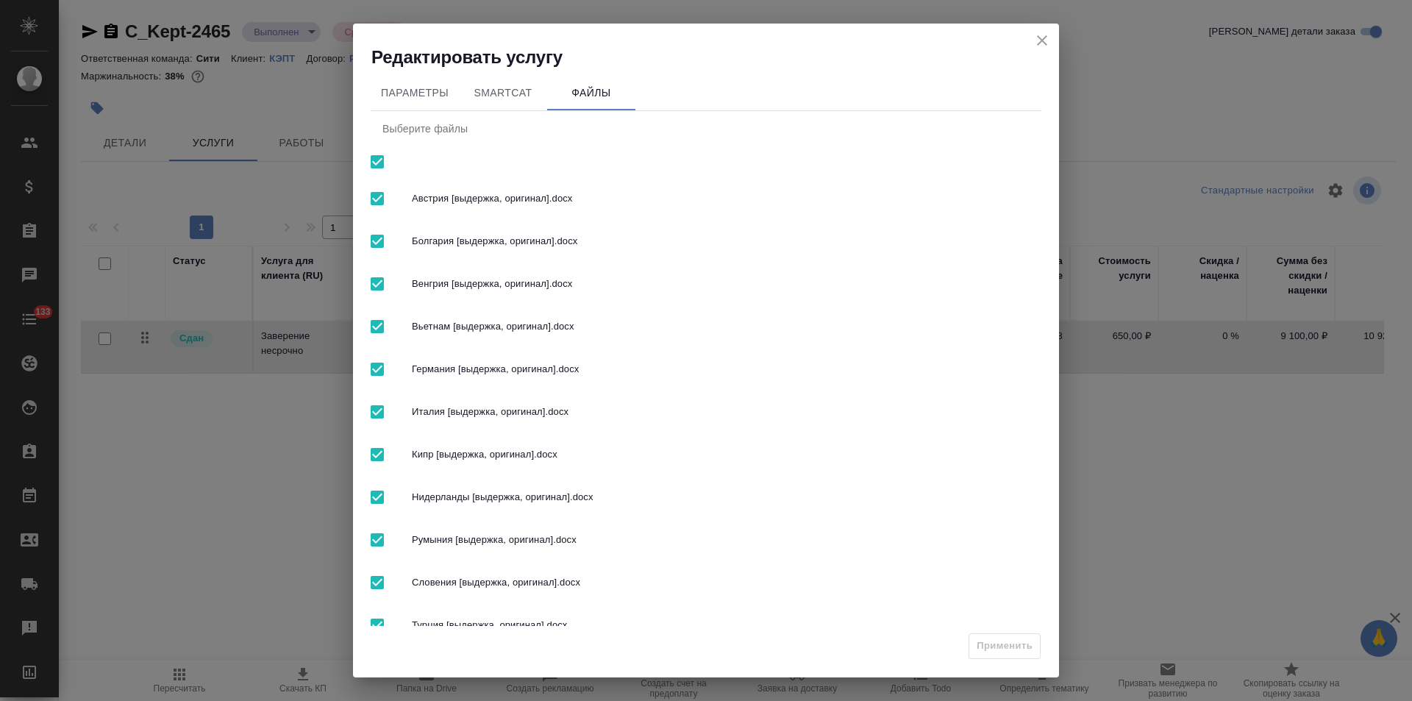
checkbox input "false"
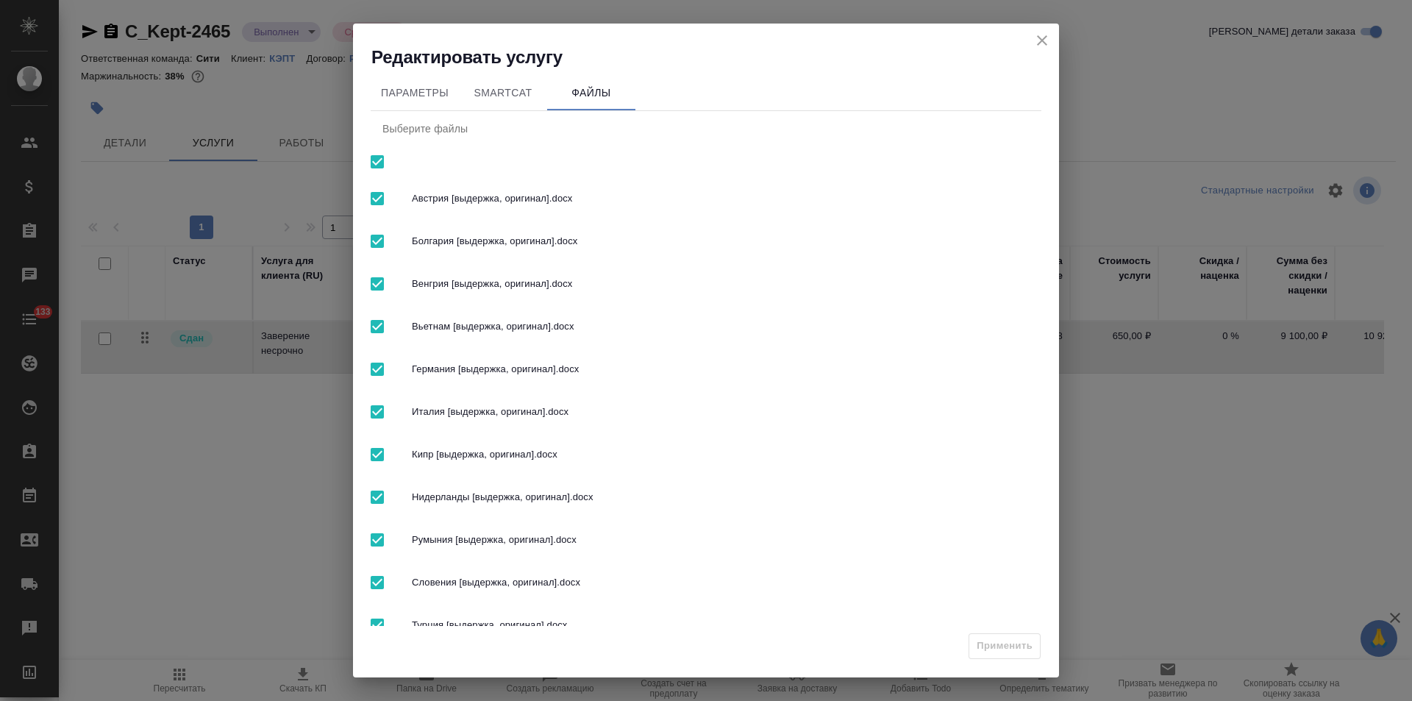
checkbox input "false"
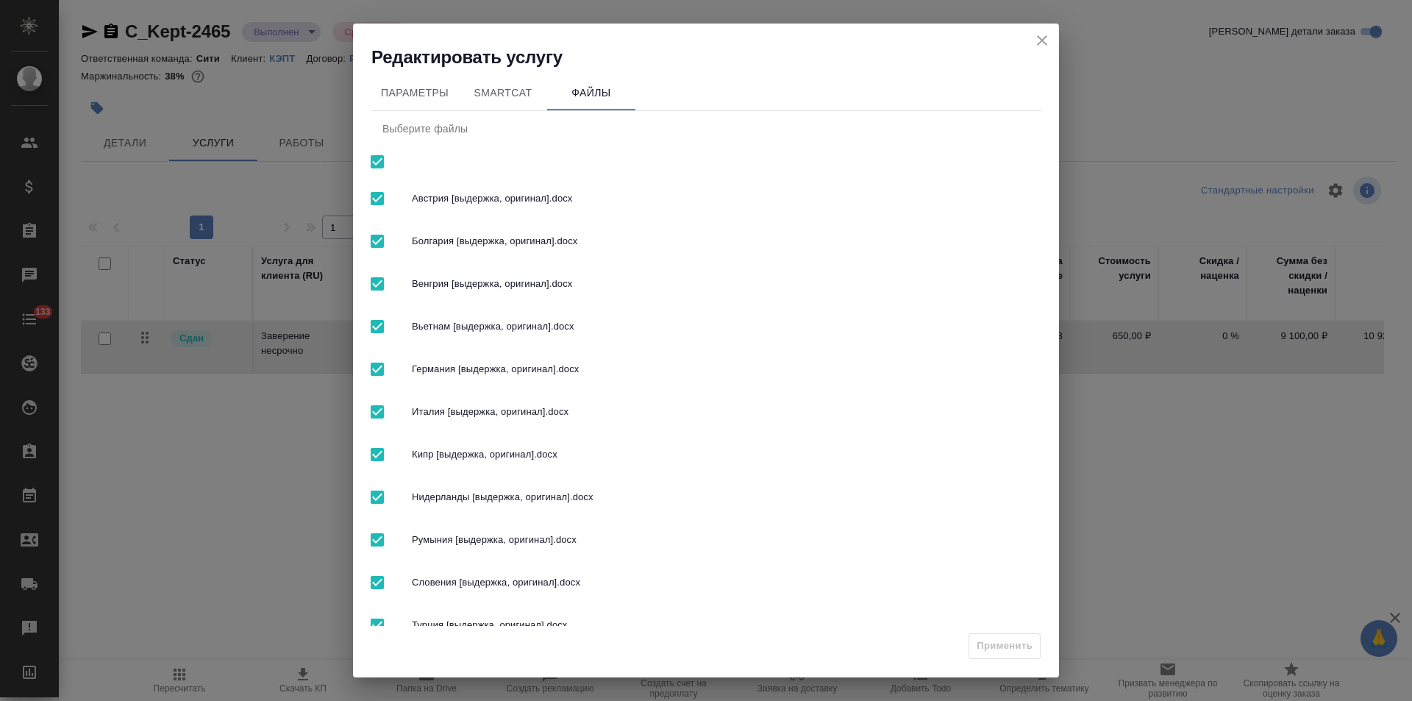
checkbox input "false"
click at [383, 160] on input "checkbox" at bounding box center [377, 161] width 31 height 31
checkbox input "true"
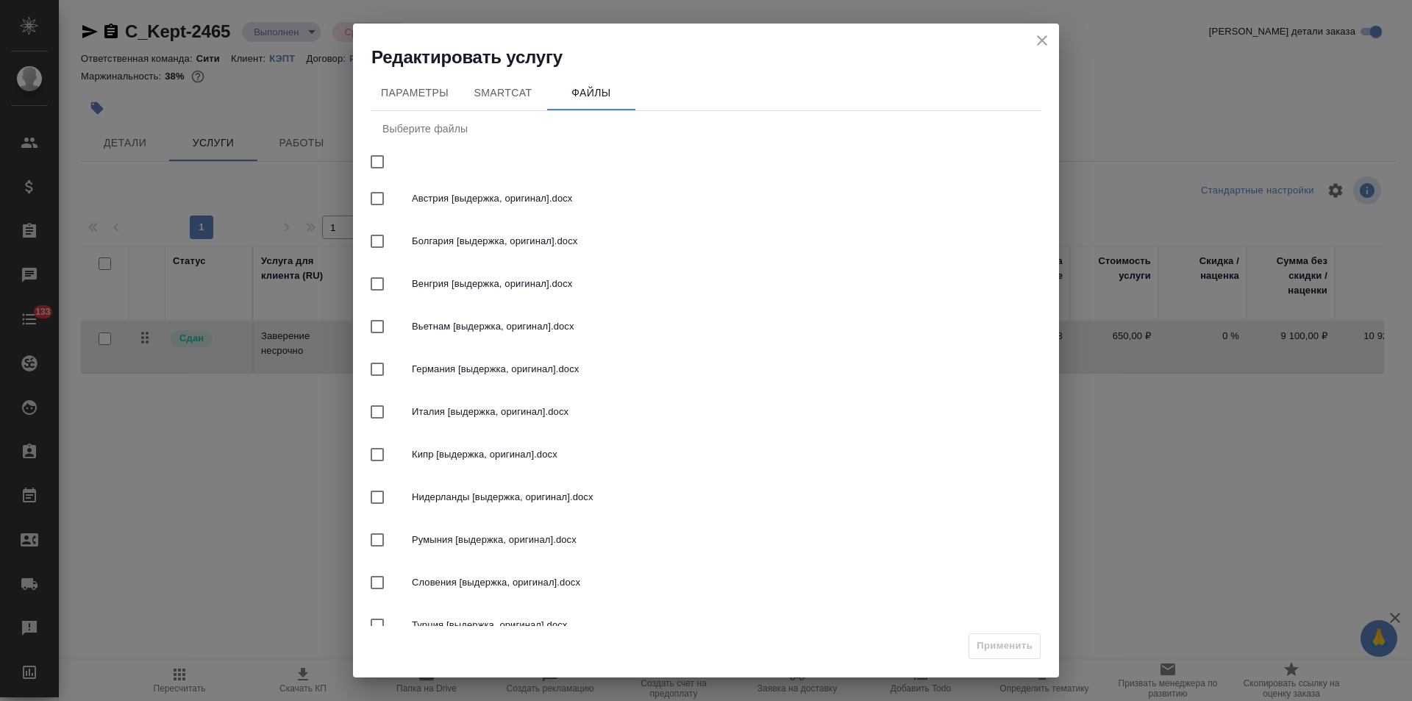
checkbox input "true"
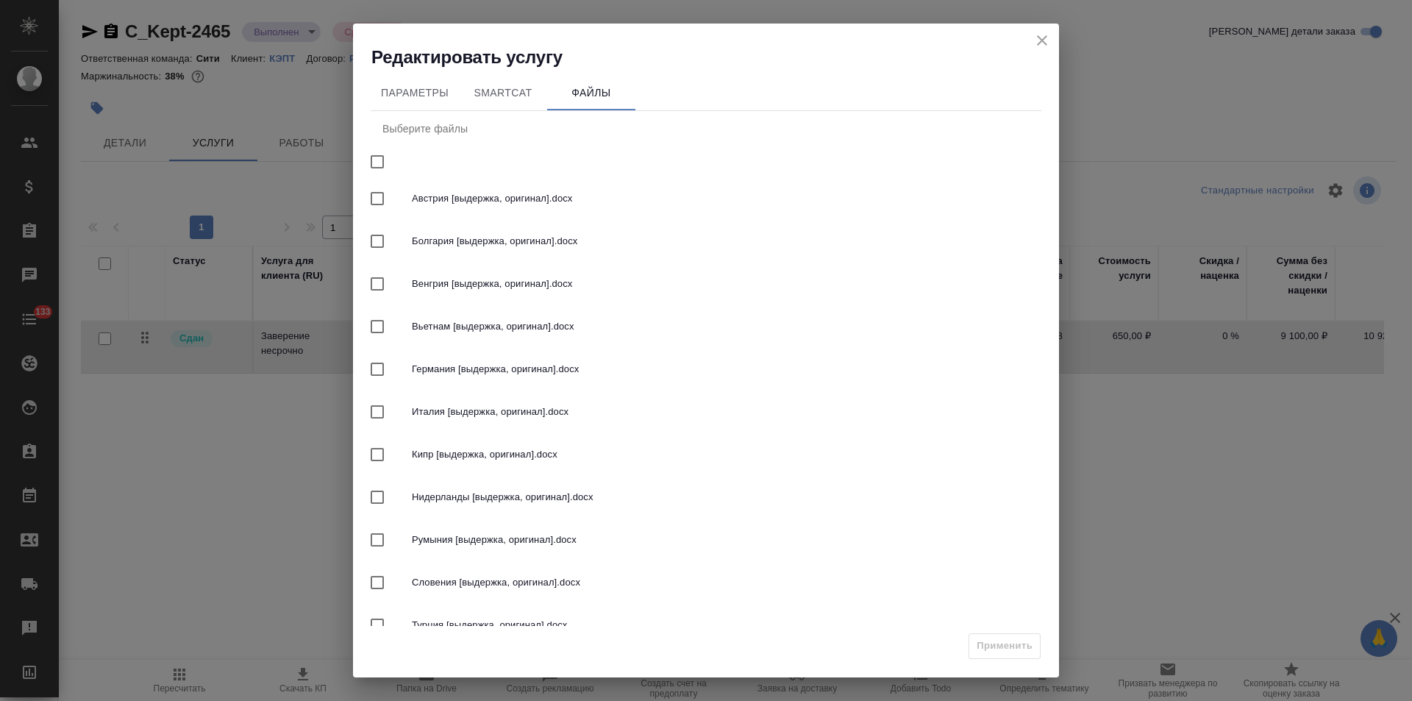
checkbox input "true"
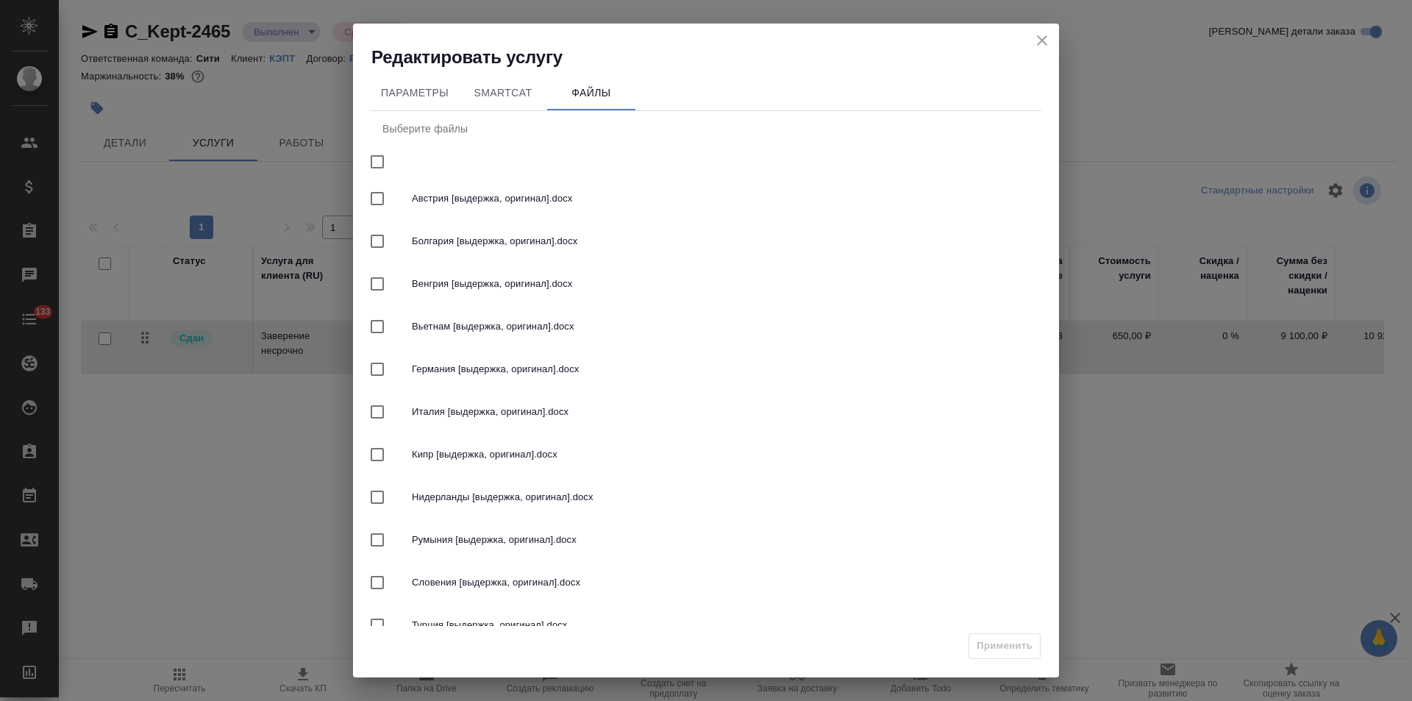
checkbox input "true"
click at [374, 160] on input "checkbox" at bounding box center [377, 161] width 31 height 31
checkbox input "false"
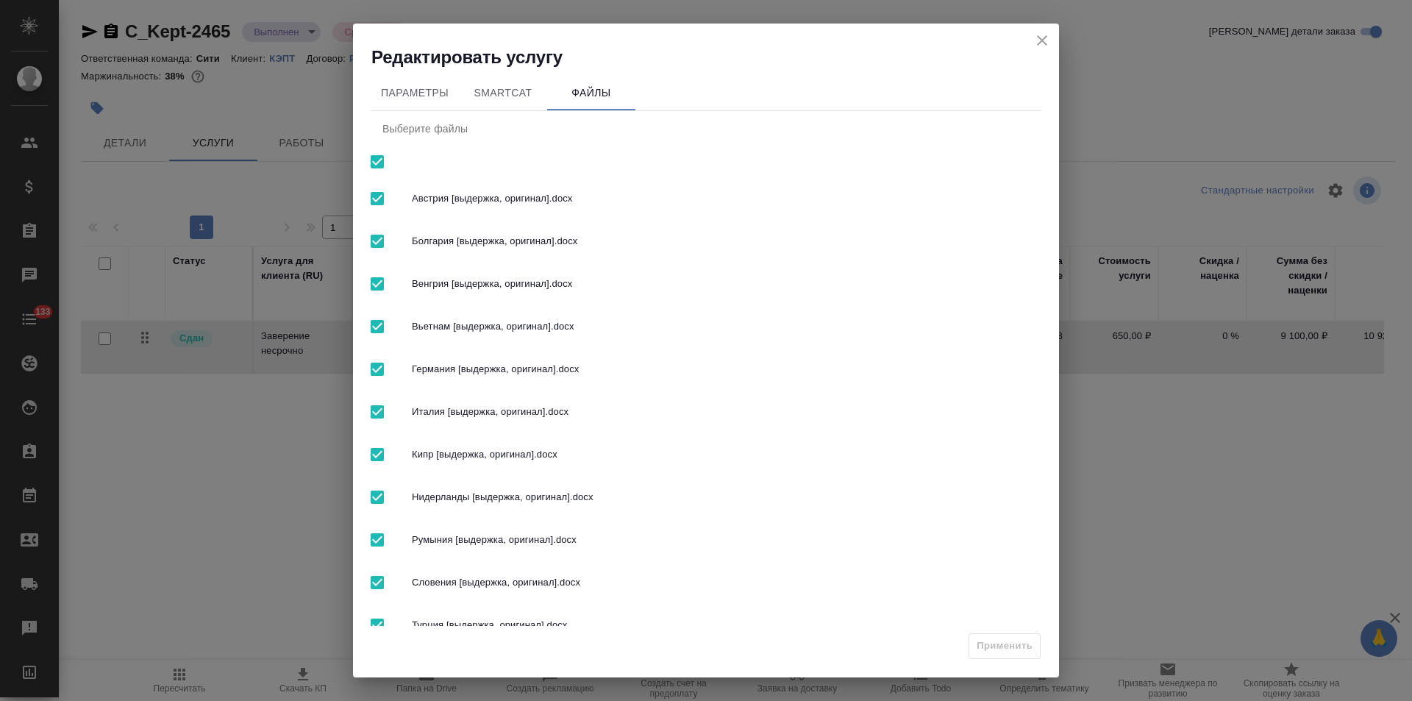
checkbox input "false"
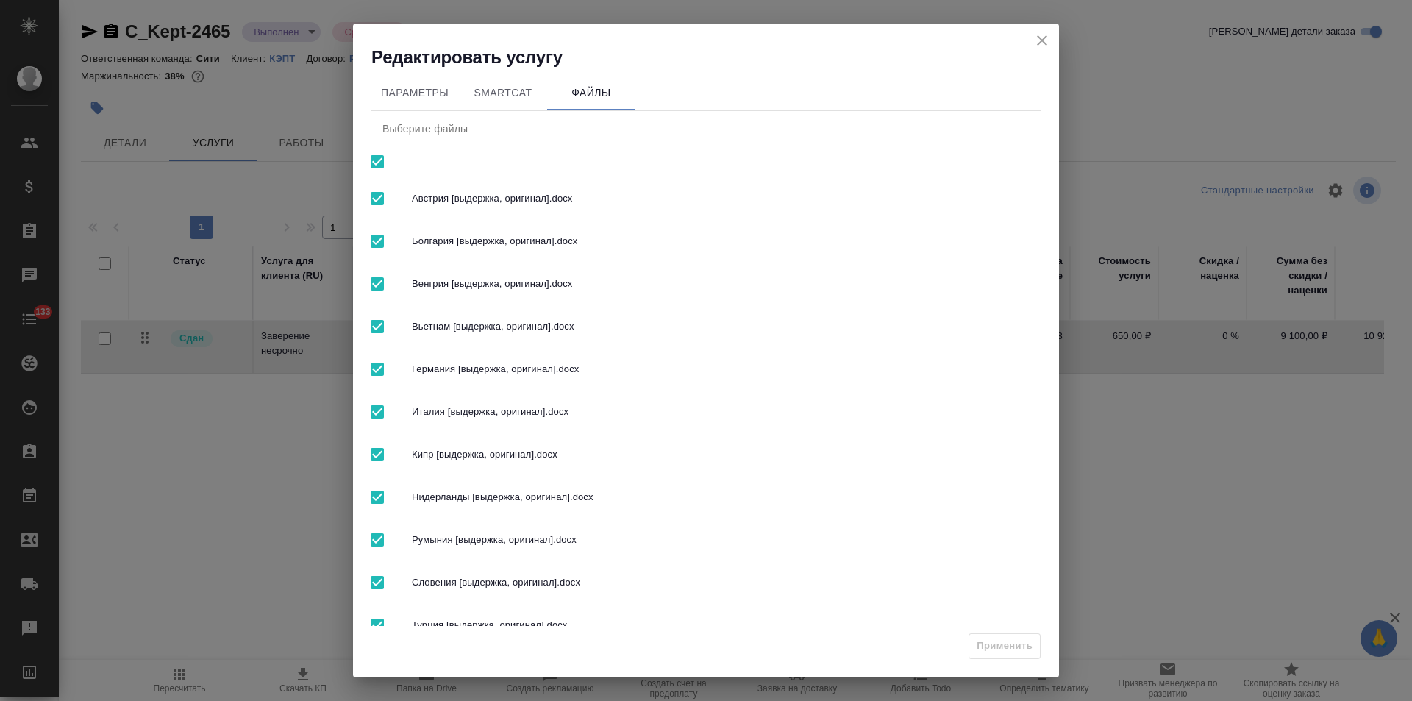
checkbox input "false"
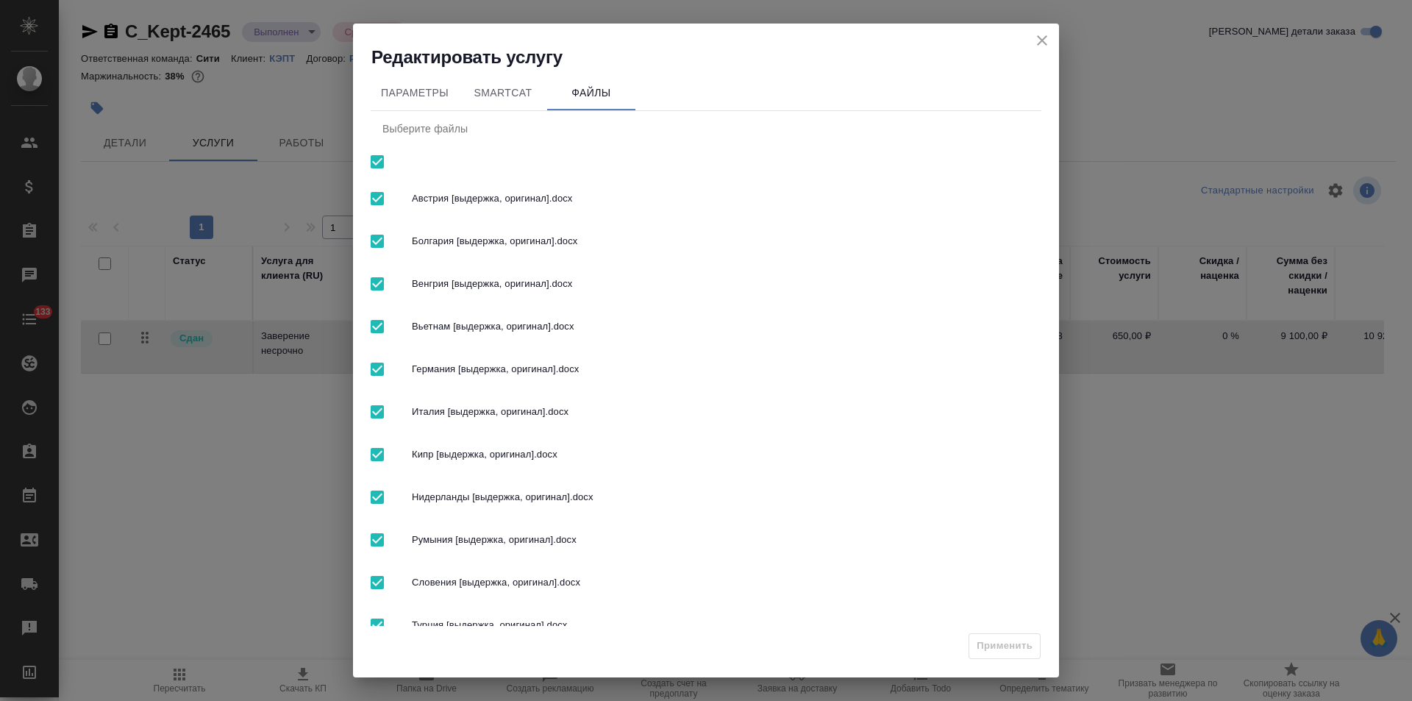
checkbox input "false"
click at [1052, 38] on button "close" at bounding box center [1042, 40] width 22 height 22
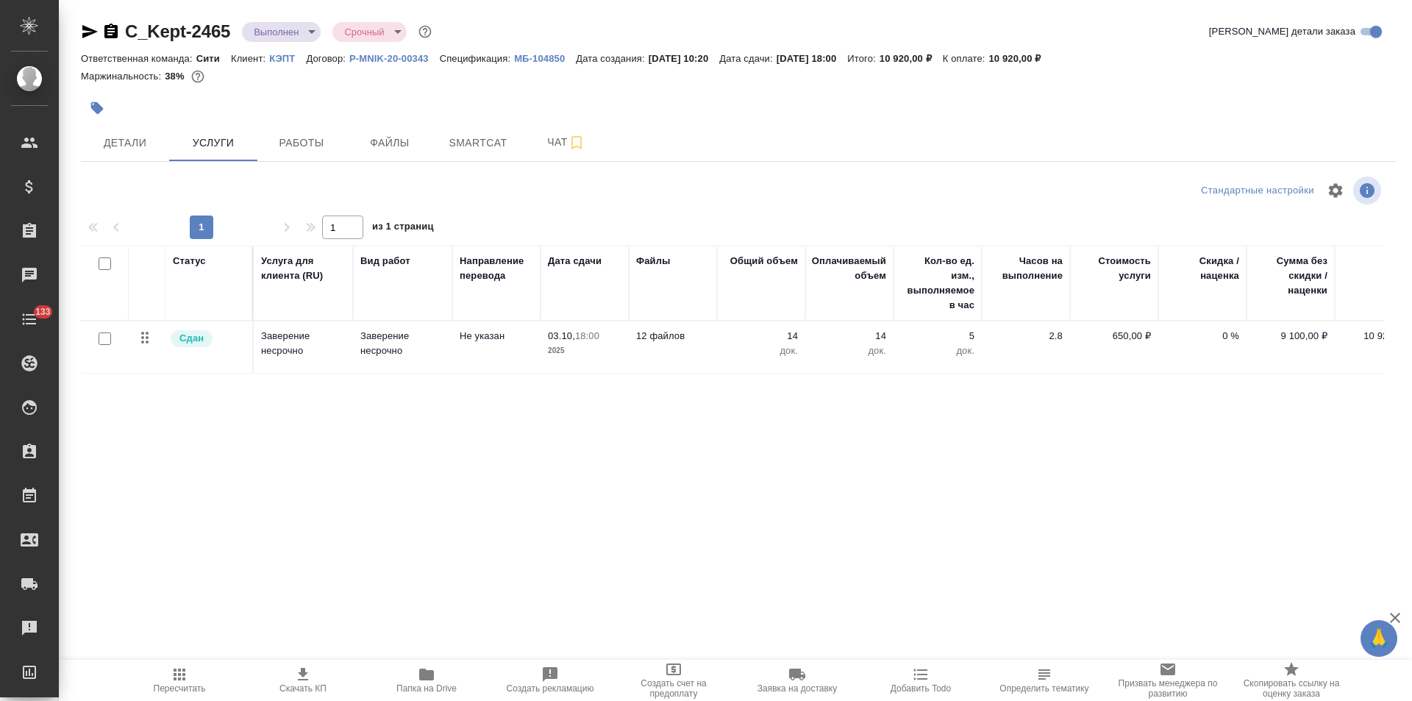
click at [107, 340] on input "checkbox" at bounding box center [105, 338] width 13 height 13
checkbox input "true"
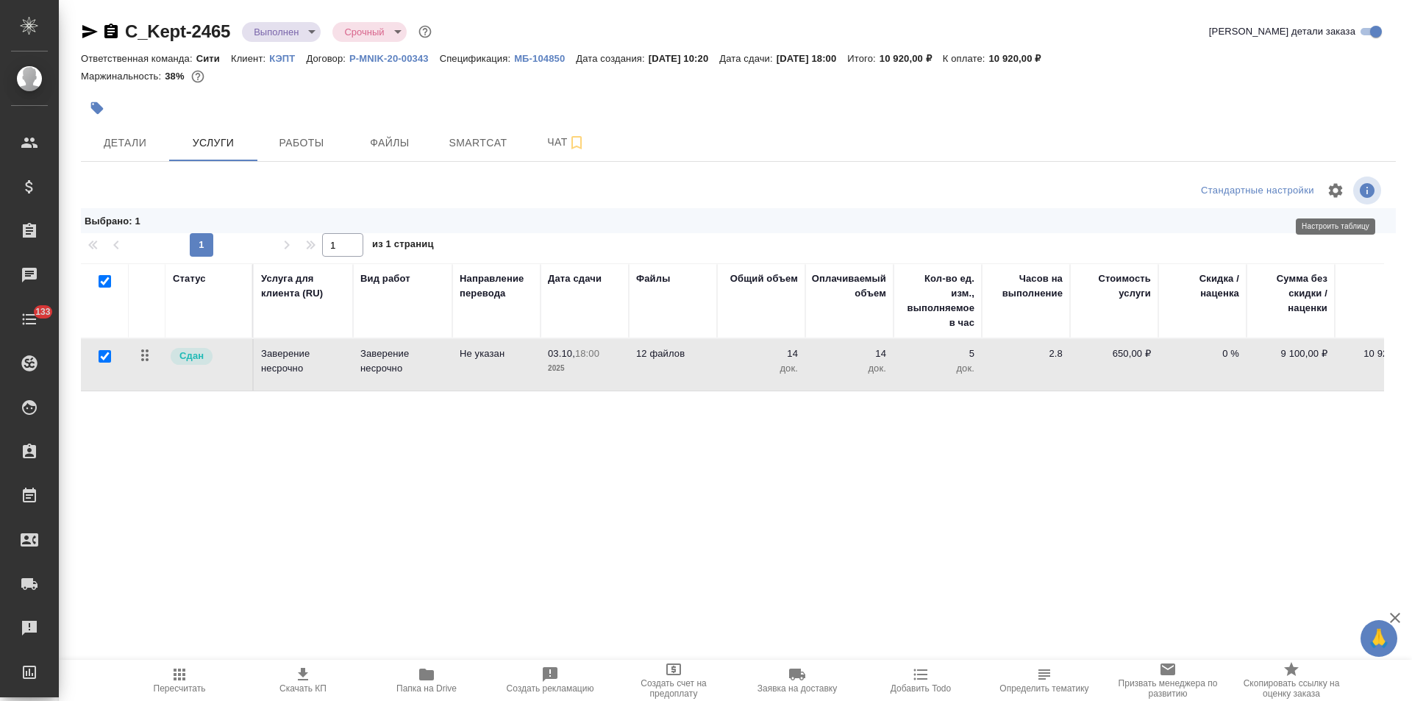
click at [1331, 192] on icon "button" at bounding box center [1336, 190] width 14 height 14
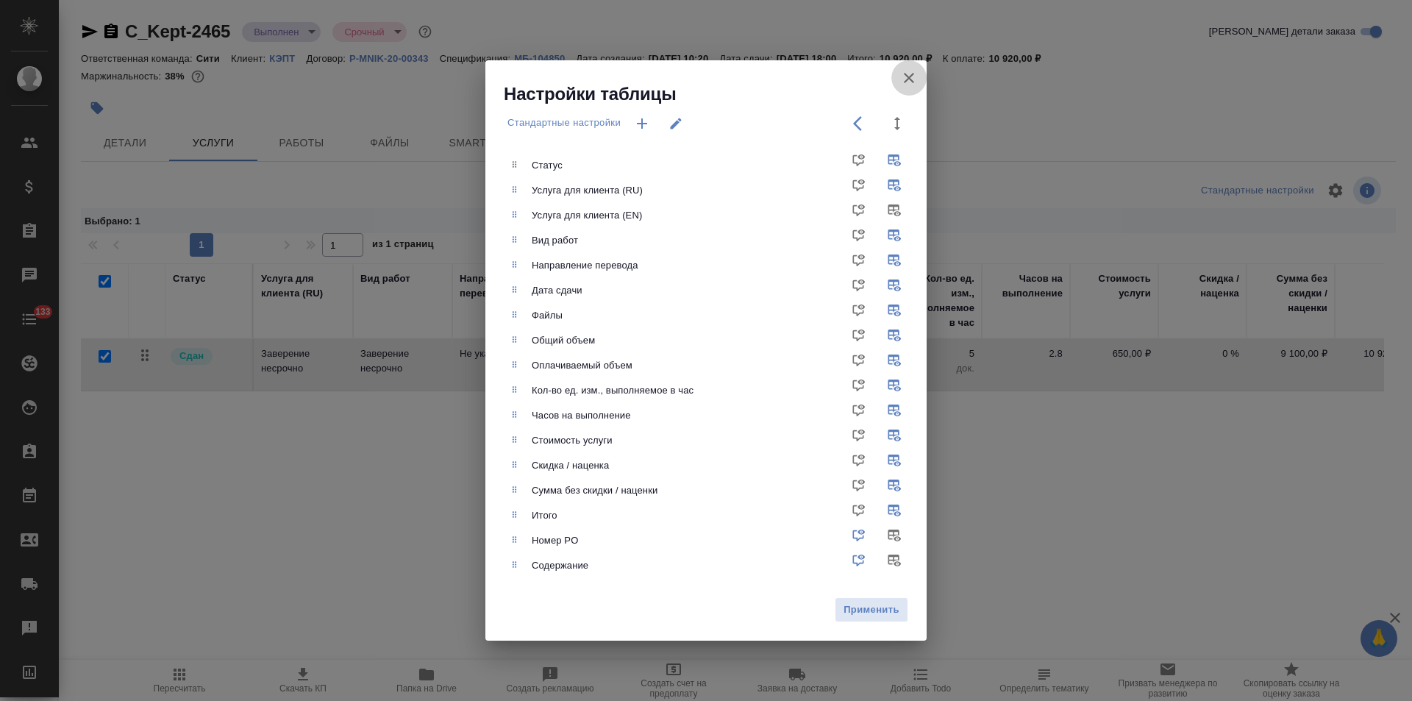
click at [909, 74] on icon "button" at bounding box center [909, 78] width 18 height 18
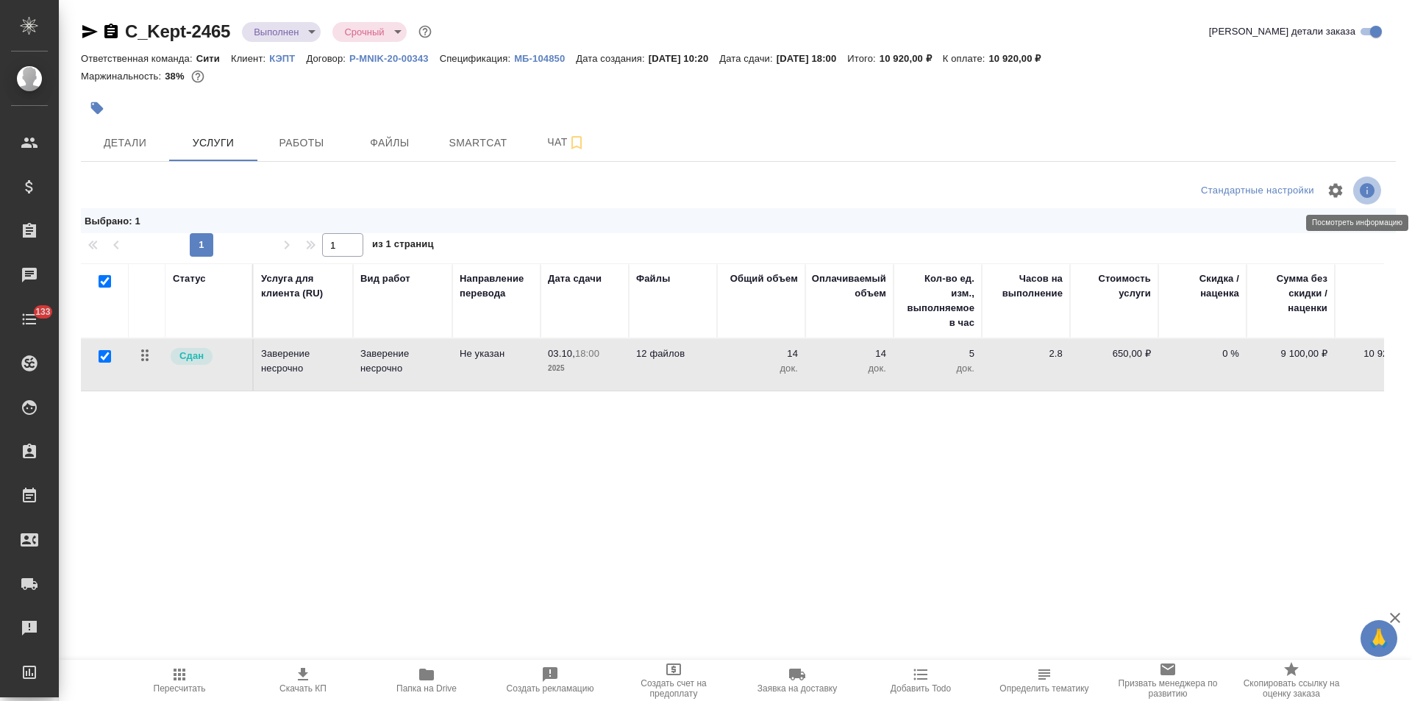
click at [1371, 194] on icon "button" at bounding box center [1367, 190] width 15 height 15
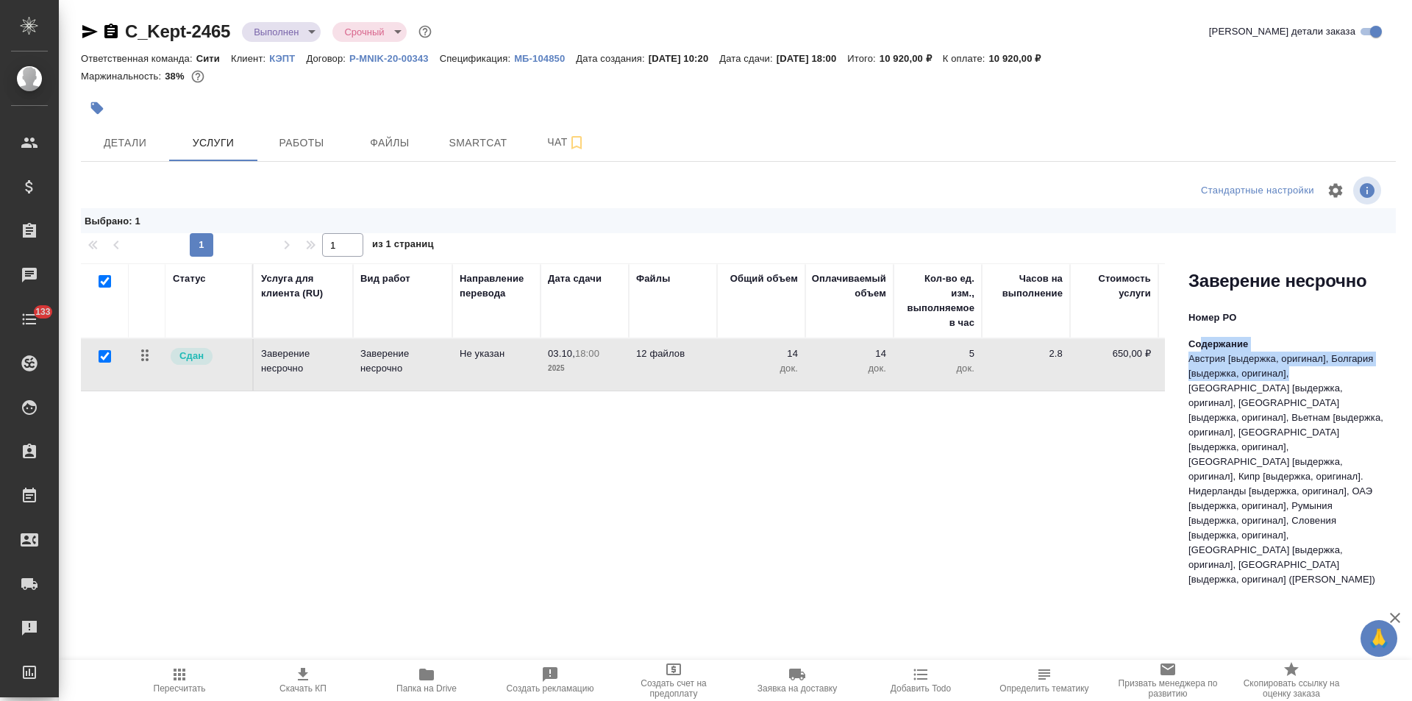
drag, startPoint x: 1288, startPoint y: 369, endPoint x: 1204, endPoint y: 349, distance: 86.2
click at [1204, 349] on div "Содержание Австрия [выдержка, оригинал], Болгария [выдержка, оригинал], Великоб…" at bounding box center [1286, 462] width 196 height 250
click at [997, 473] on div "Статус Услуга для клиента (RU) Вид работ Направление перевода Дата сдачи Файлы …" at bounding box center [623, 421] width 1084 height 316
click at [1364, 192] on icon "button" at bounding box center [1367, 190] width 15 height 15
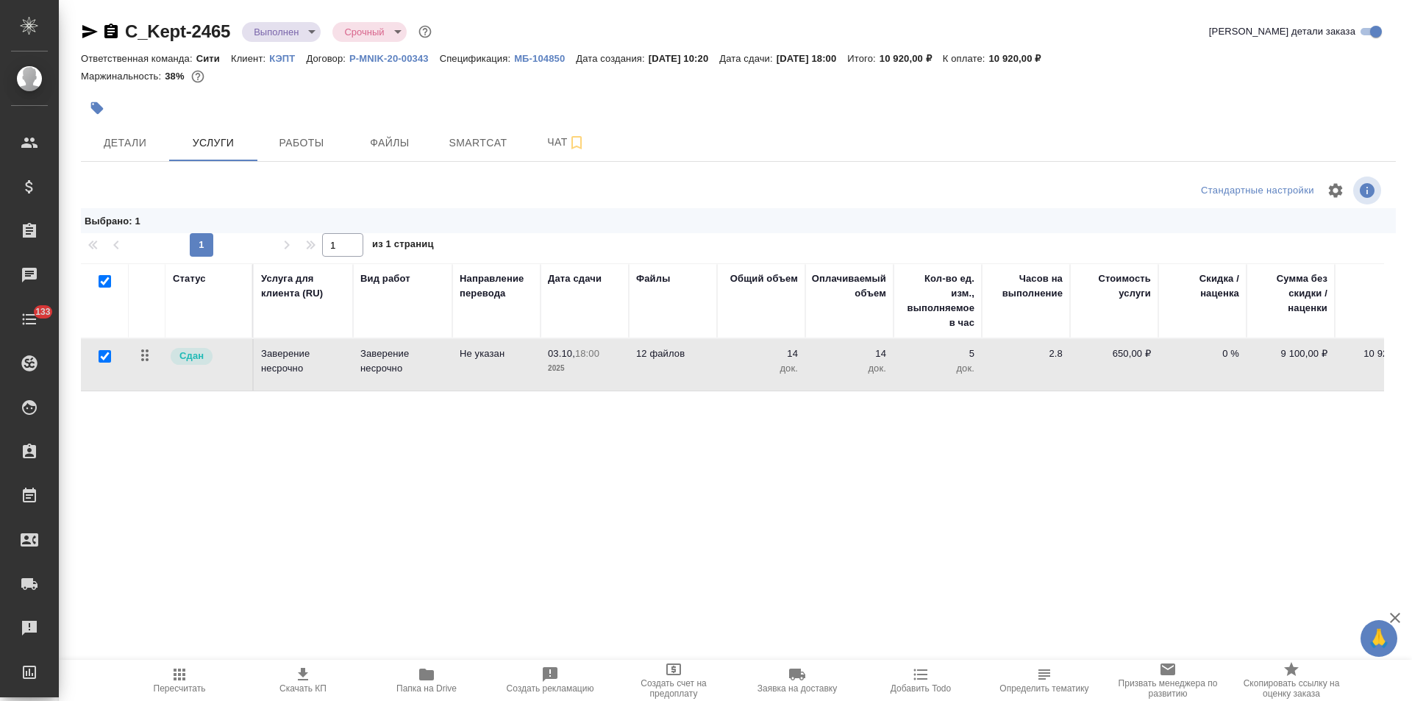
click at [101, 279] on input "checkbox" at bounding box center [105, 281] width 13 height 13
checkbox input "false"
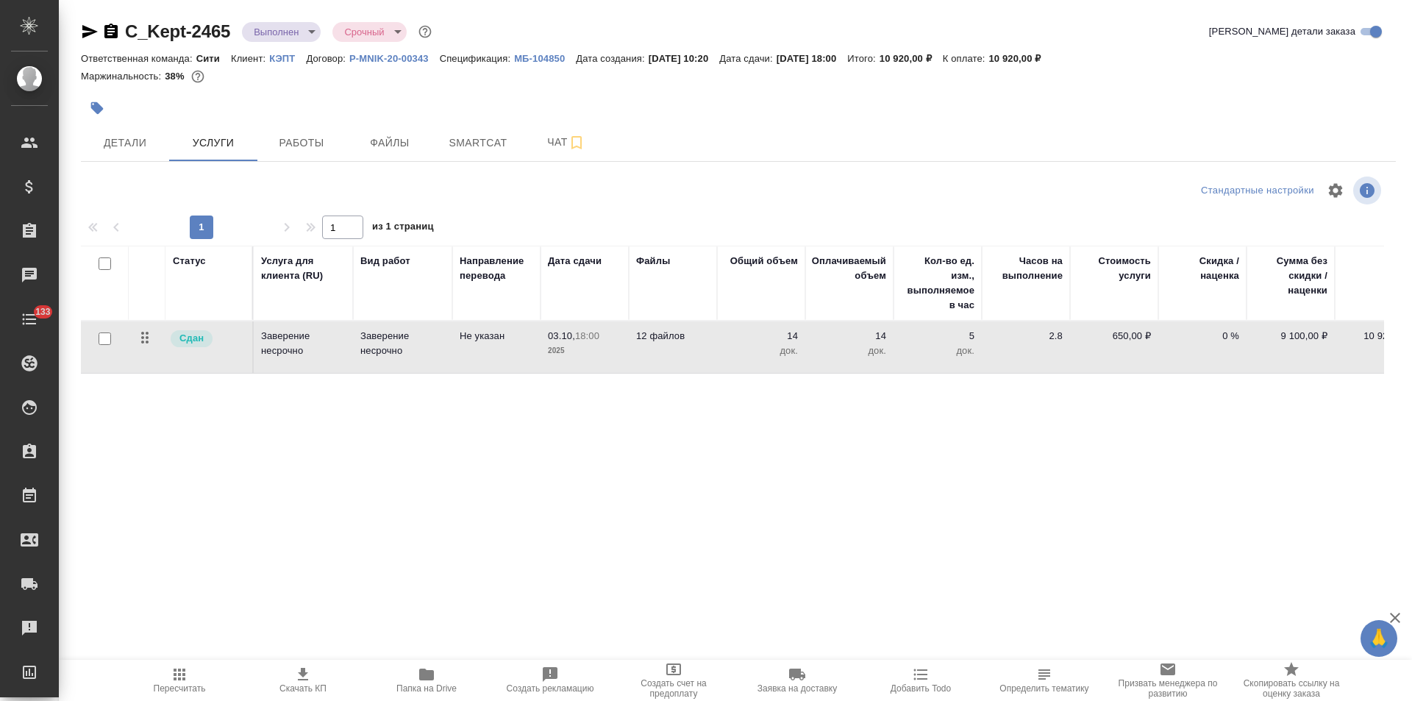
click at [104, 342] on input "checkbox" at bounding box center [105, 338] width 13 height 13
checkbox input "true"
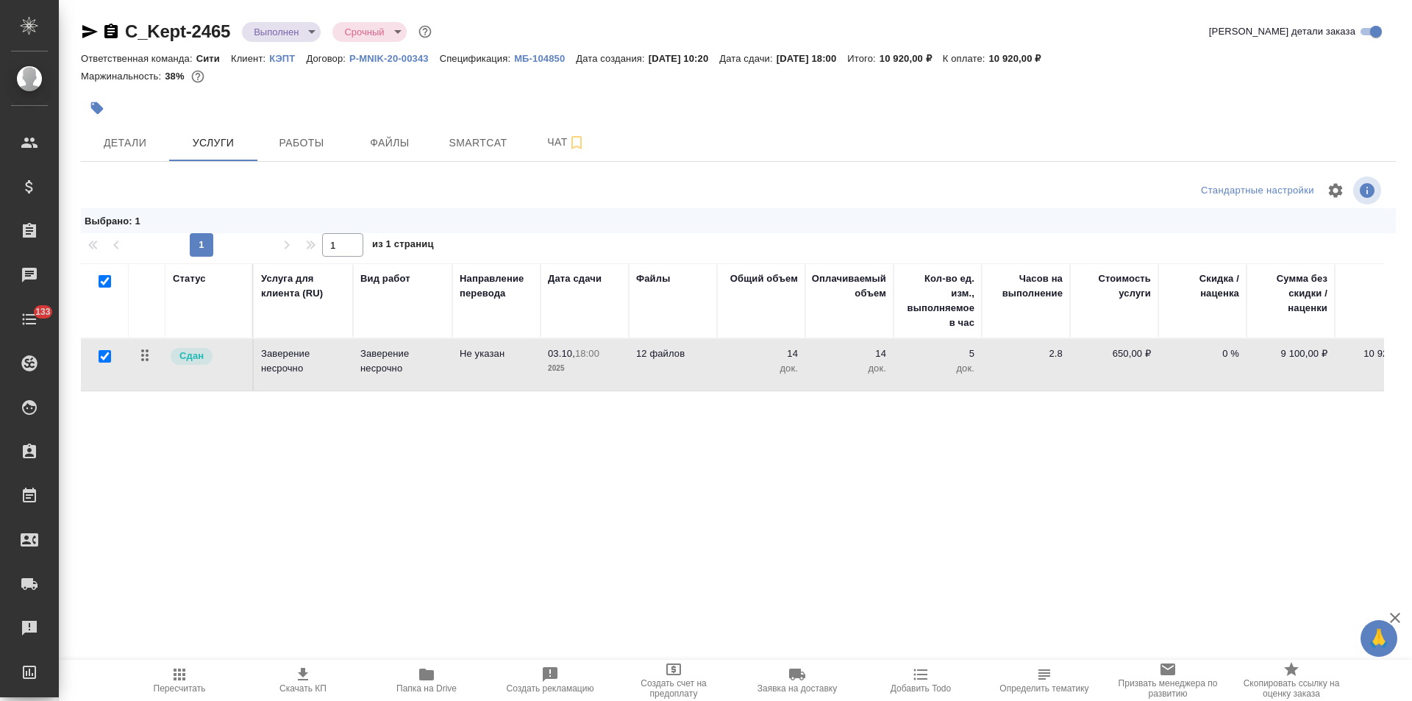
click at [103, 359] on input "checkbox" at bounding box center [105, 356] width 13 height 13
checkbox input "false"
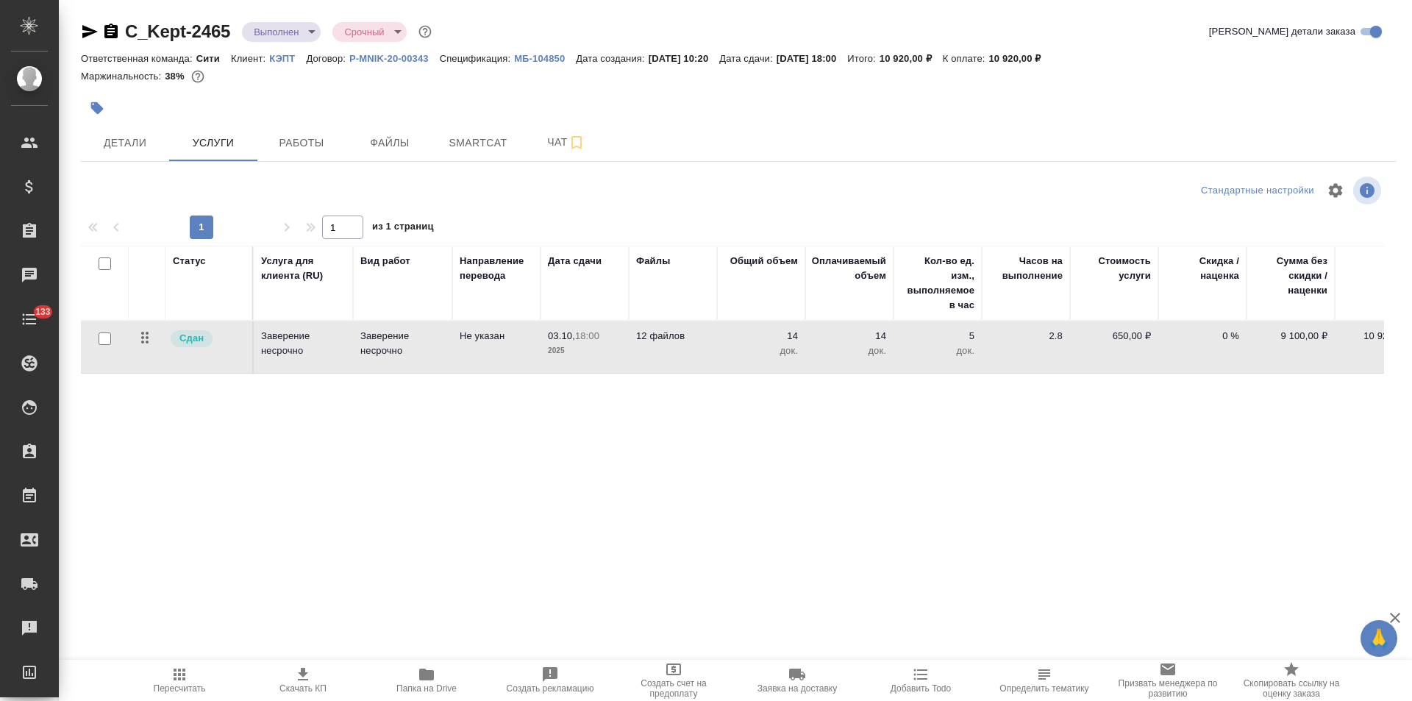
click at [103, 337] on input "checkbox" at bounding box center [105, 338] width 13 height 13
checkbox input "true"
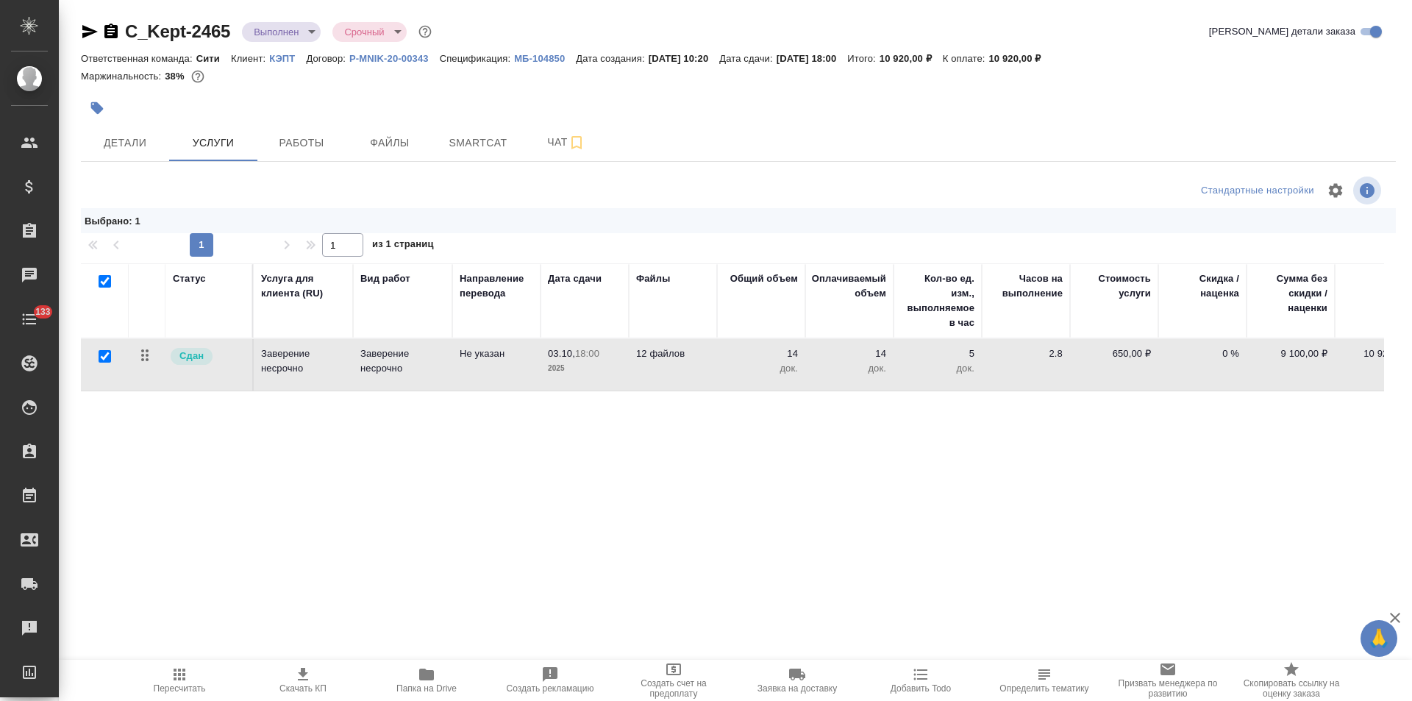
click at [104, 356] on input "checkbox" at bounding box center [105, 356] width 13 height 13
checkbox input "false"
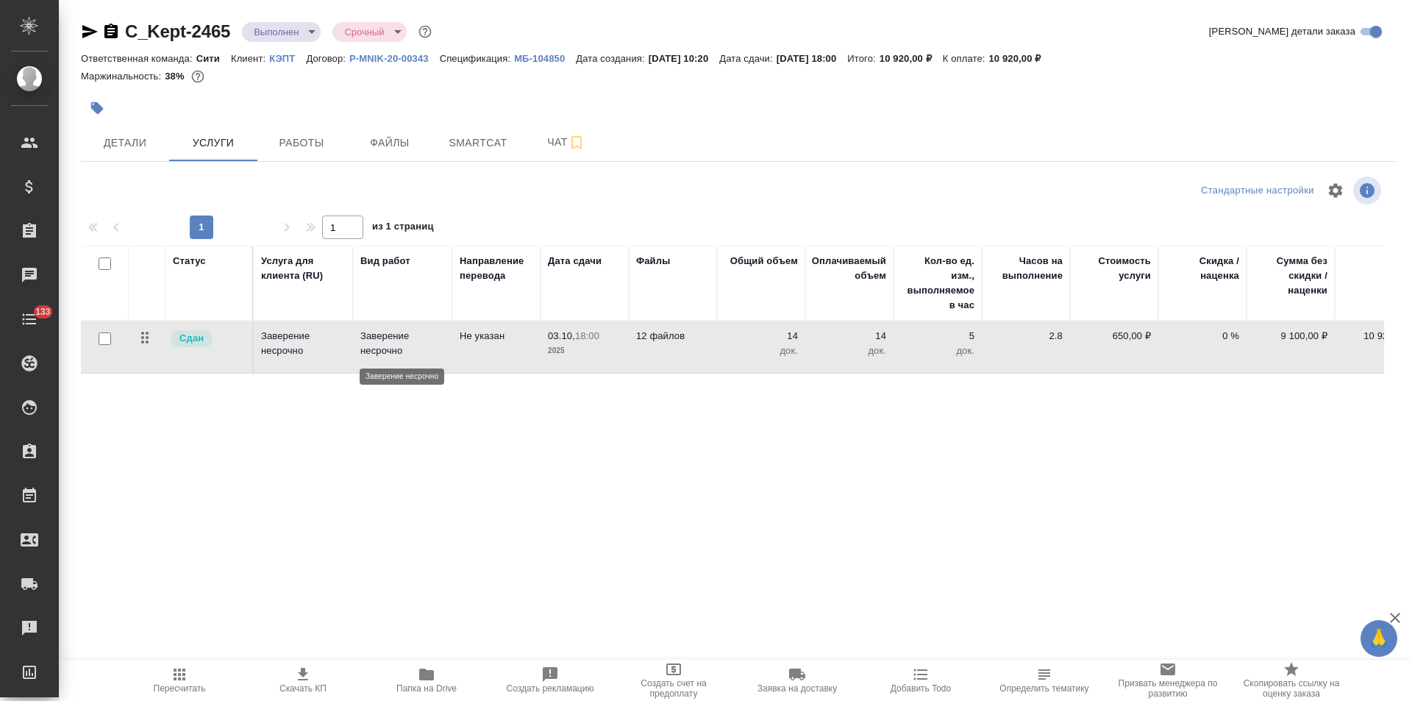
click at [418, 348] on p "Заверение несрочно" at bounding box center [402, 343] width 85 height 29
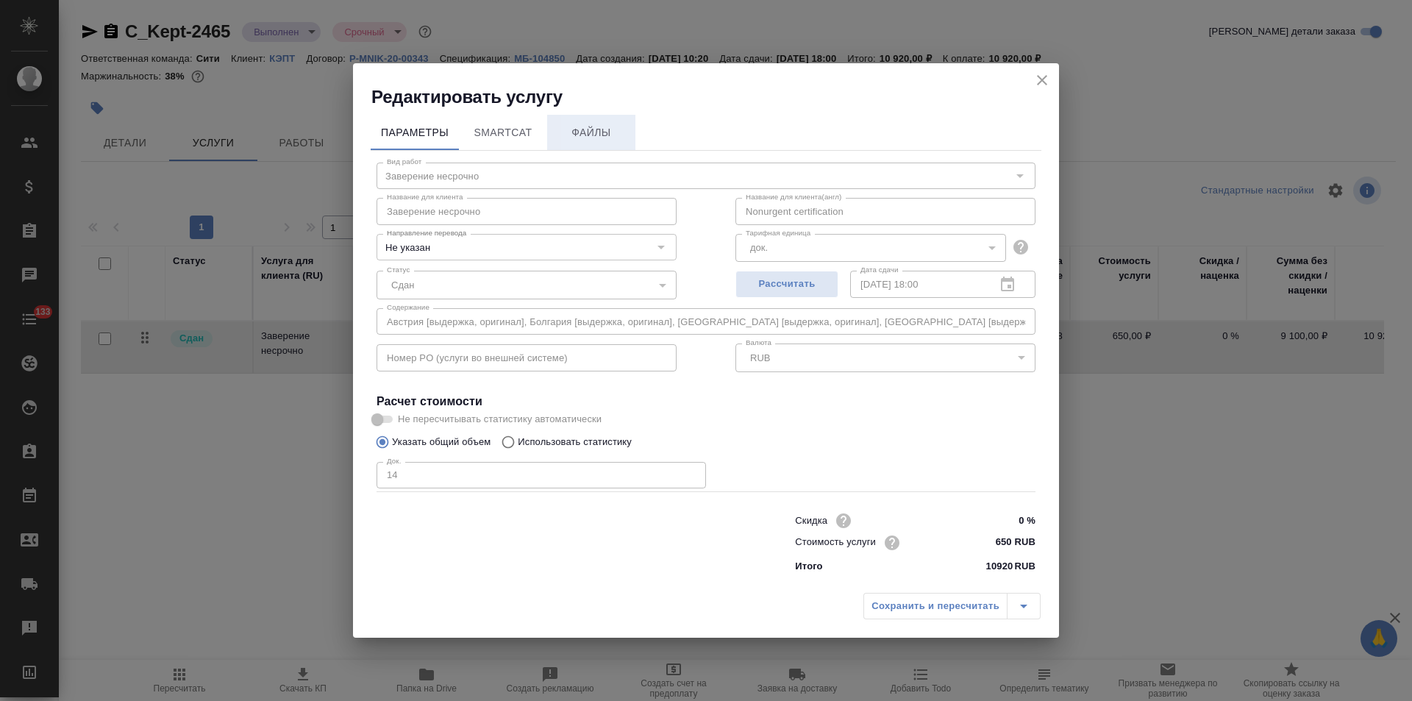
click at [606, 129] on span "Файлы" at bounding box center [591, 133] width 71 height 18
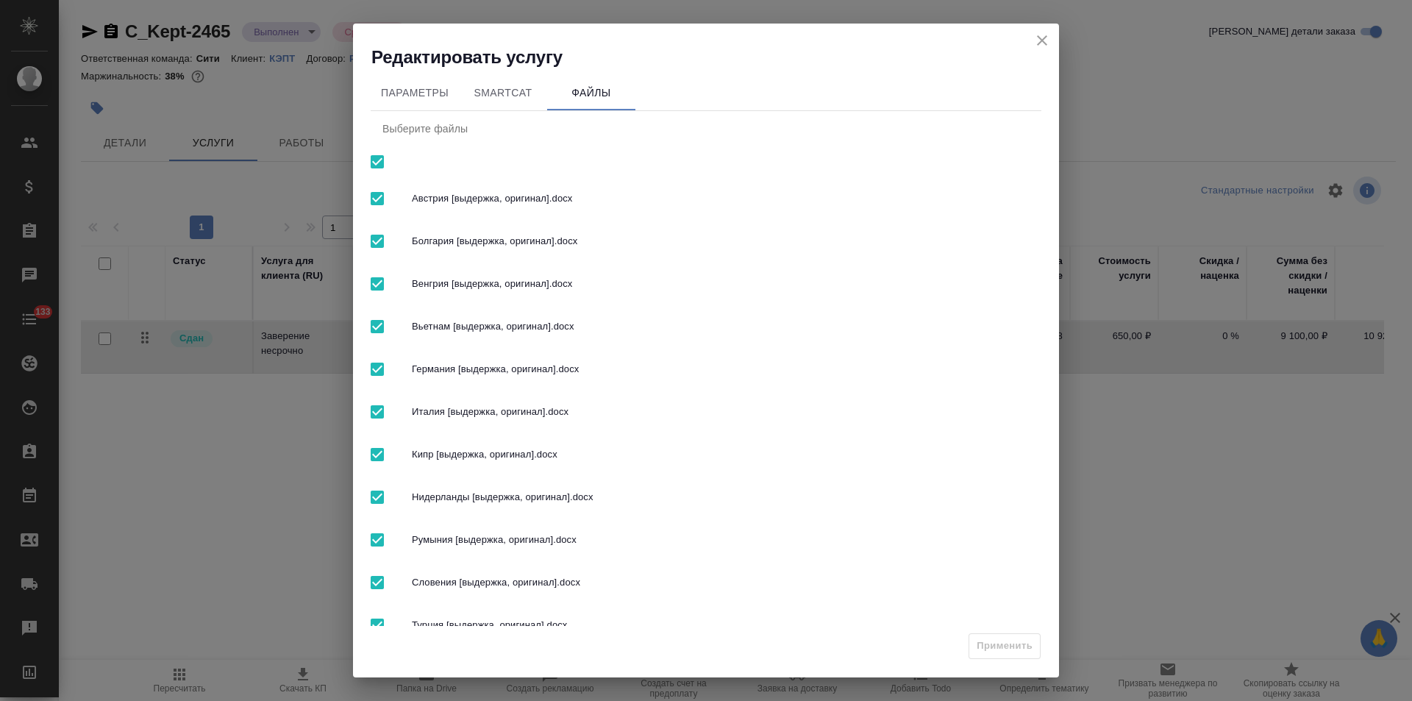
scroll to position [75, 0]
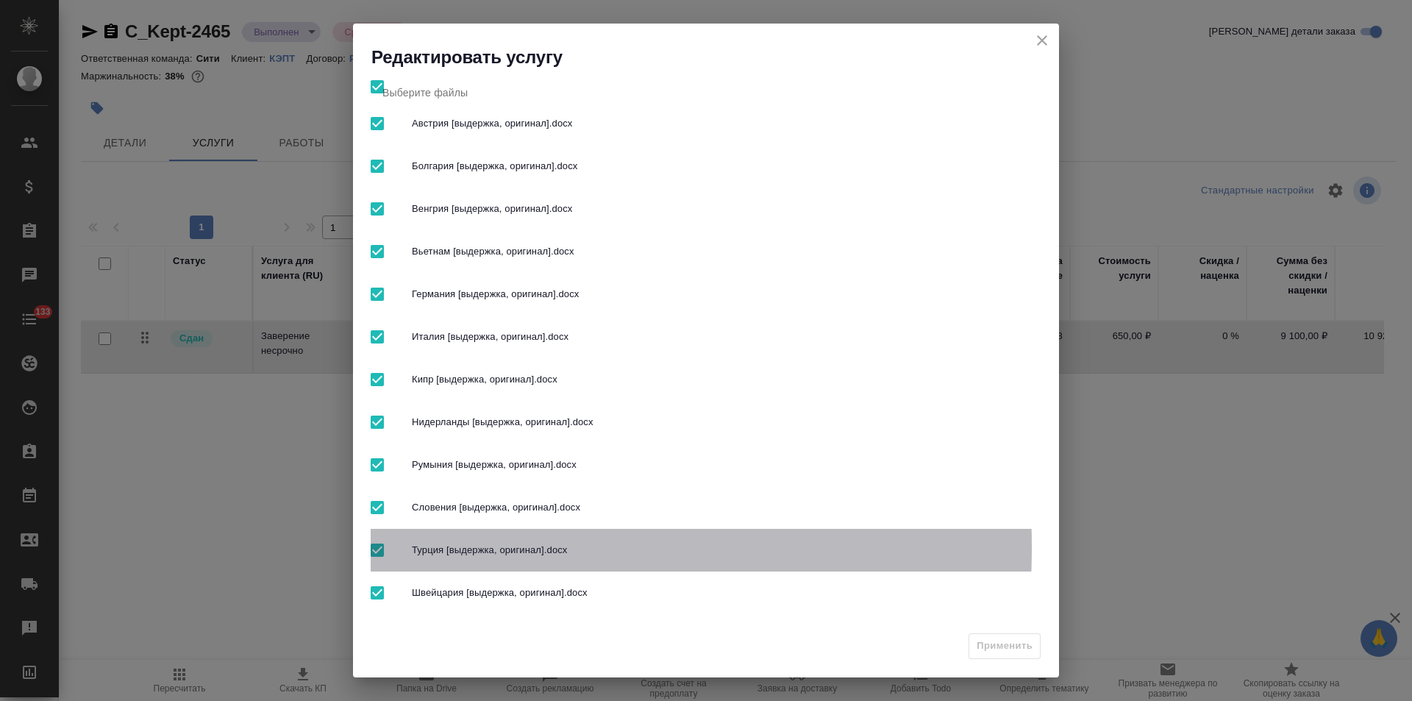
click at [375, 547] on input "checkbox" at bounding box center [377, 550] width 31 height 31
checkbox input "false"
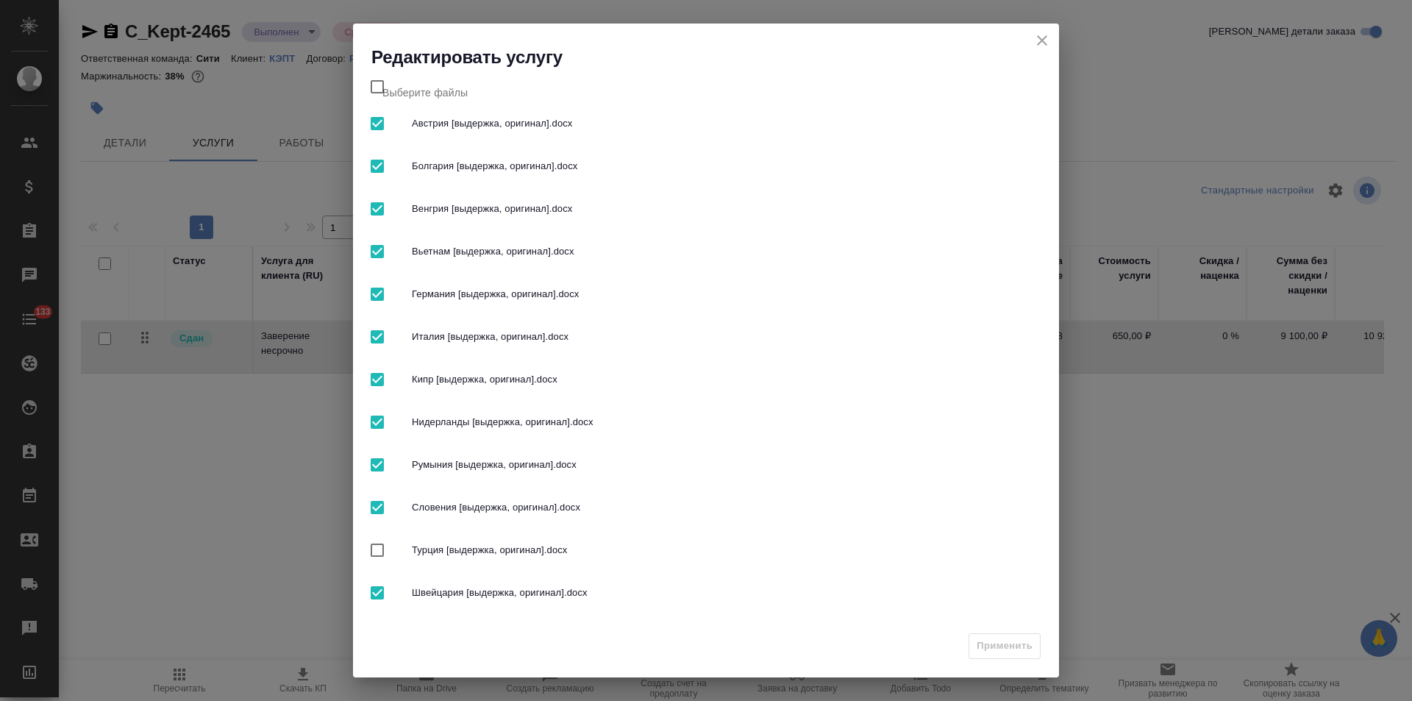
click at [375, 547] on input "checkbox" at bounding box center [377, 550] width 31 height 31
checkbox input "true"
click at [1036, 36] on icon "close" at bounding box center [1042, 41] width 18 height 18
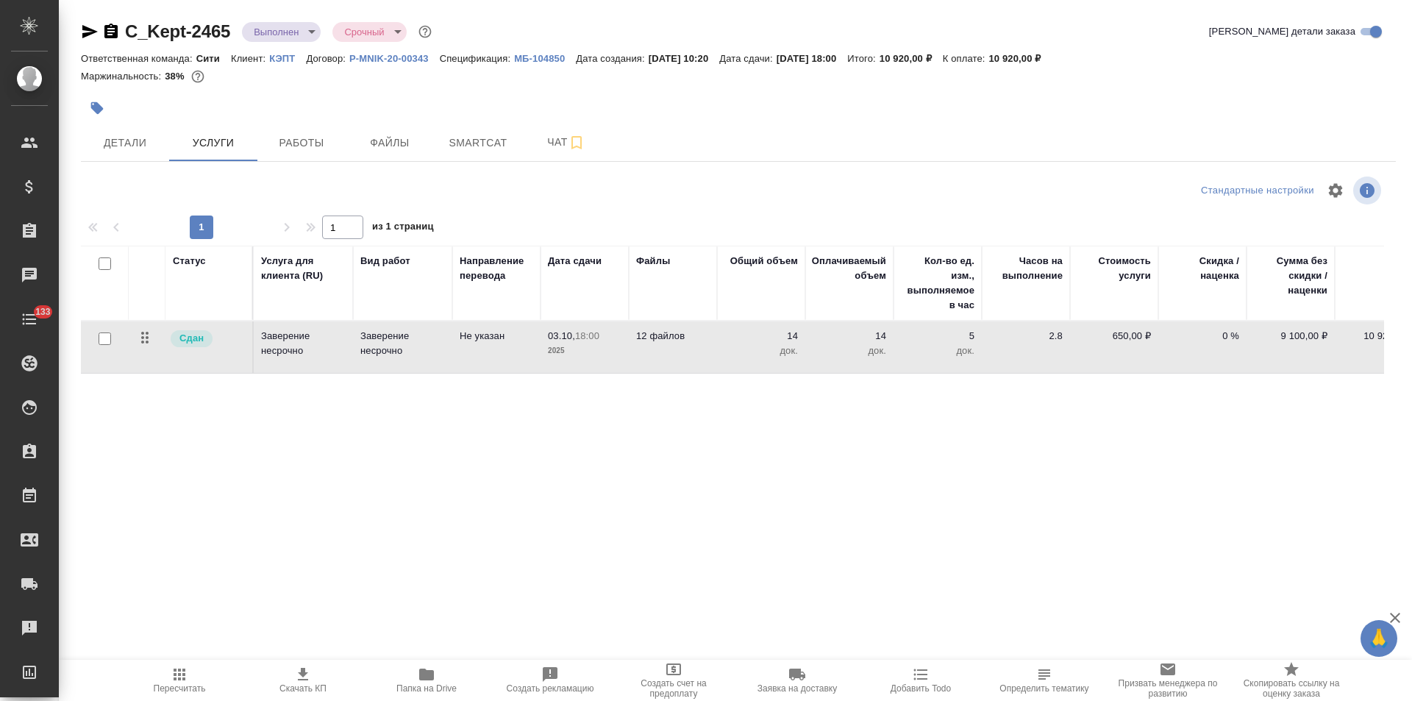
click at [107, 338] on input "checkbox" at bounding box center [105, 338] width 13 height 13
checkbox input "true"
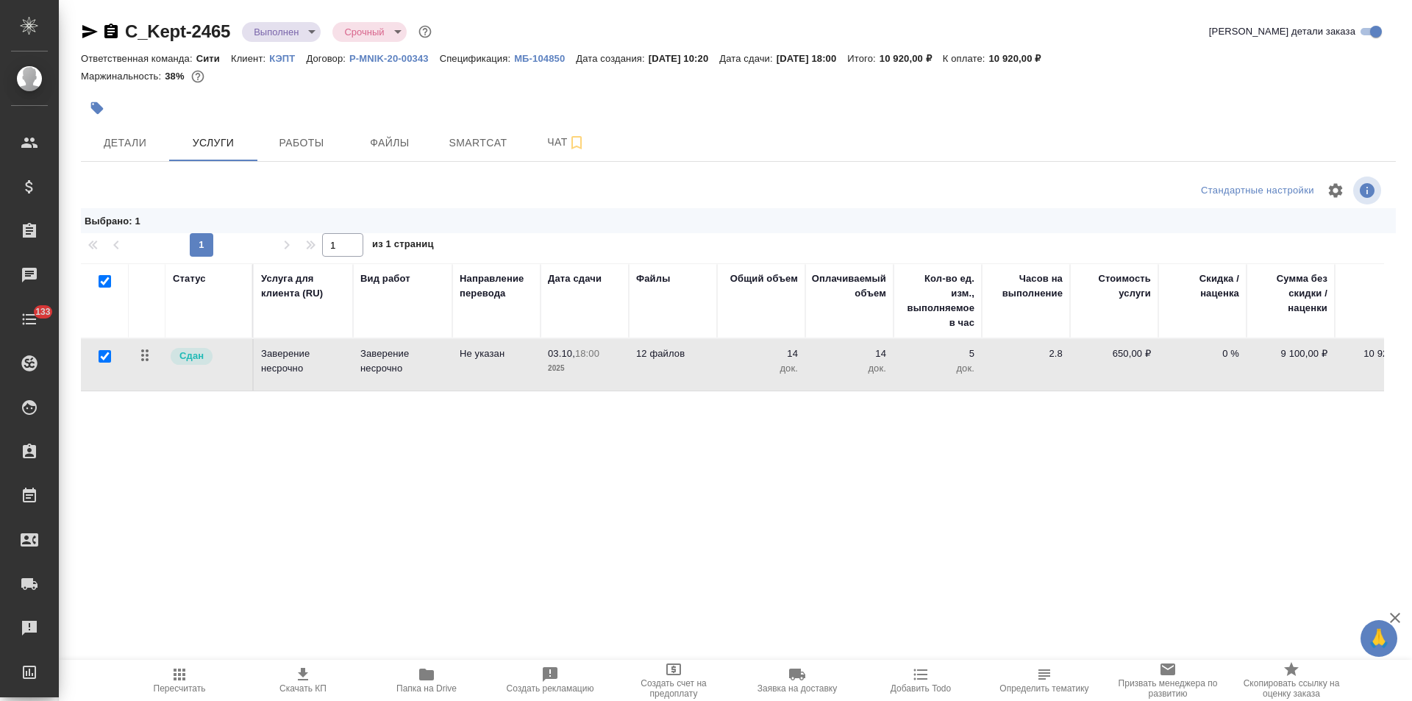
click at [108, 355] on input "checkbox" at bounding box center [105, 356] width 13 height 13
checkbox input "false"
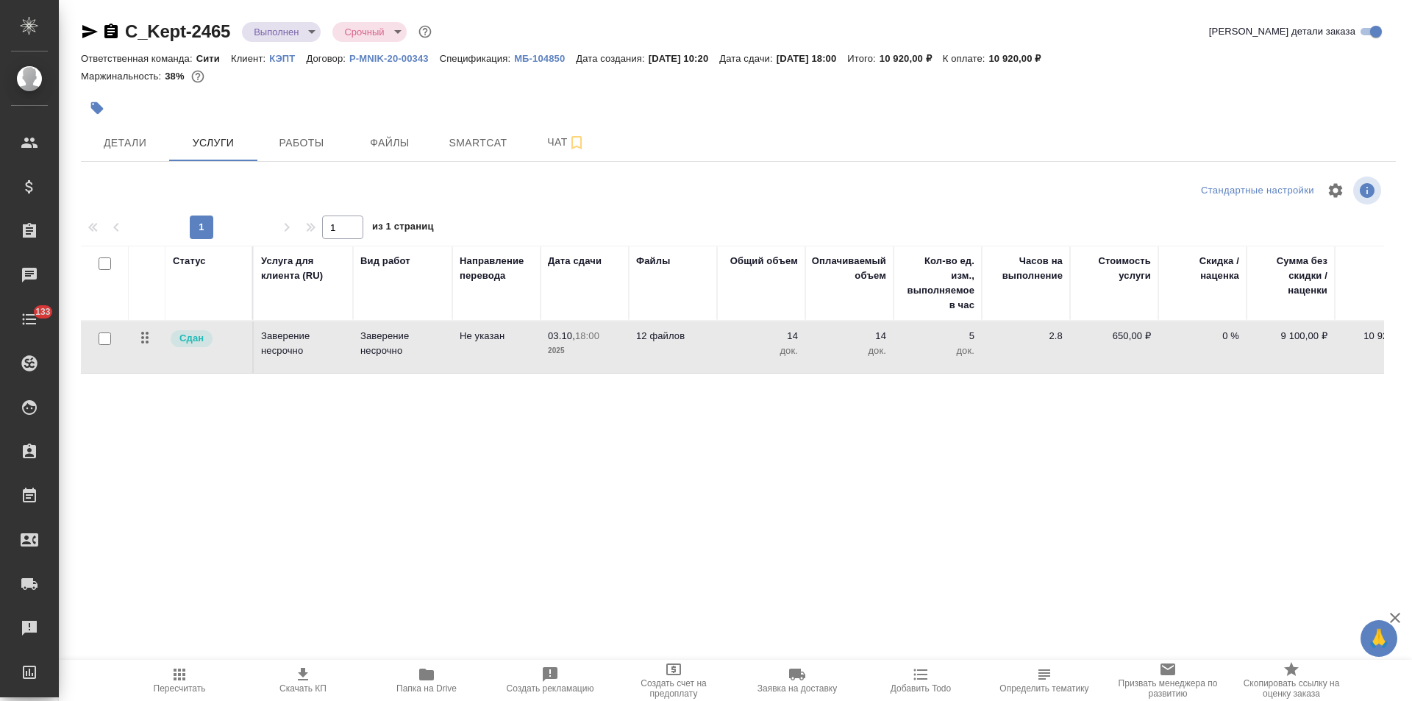
click at [428, 352] on p "Заверение несрочно" at bounding box center [402, 343] width 85 height 29
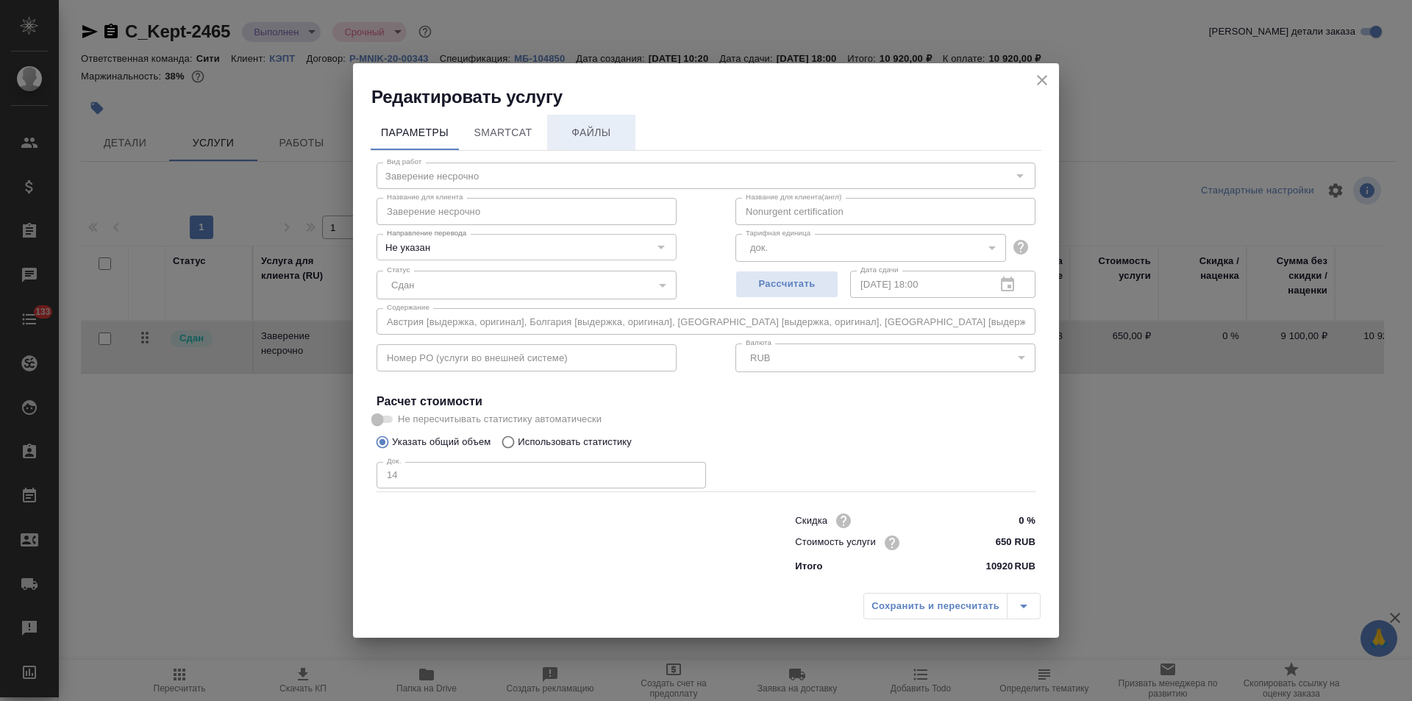
click at [606, 140] on span "Файлы" at bounding box center [591, 133] width 71 height 18
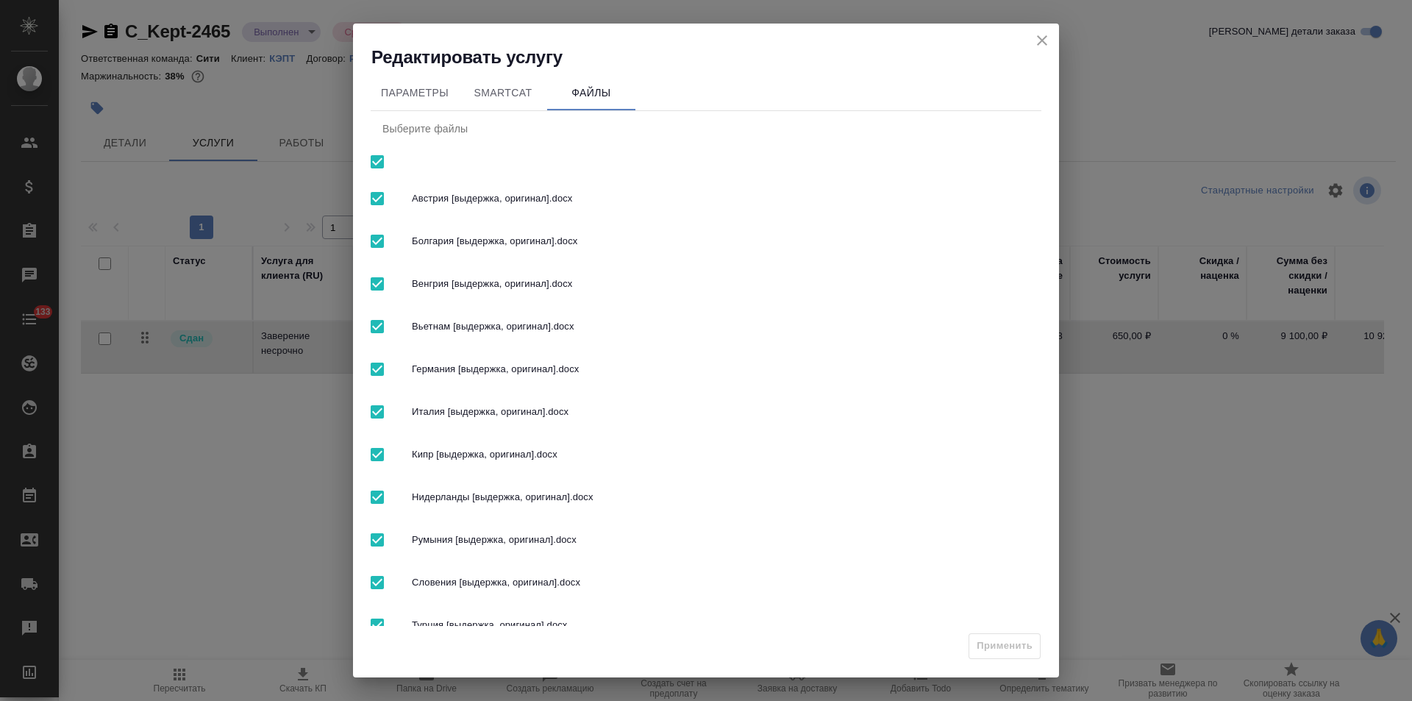
click at [377, 167] on input "checkbox" at bounding box center [377, 161] width 31 height 31
checkbox input "false"
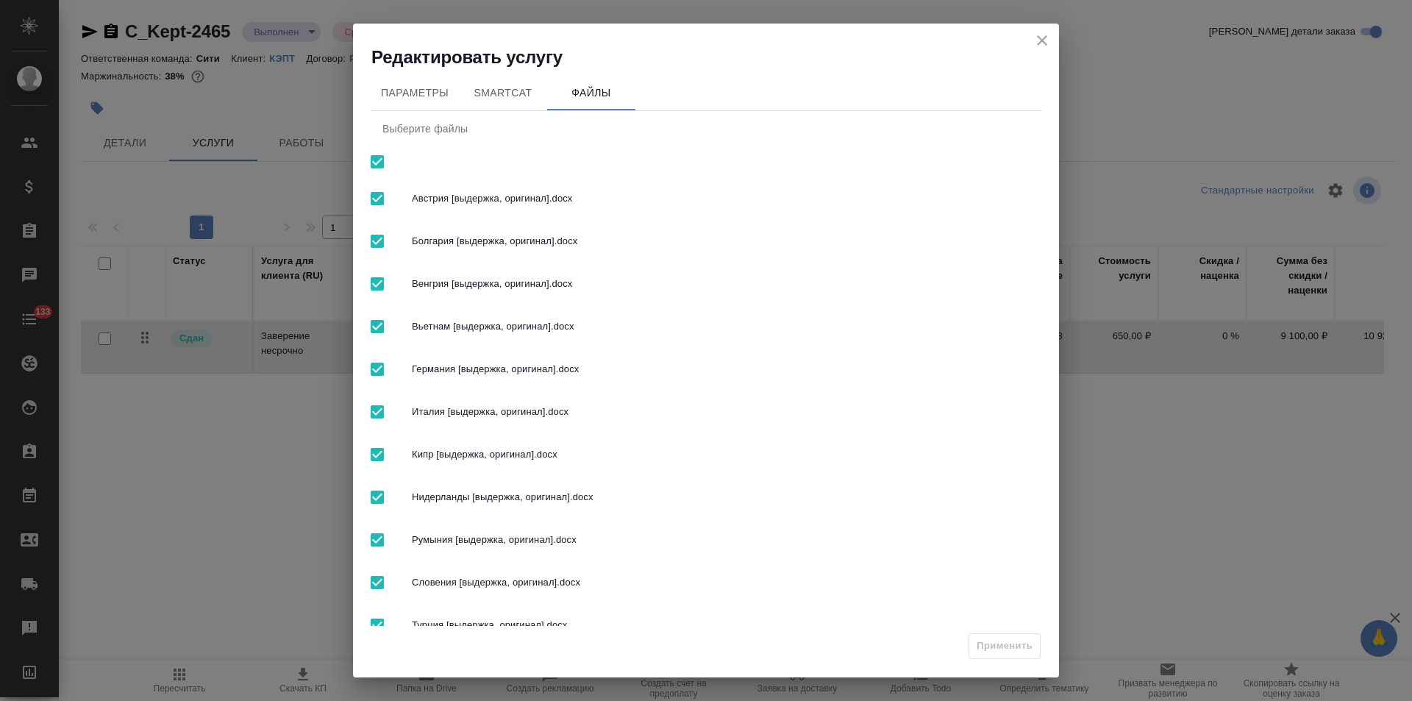
checkbox input "false"
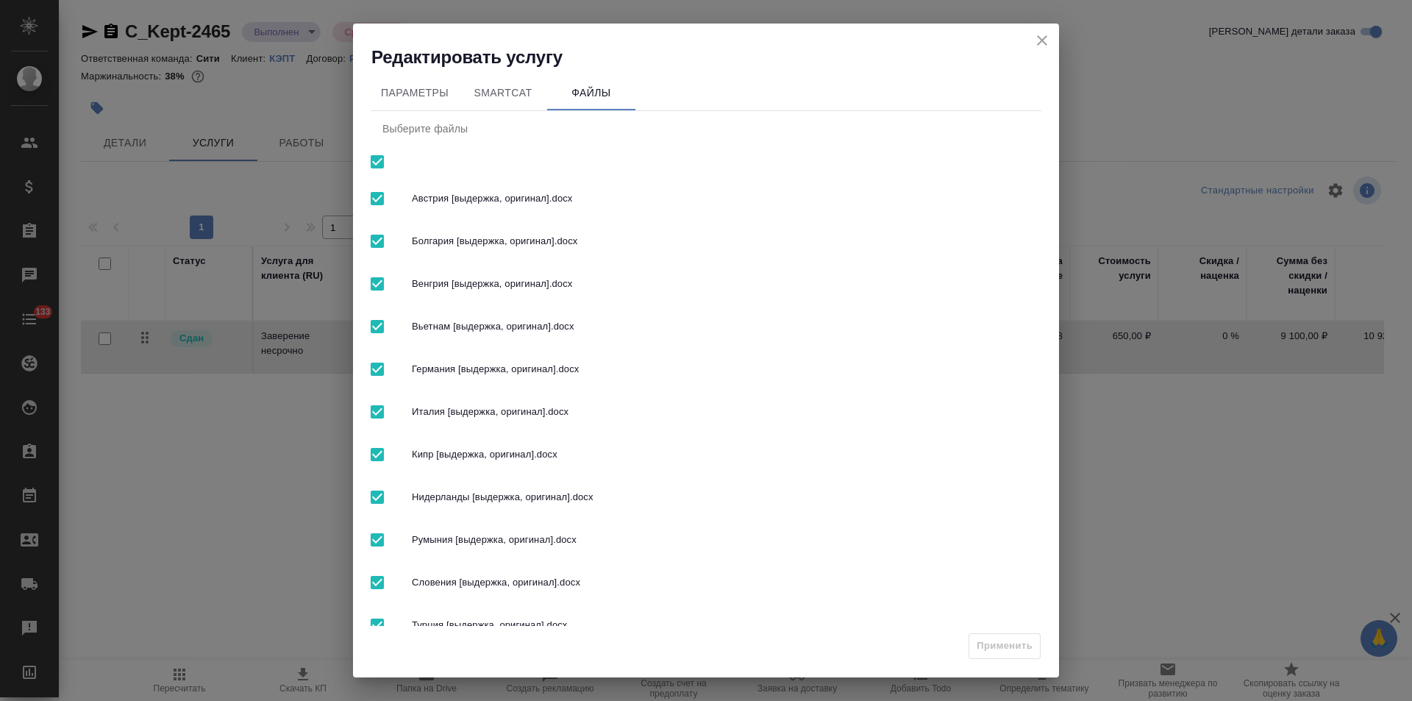
checkbox input "false"
click at [450, 132] on div "Выберите файлы" at bounding box center [706, 128] width 671 height 35
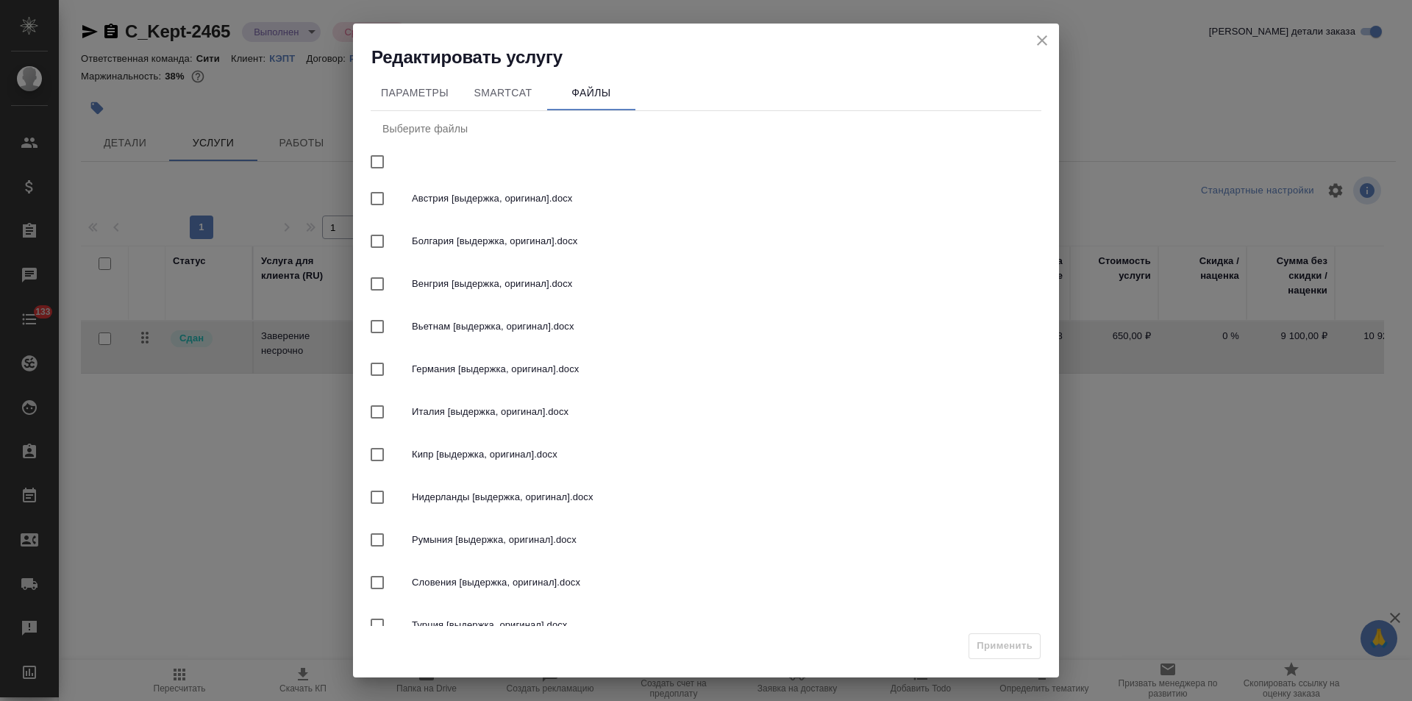
click at [486, 126] on div "Выберите файлы" at bounding box center [706, 128] width 671 height 35
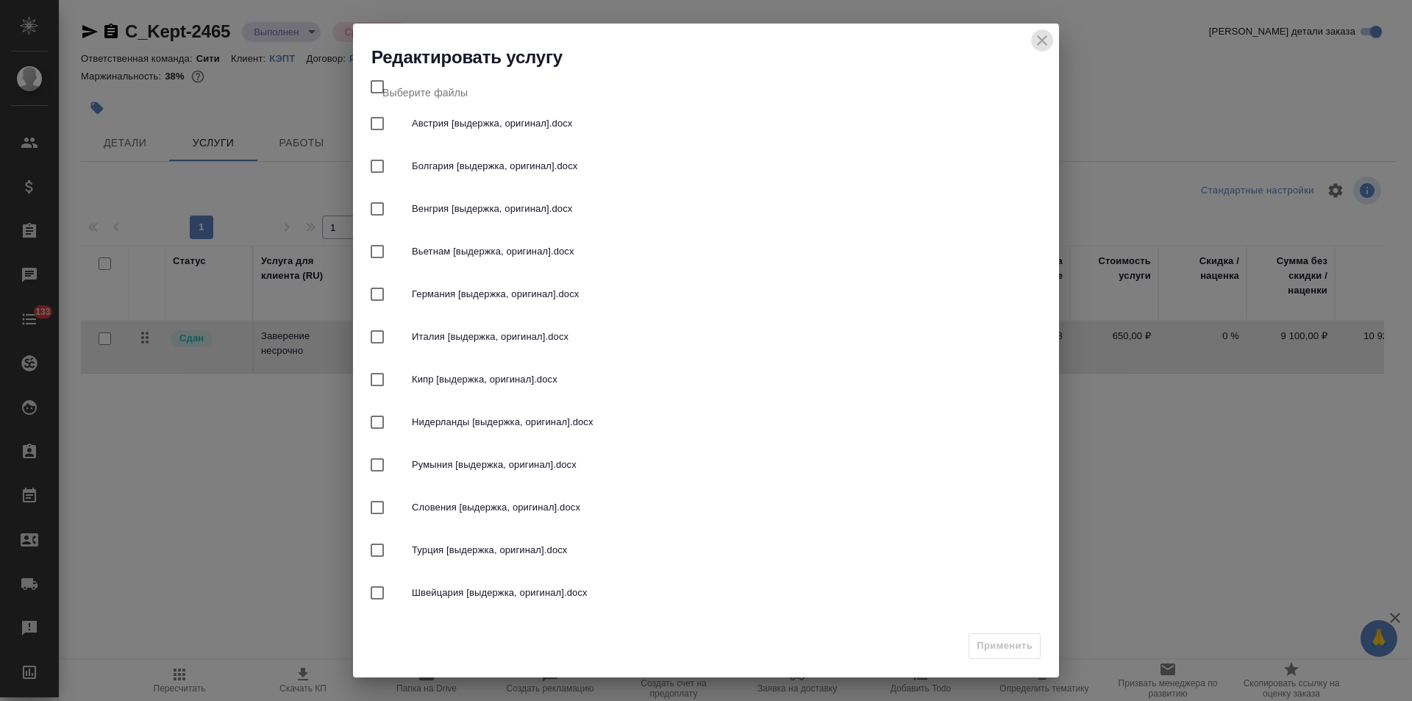
click at [1039, 39] on icon "close" at bounding box center [1042, 41] width 18 height 18
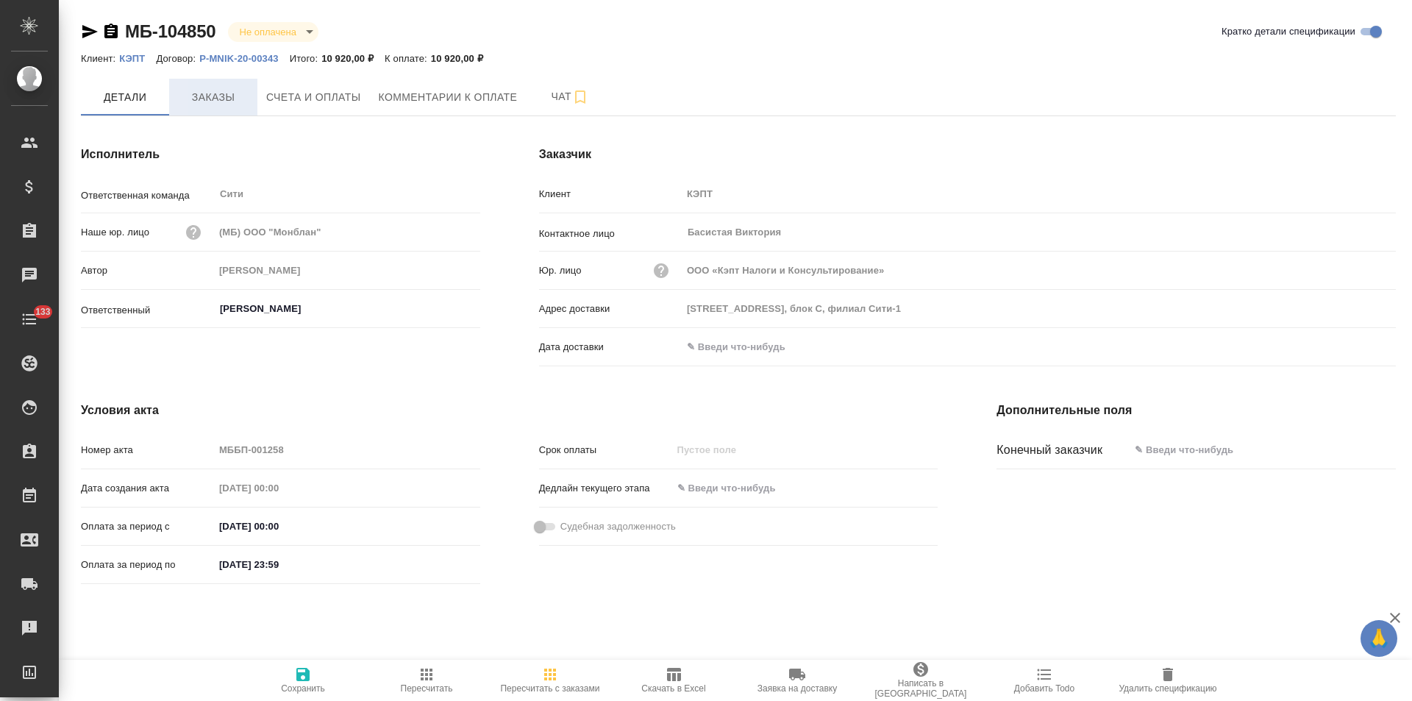
click at [232, 100] on span "Заказы" at bounding box center [213, 97] width 71 height 18
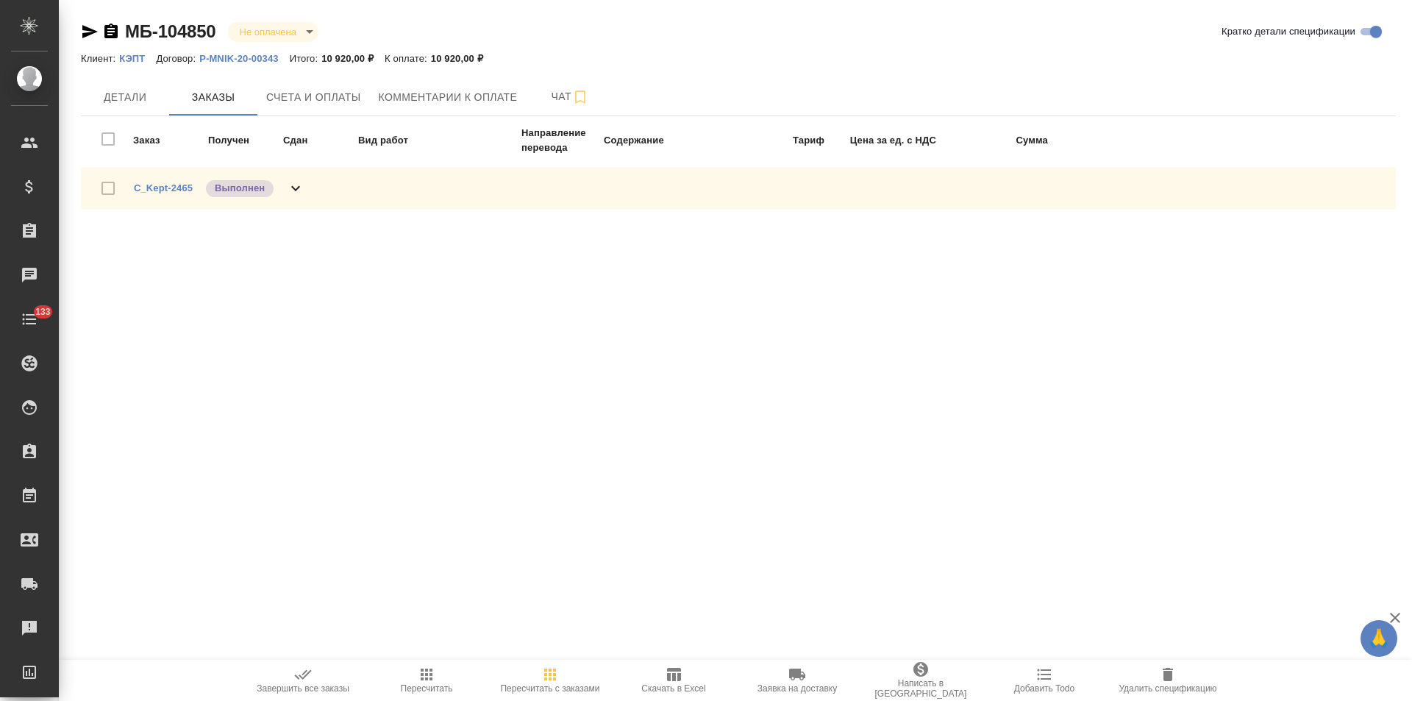
click at [296, 193] on icon at bounding box center [296, 188] width 18 height 18
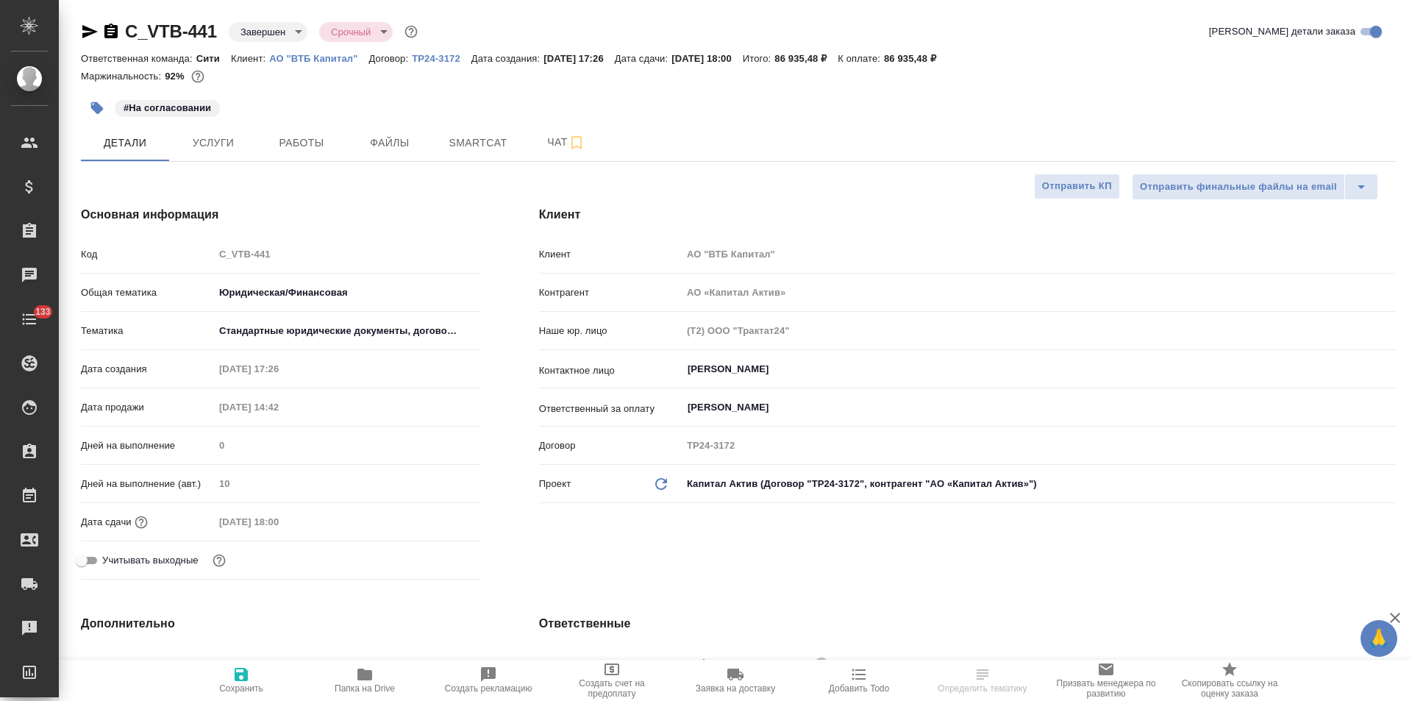
select select "RU"
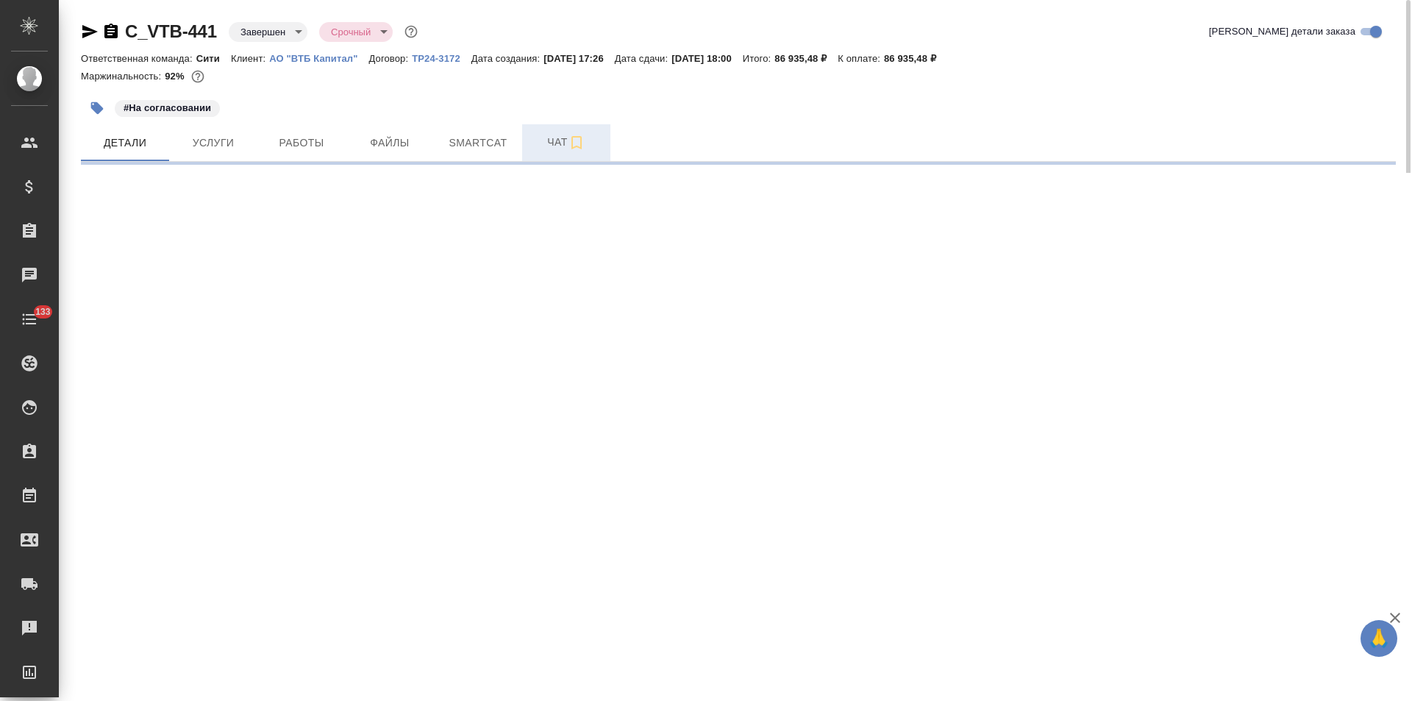
select select "RU"
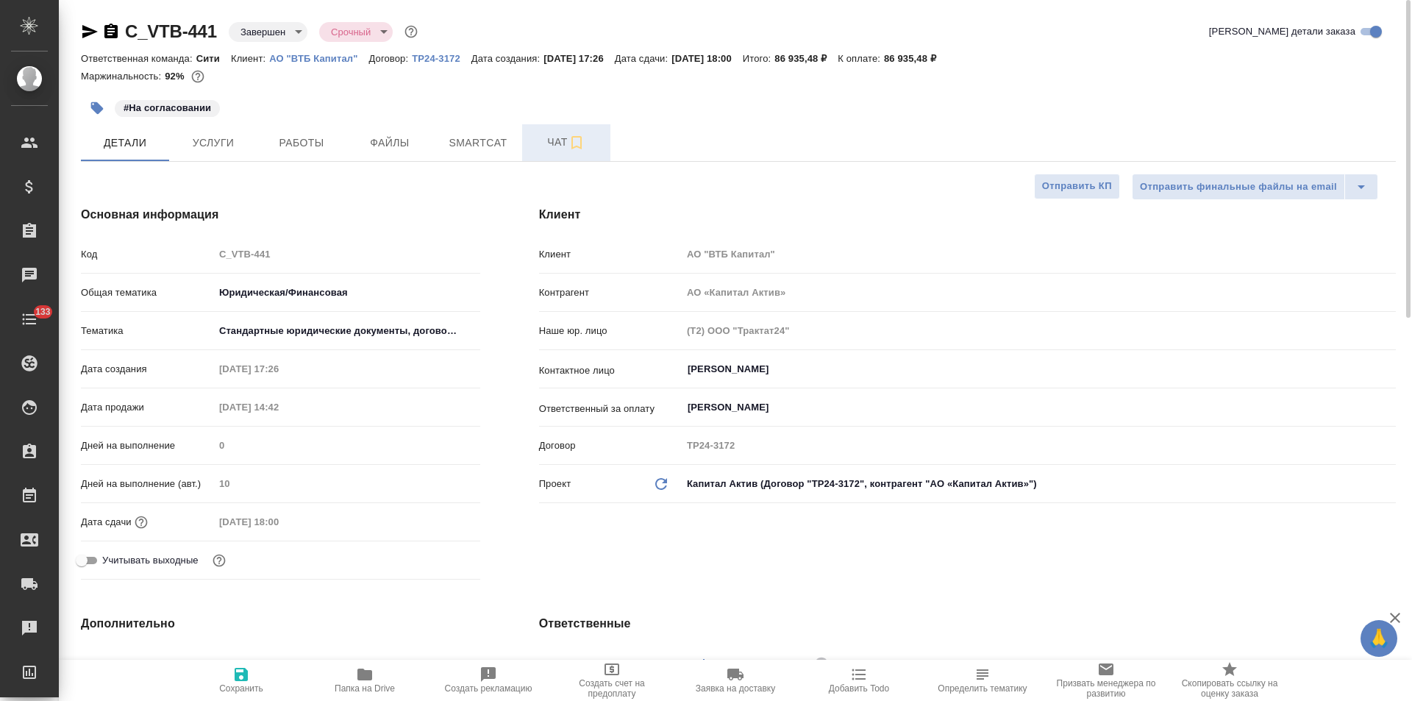
type textarea "x"
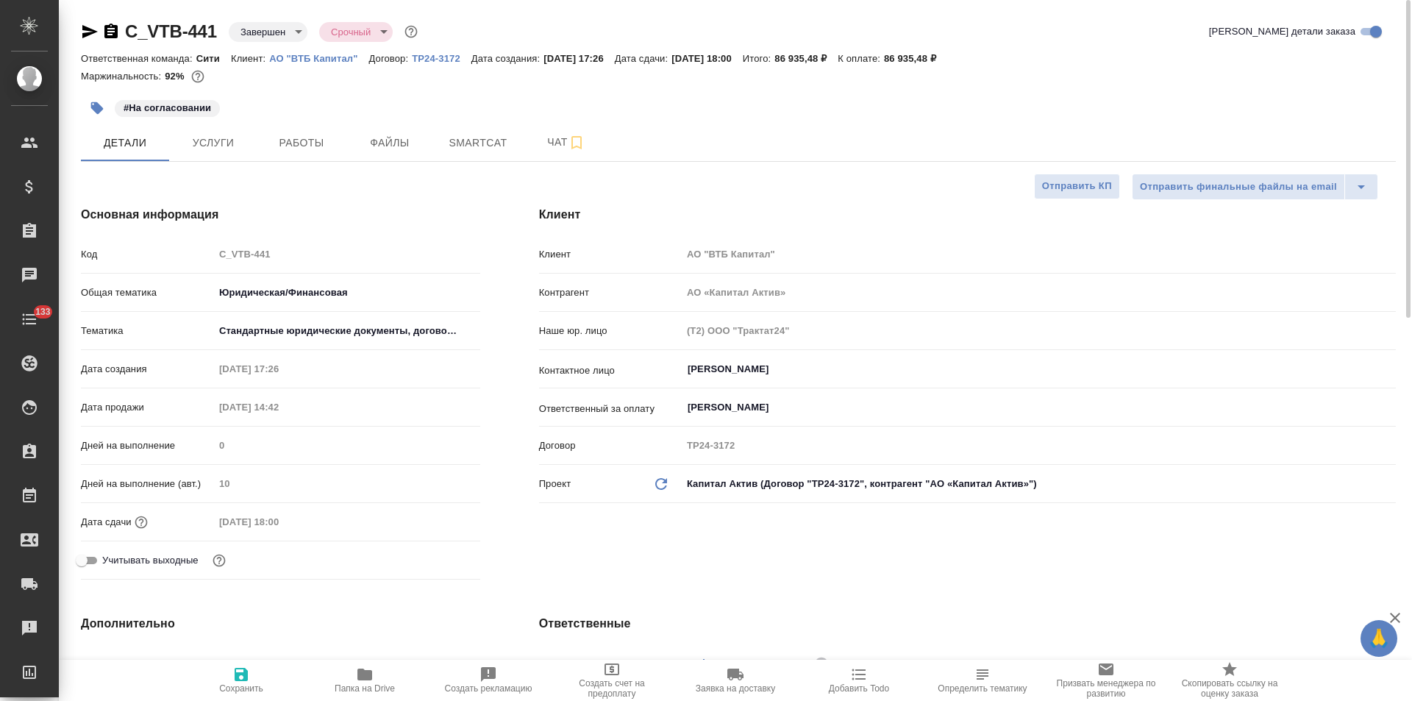
type textarea "x"
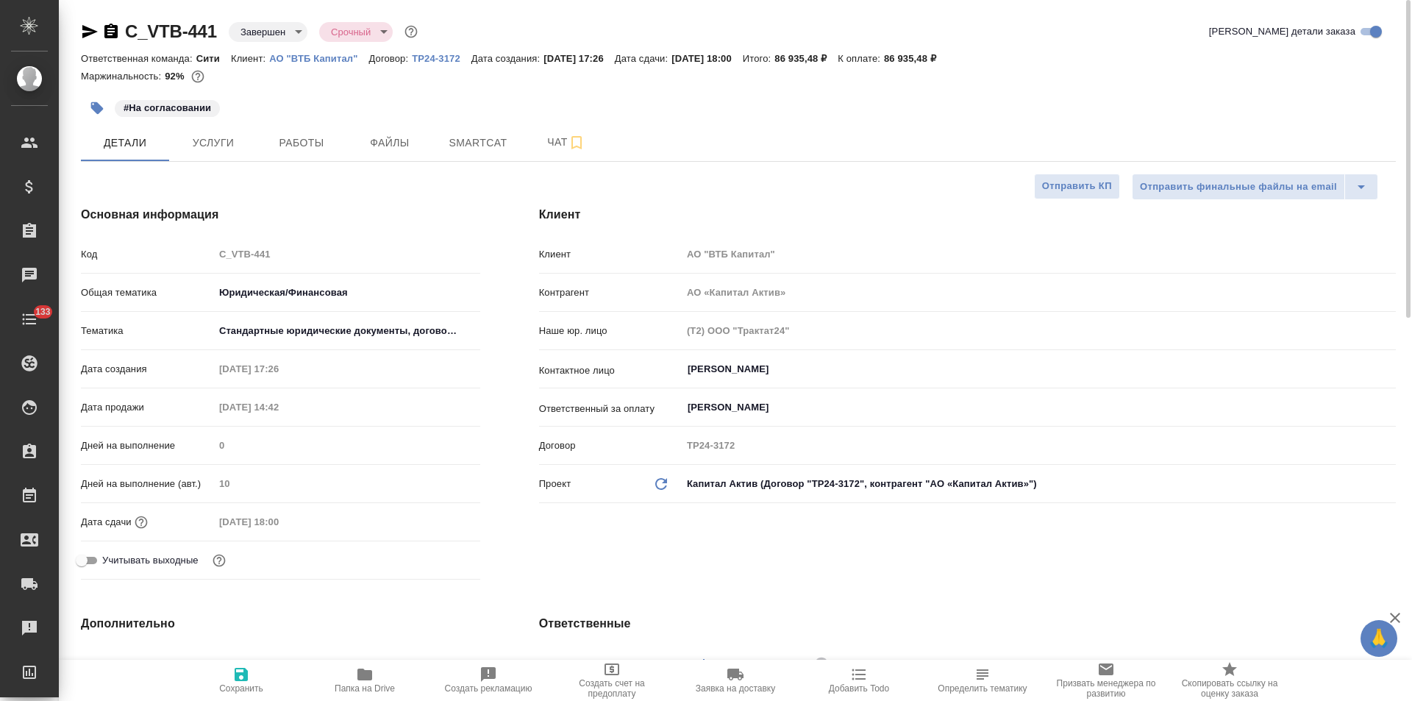
type textarea "x"
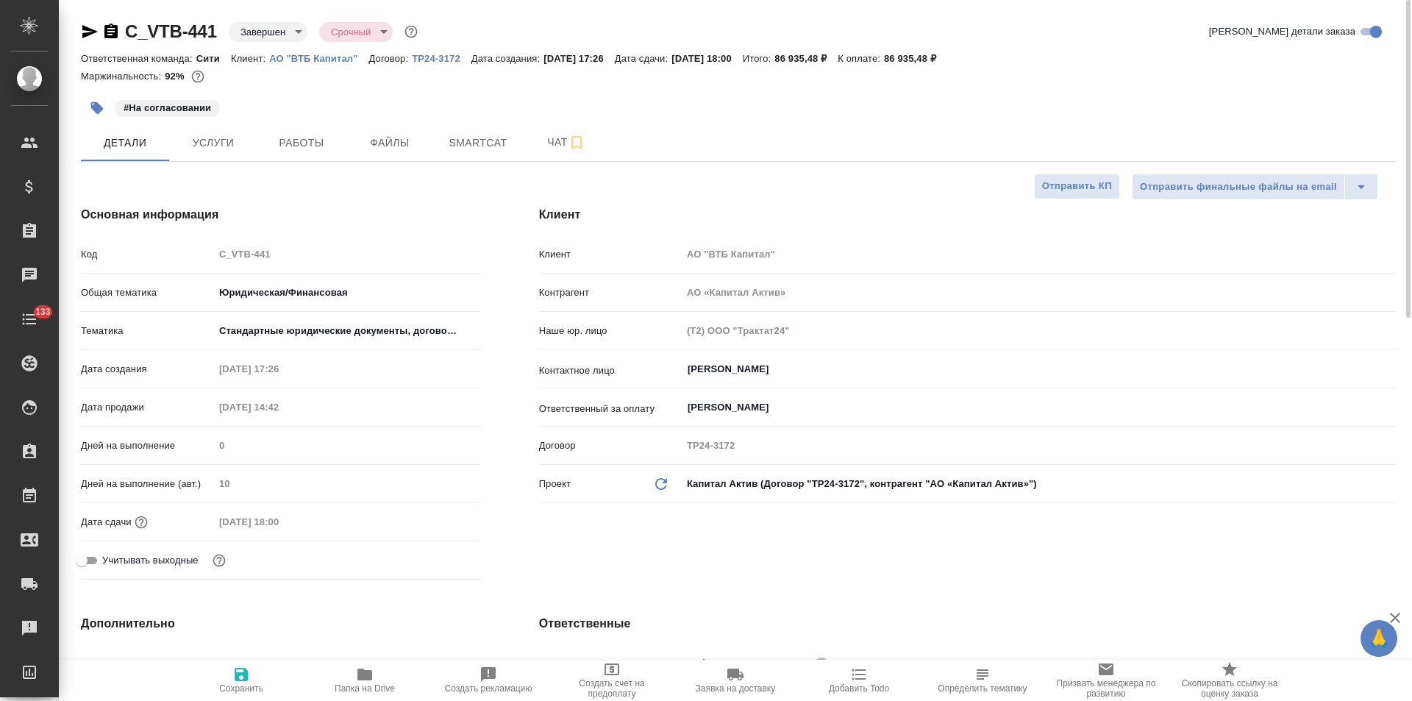
type textarea "x"
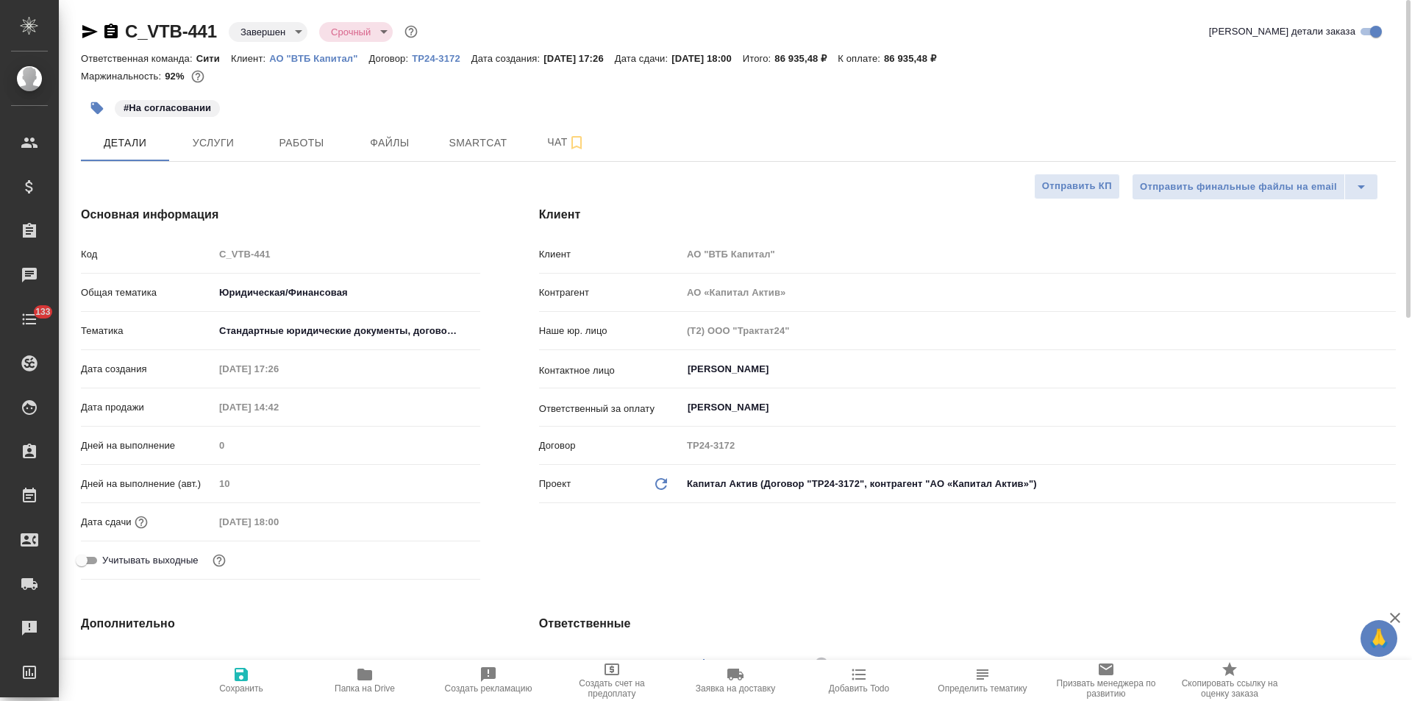
type textarea "x"
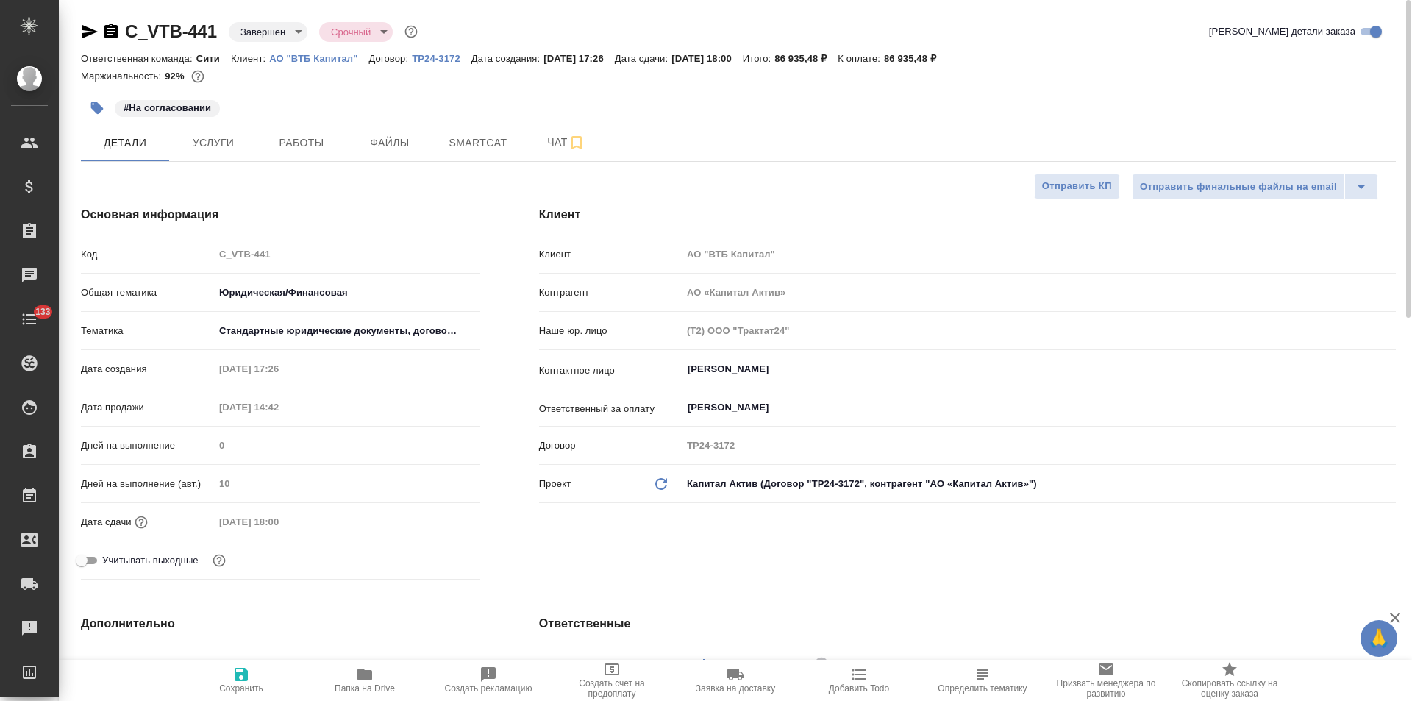
type textarea "x"
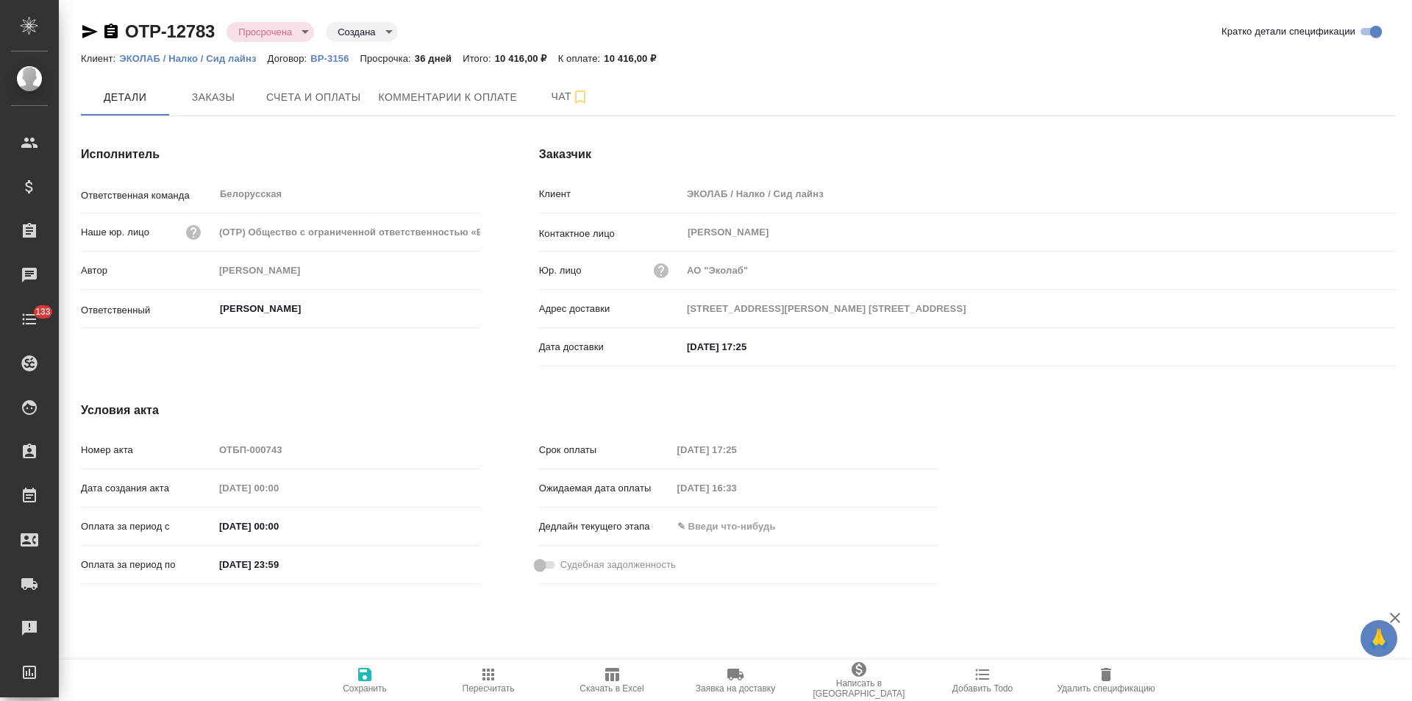
click at [429, 98] on span "Комментарии к оплате" at bounding box center [448, 97] width 139 height 18
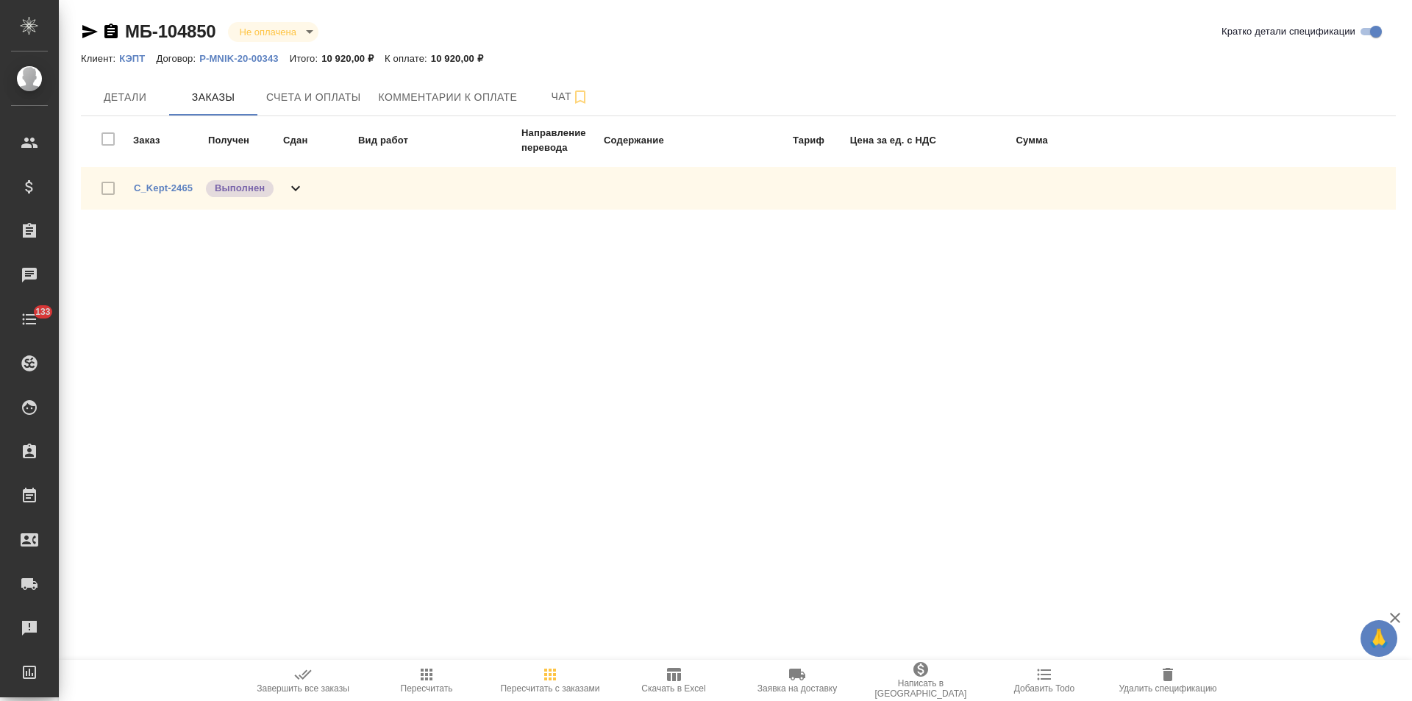
click at [90, 30] on icon "button" at bounding box center [89, 31] width 15 height 13
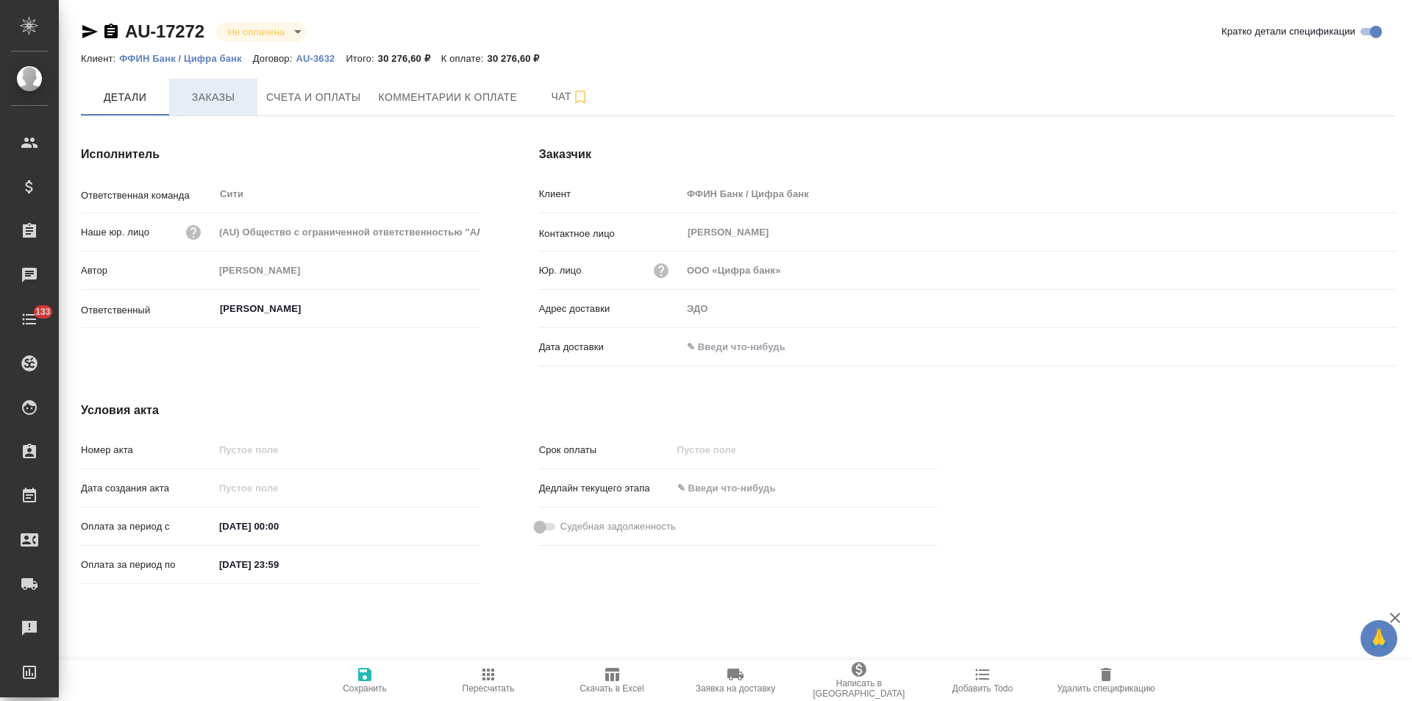
click at [215, 99] on span "Заказы" at bounding box center [213, 97] width 71 height 18
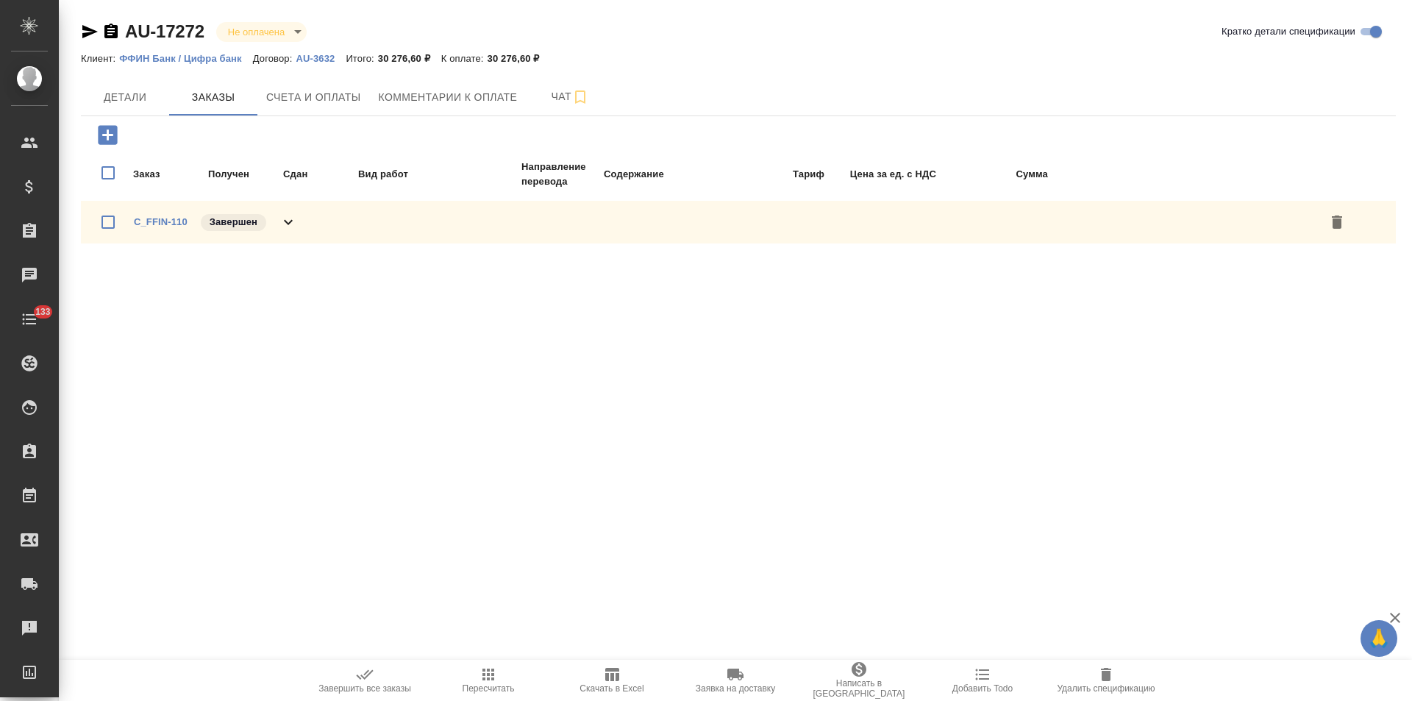
click at [285, 225] on icon at bounding box center [288, 222] width 18 height 18
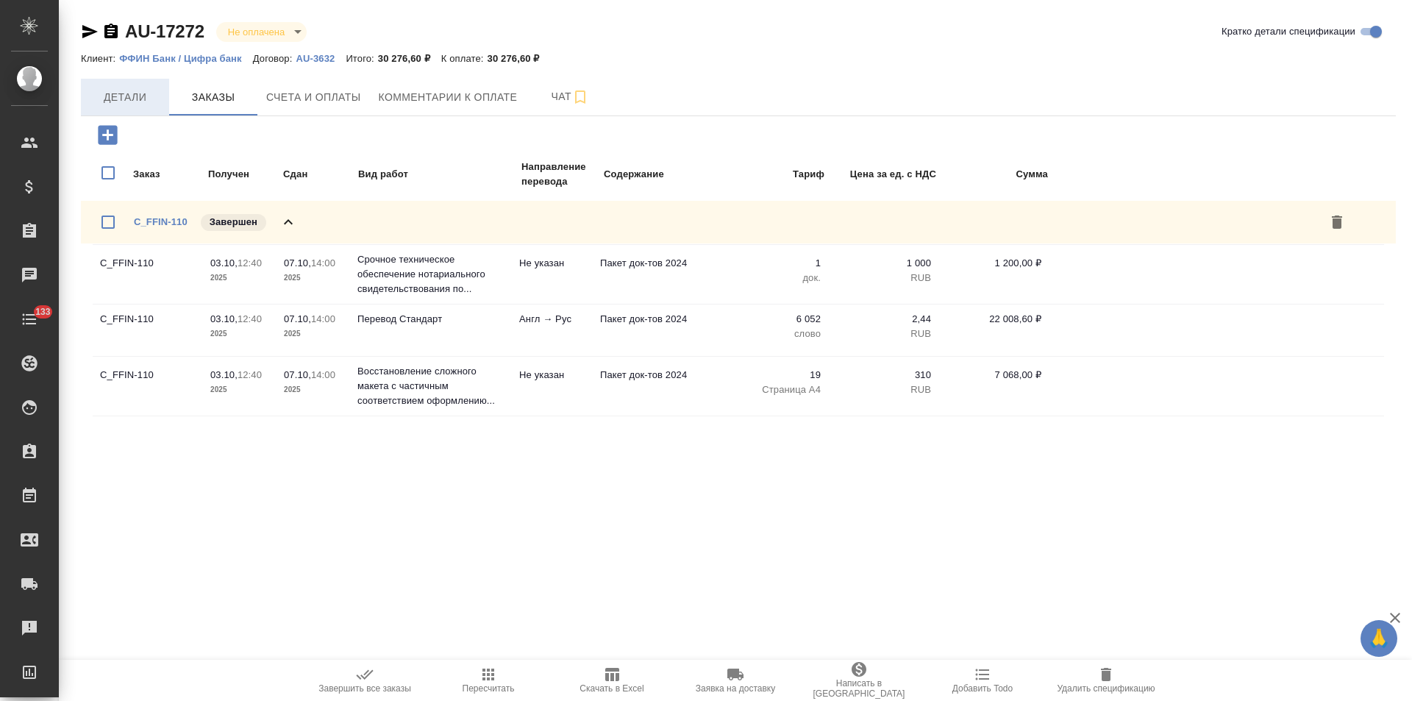
click at [135, 96] on span "Детали" at bounding box center [125, 97] width 71 height 18
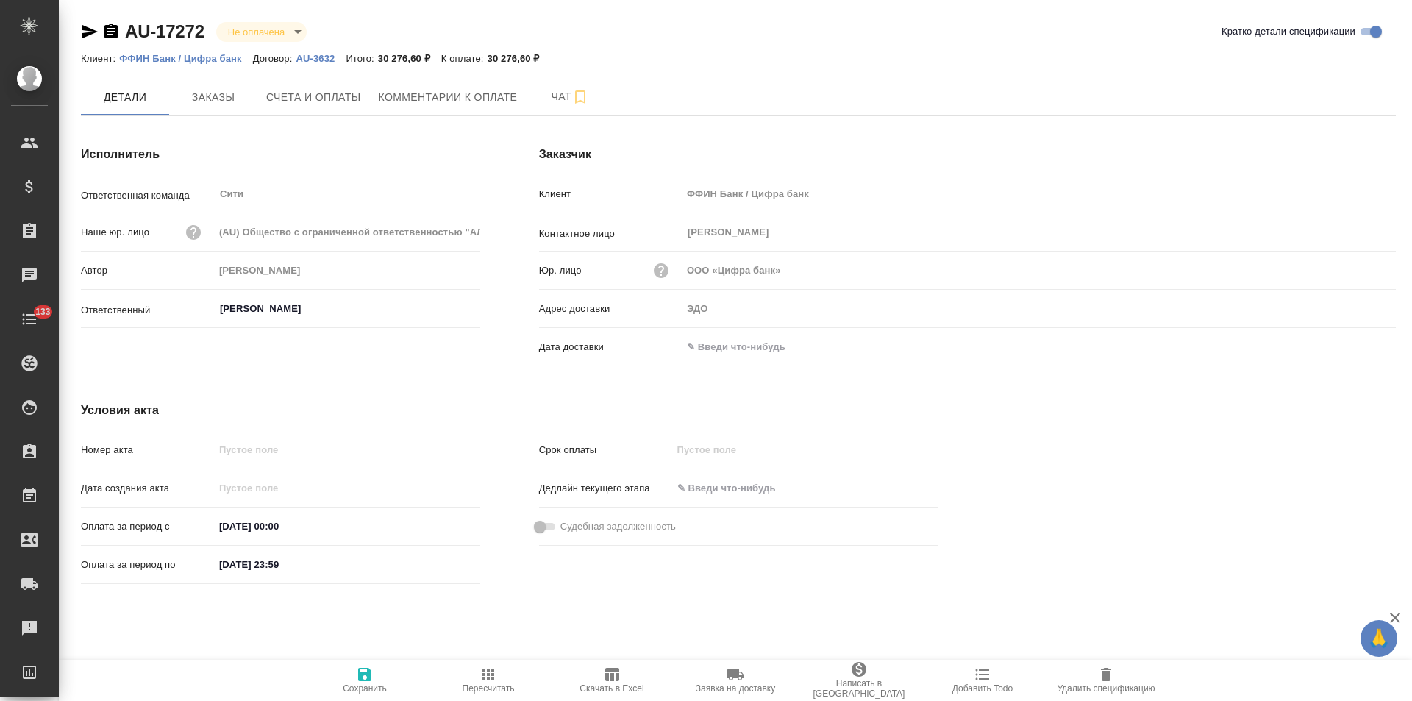
click at [317, 57] on p "AU-3632" at bounding box center [321, 58] width 50 height 11
click at [111, 31] on icon "button" at bounding box center [110, 31] width 13 height 15
click at [329, 101] on span "Счета и оплаты" at bounding box center [313, 97] width 95 height 18
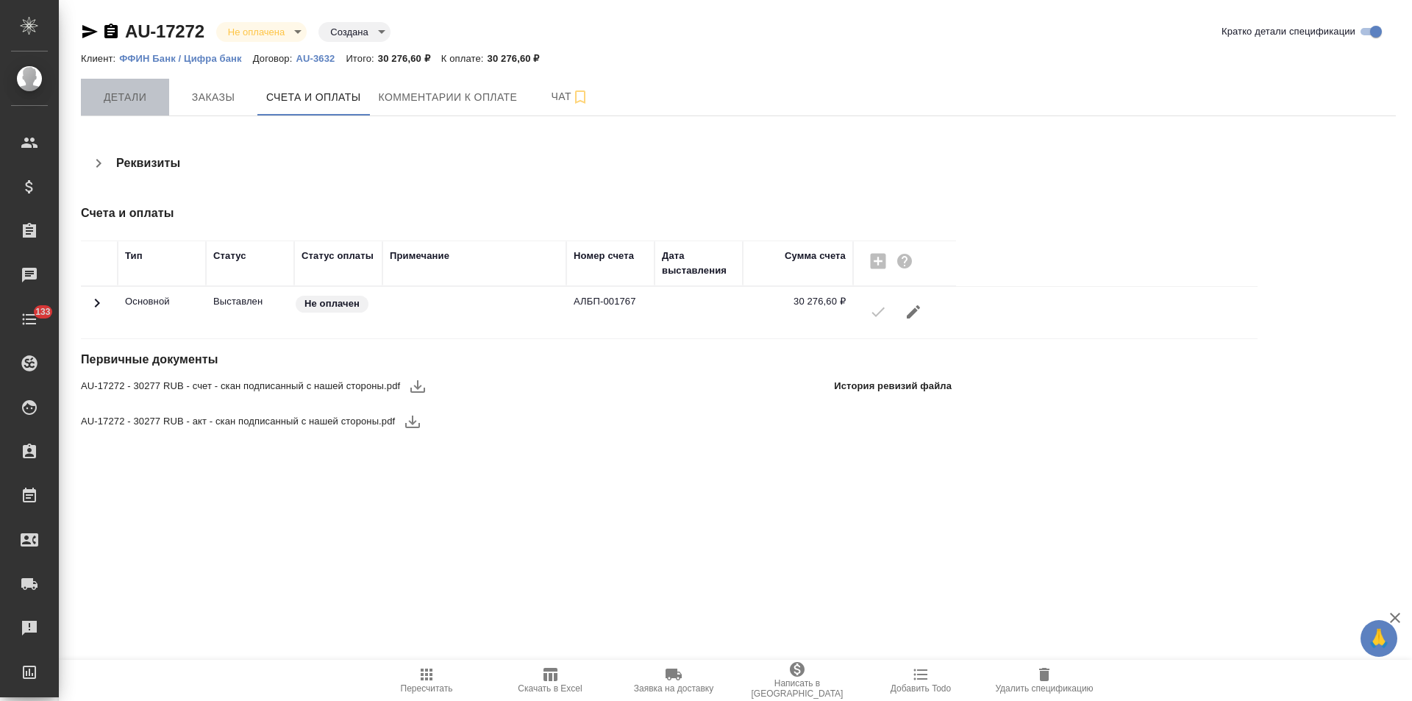
click at [143, 97] on span "Детали" at bounding box center [125, 97] width 71 height 18
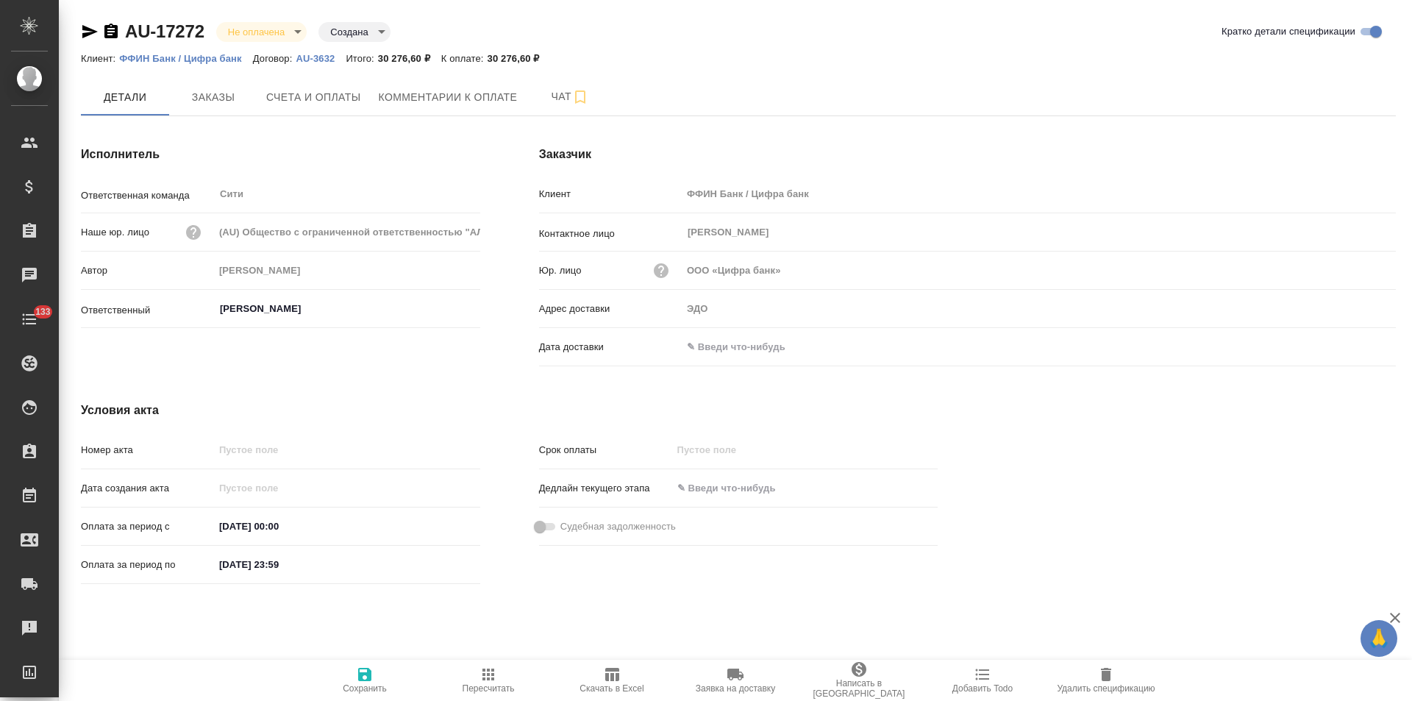
click at [734, 349] on input "text" at bounding box center [746, 346] width 129 height 21
click at [1357, 346] on icon "button" at bounding box center [1353, 347] width 18 height 18
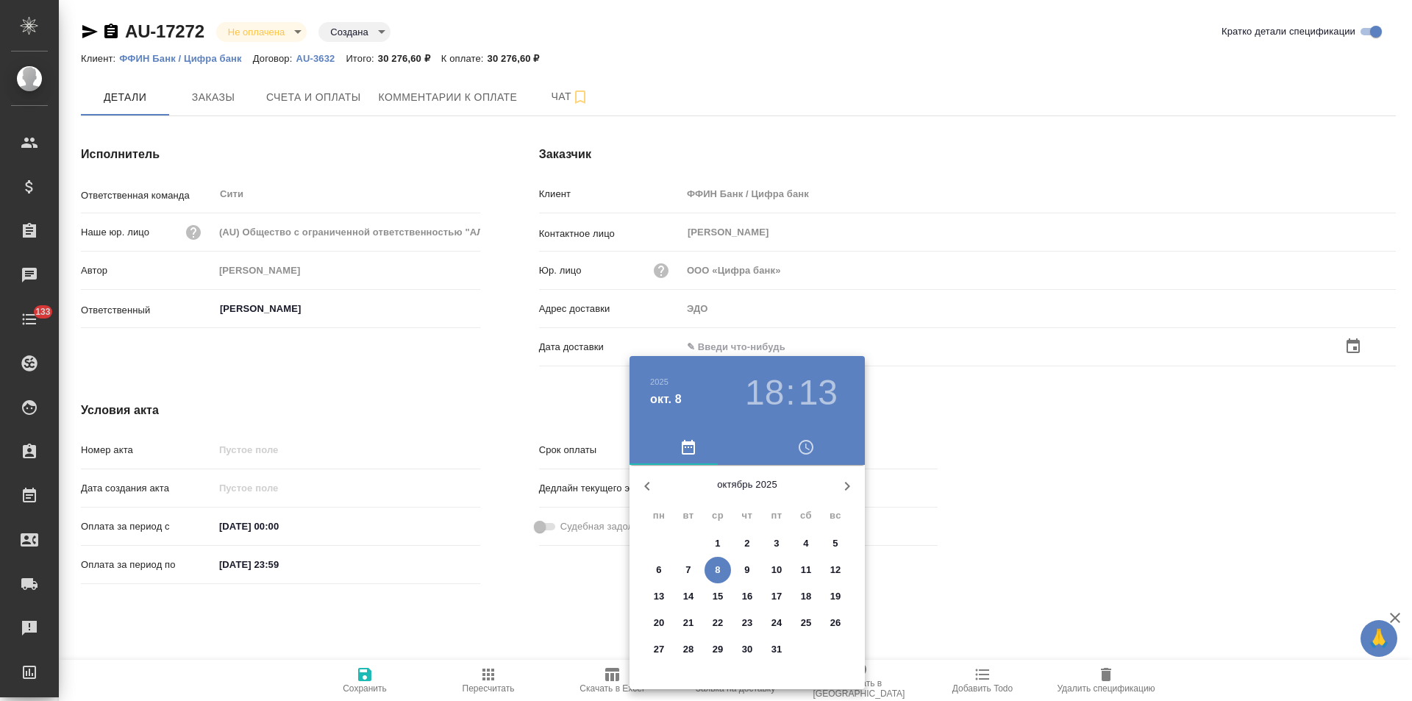
click at [719, 566] on p "8" at bounding box center [717, 570] width 5 height 15
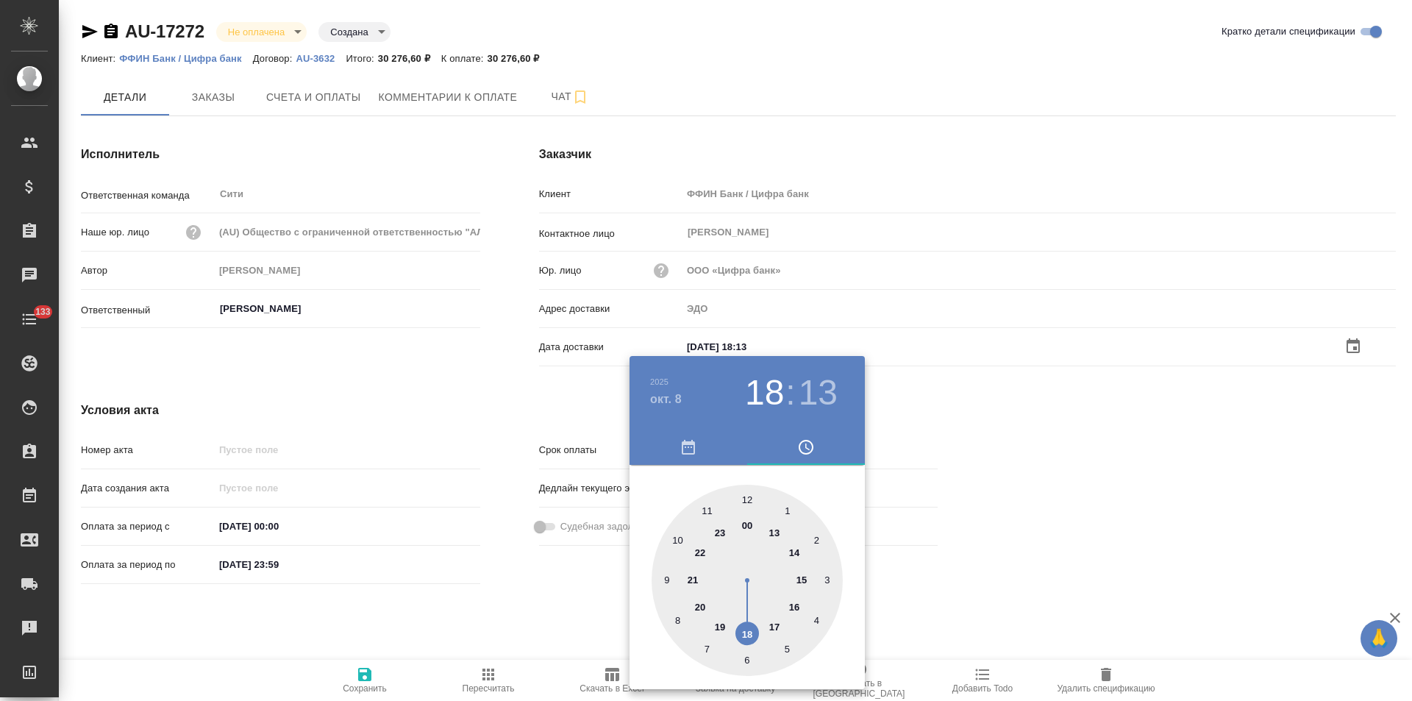
type input "[DATE] 18:13"
click at [546, 582] on div at bounding box center [706, 350] width 1412 height 701
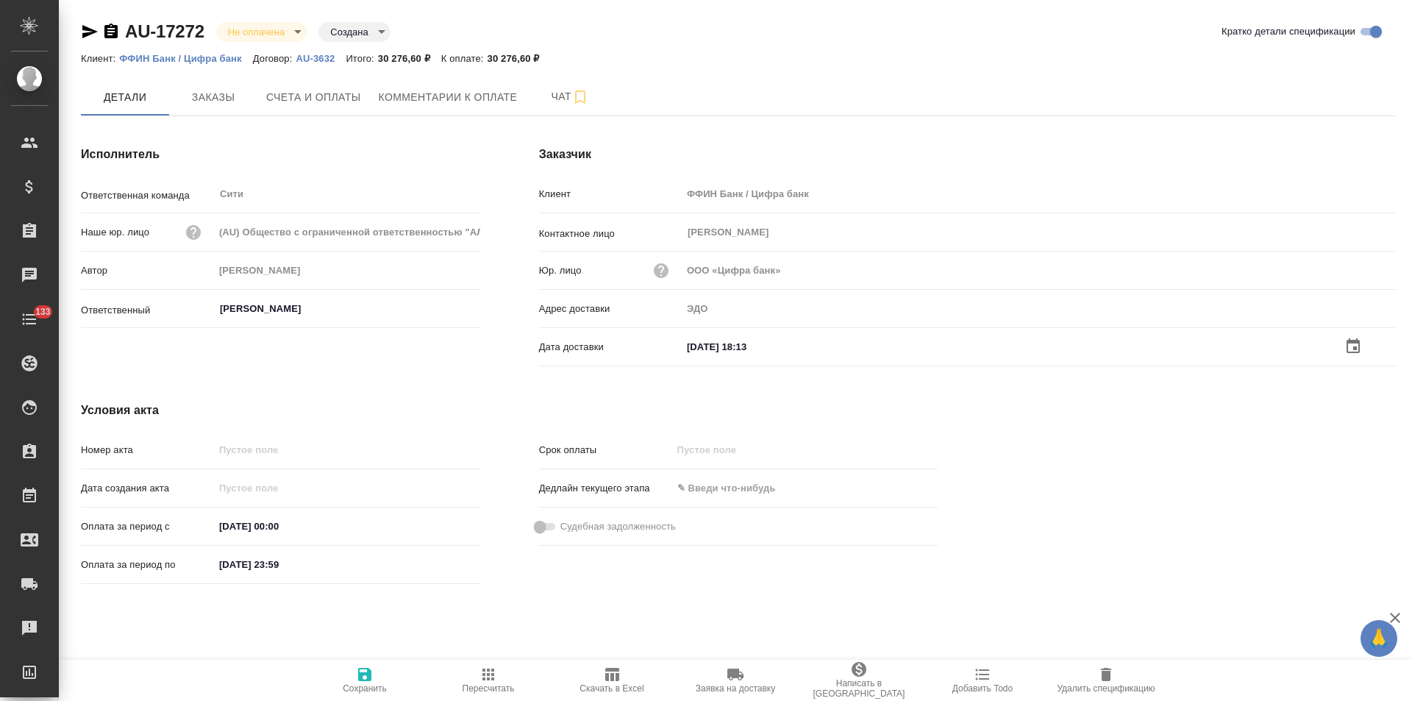
click at [367, 672] on icon "button" at bounding box center [364, 674] width 13 height 13
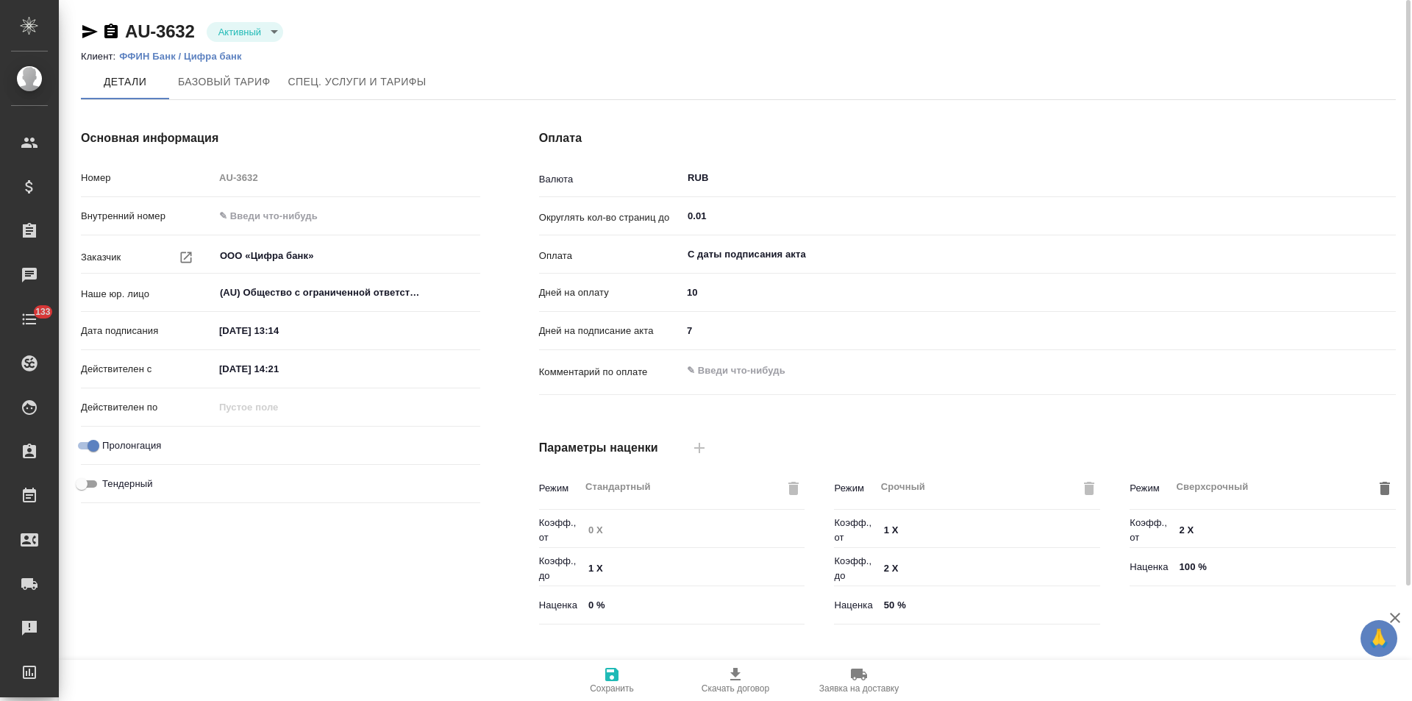
type input "Базовый ТП 2025"
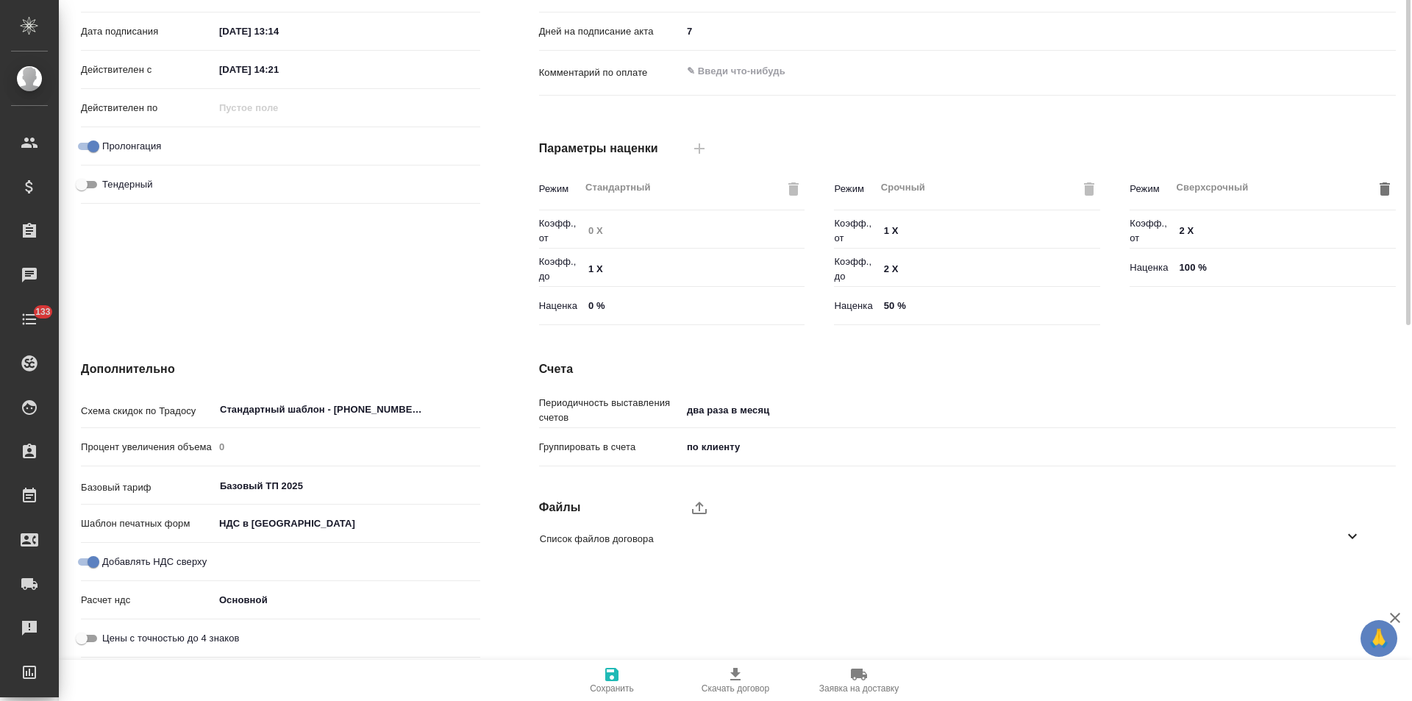
scroll to position [5, 0]
